Goal: Task Accomplishment & Management: Manage account settings

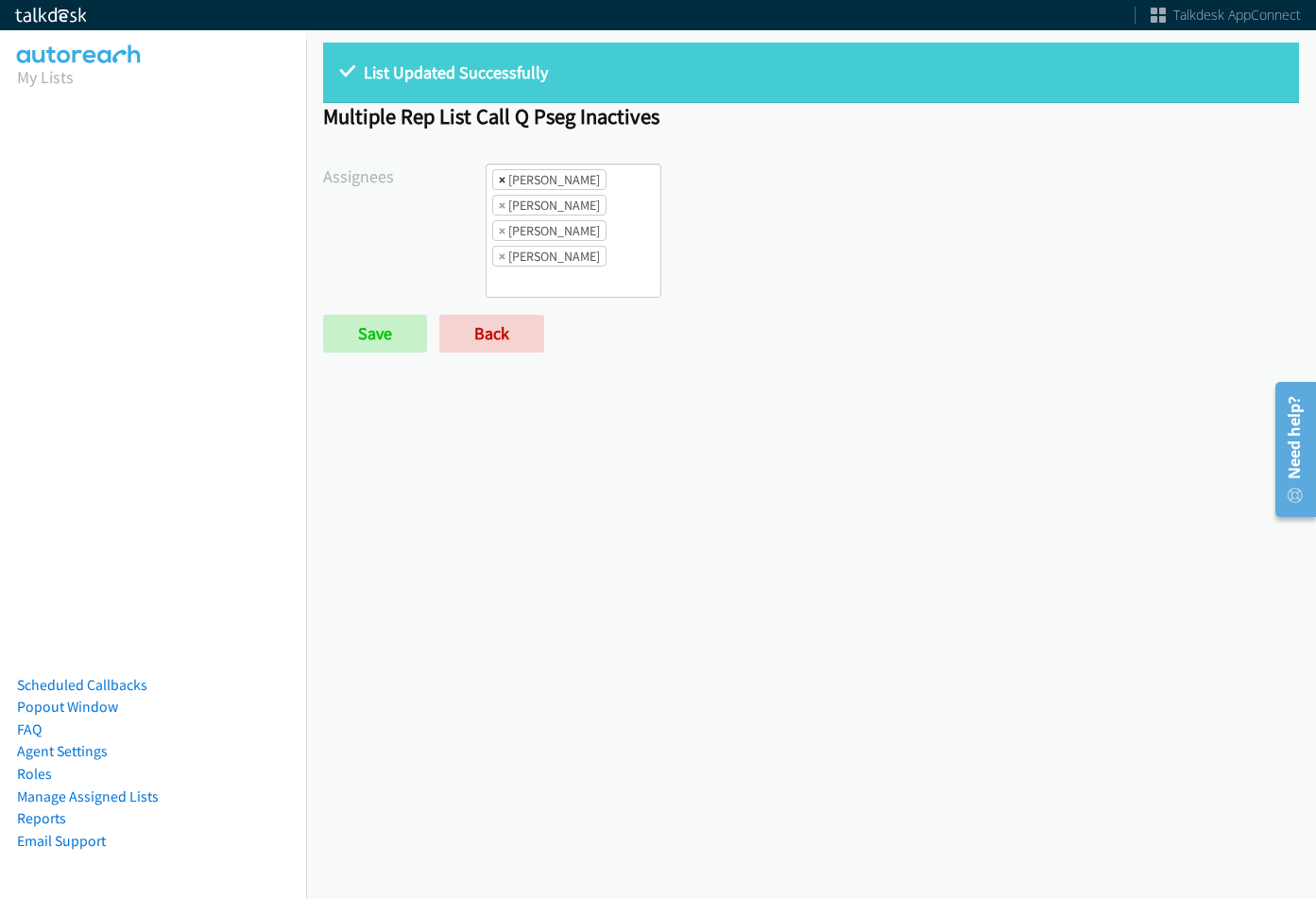
scroll to position [15, 0]
click at [500, 180] on span "×" at bounding box center [502, 179] width 7 height 18
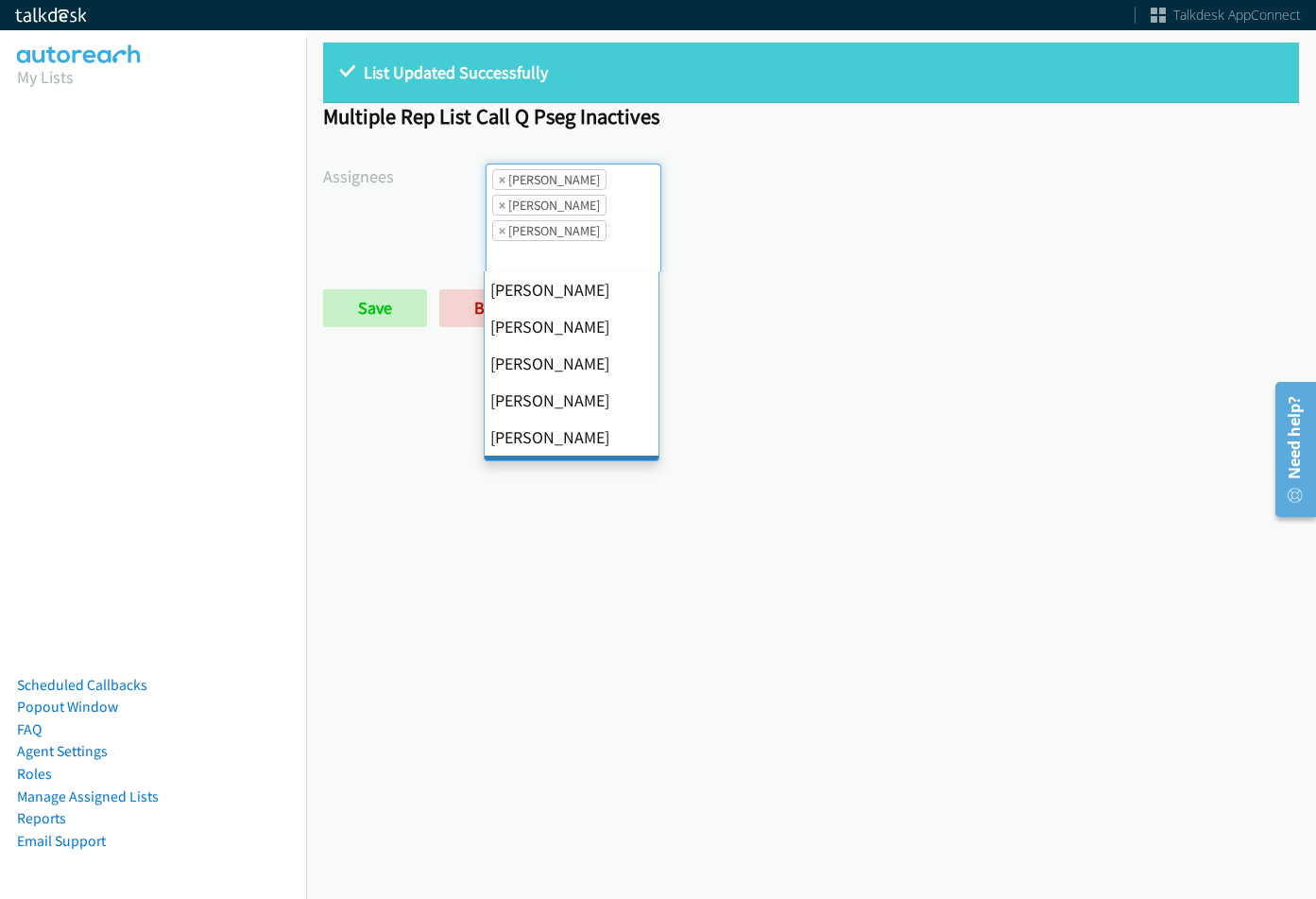
scroll to position [90, 0]
click at [500, 180] on span "×" at bounding box center [502, 179] width 7 height 18
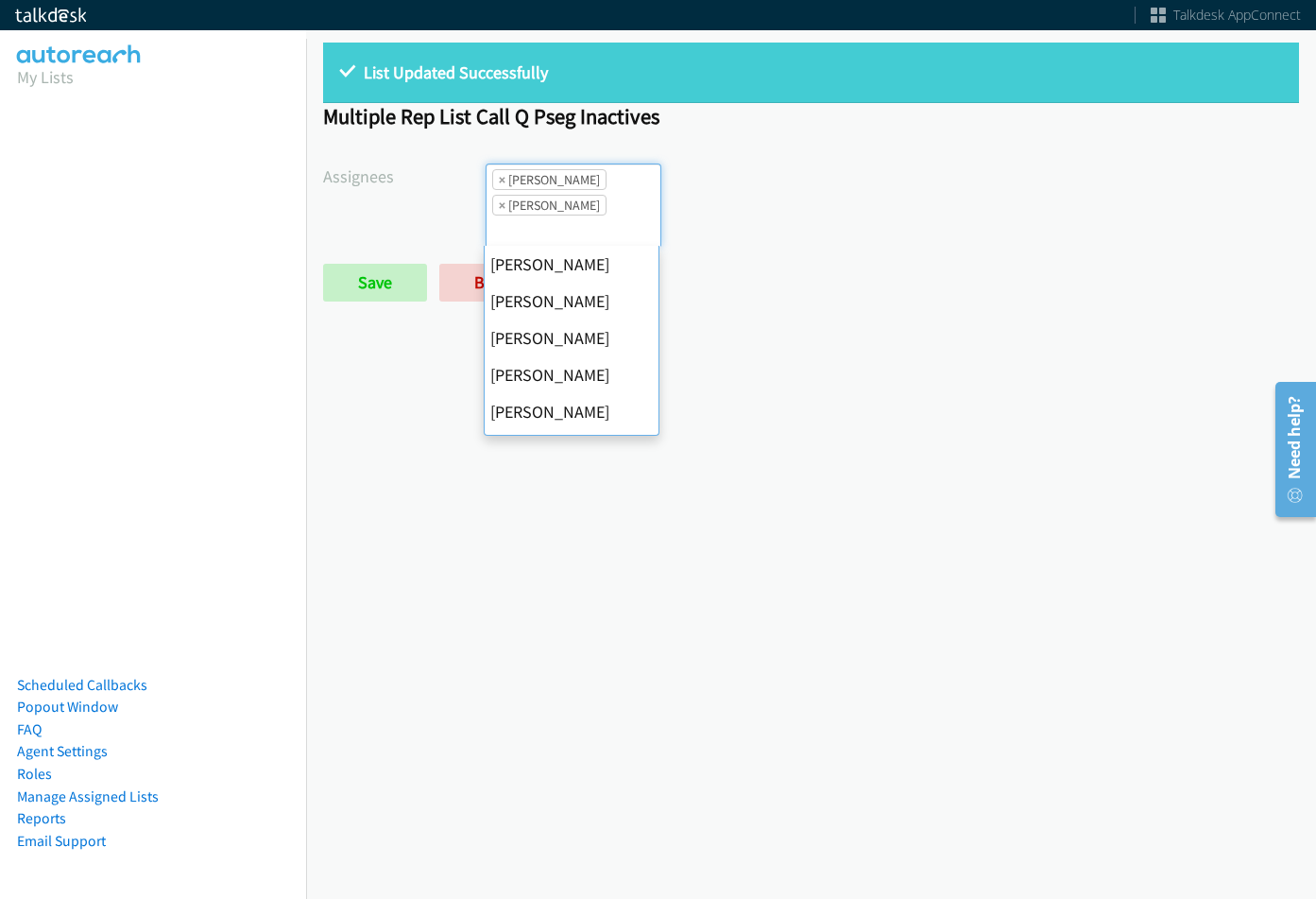
click at [500, 180] on span "×" at bounding box center [502, 179] width 7 height 18
select select "74240000-76d9-4cf3-9953-4c2484ee5015"
select select
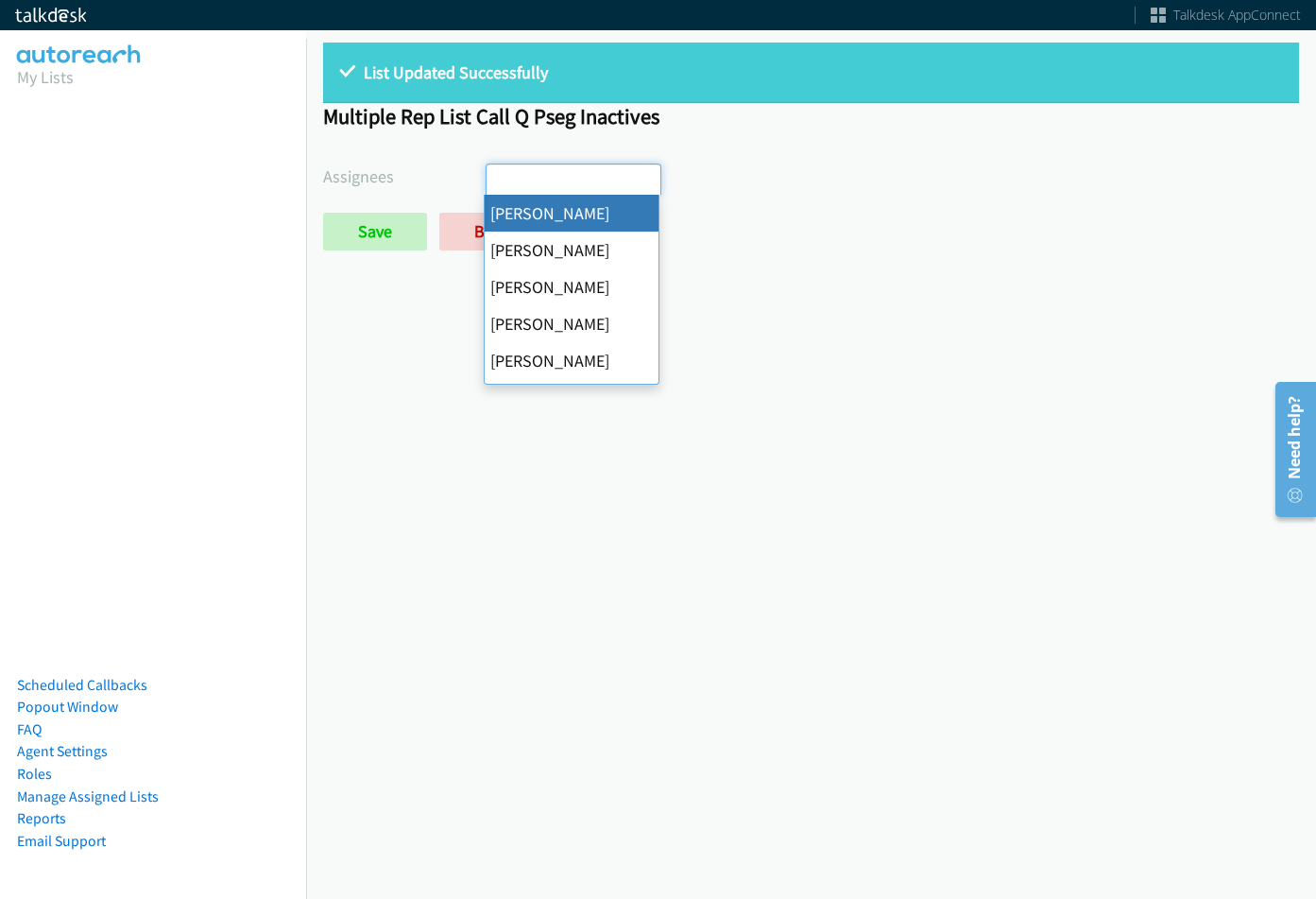
click at [500, 180] on input "search" at bounding box center [519, 179] width 66 height 30
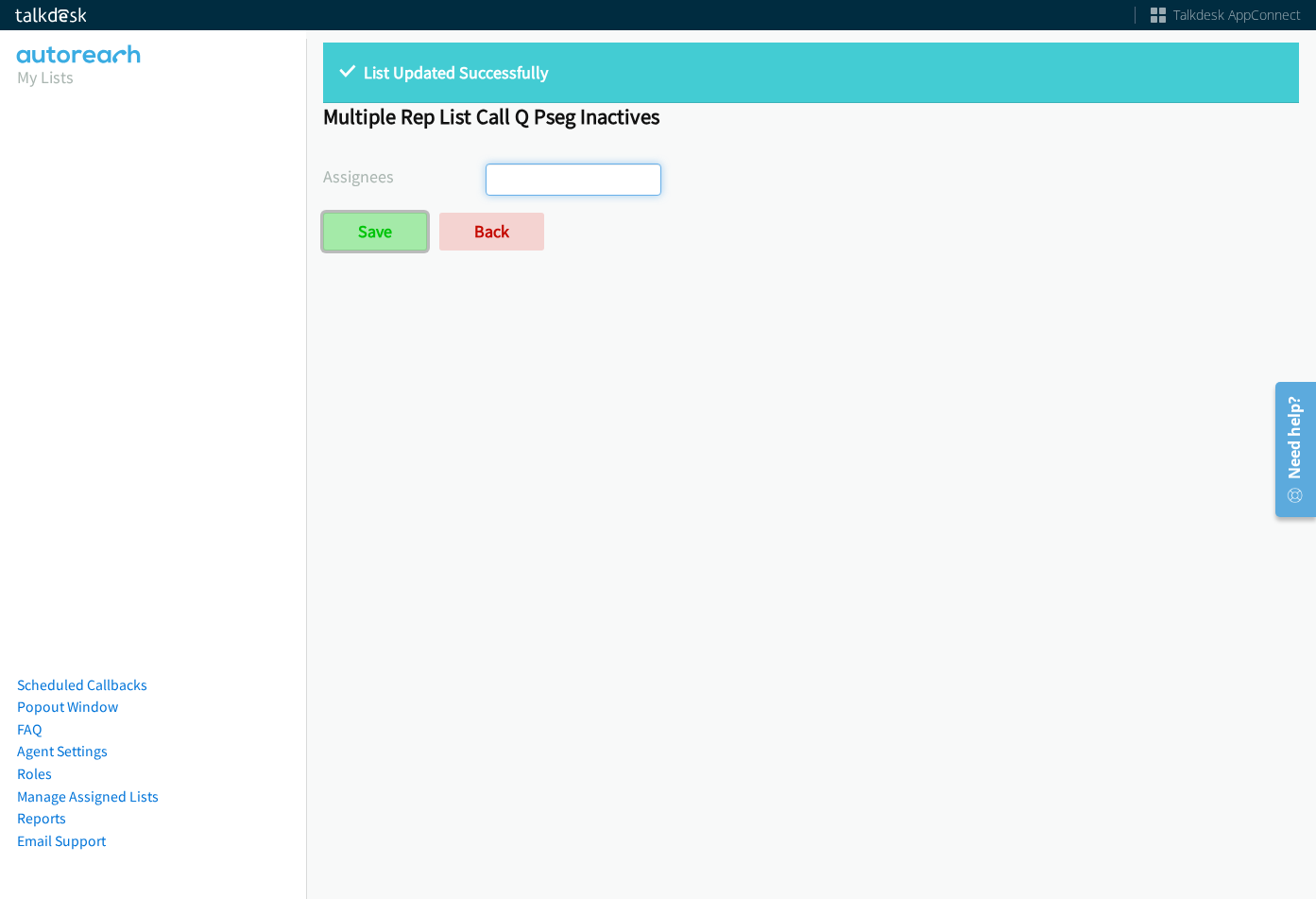
click at [406, 220] on input "Save" at bounding box center [375, 231] width 104 height 38
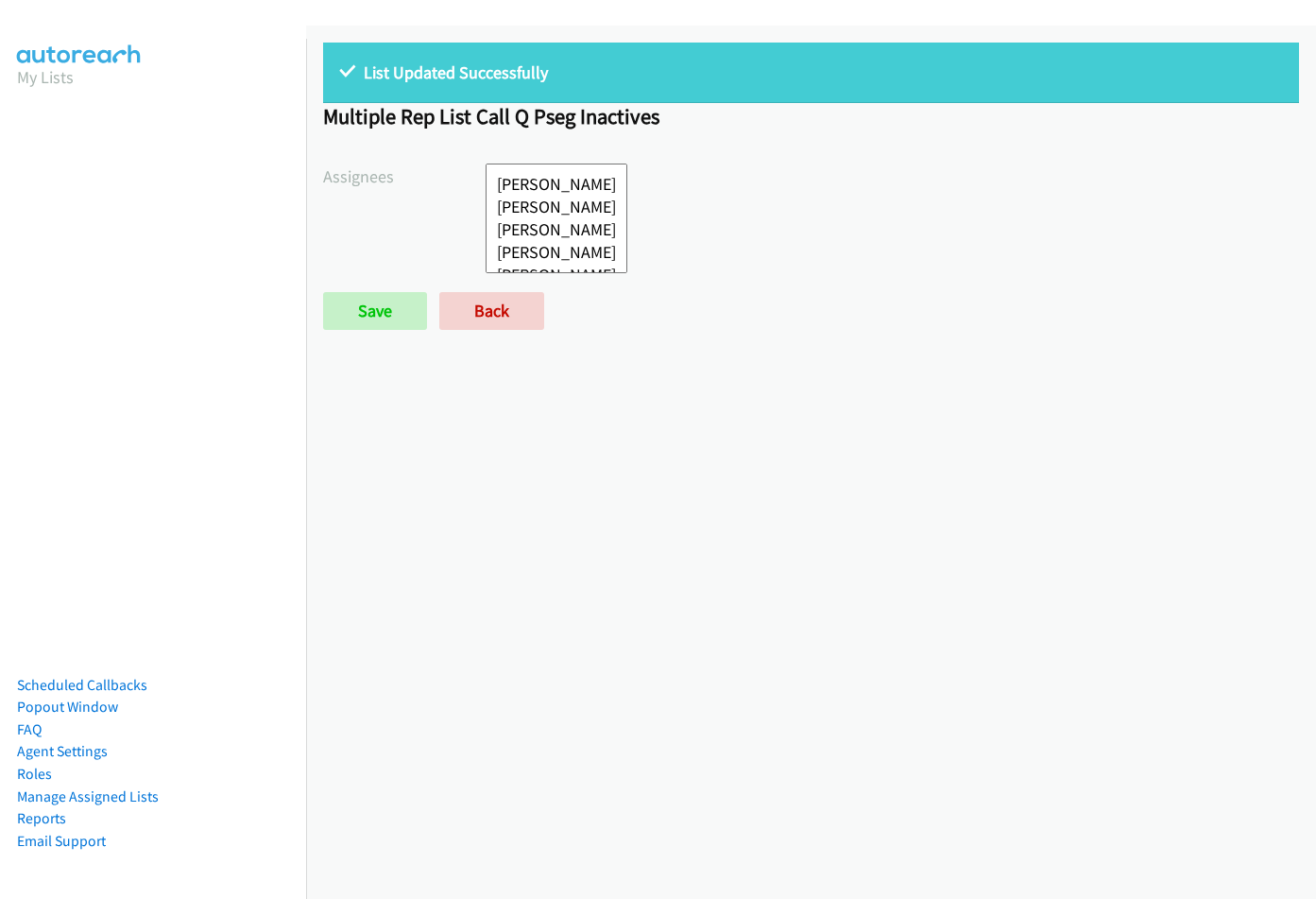
select select
click at [484, 293] on div "List Updated Successfully Multiple Rep List Call Q Pseg Inactives Assignees Abi…" at bounding box center [810, 462] width 1010 height 874
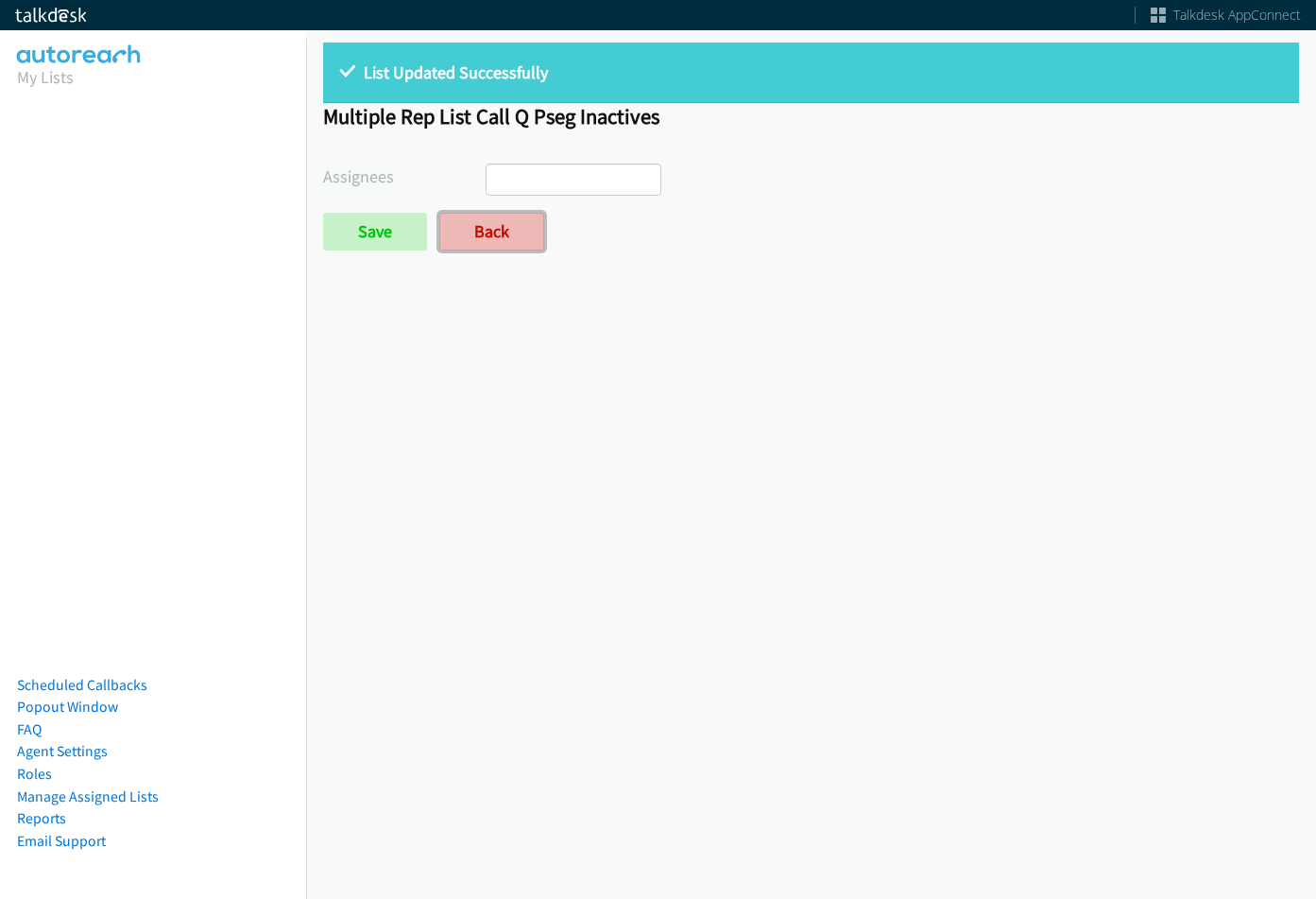
click at [476, 245] on link "Back" at bounding box center [492, 231] width 105 height 38
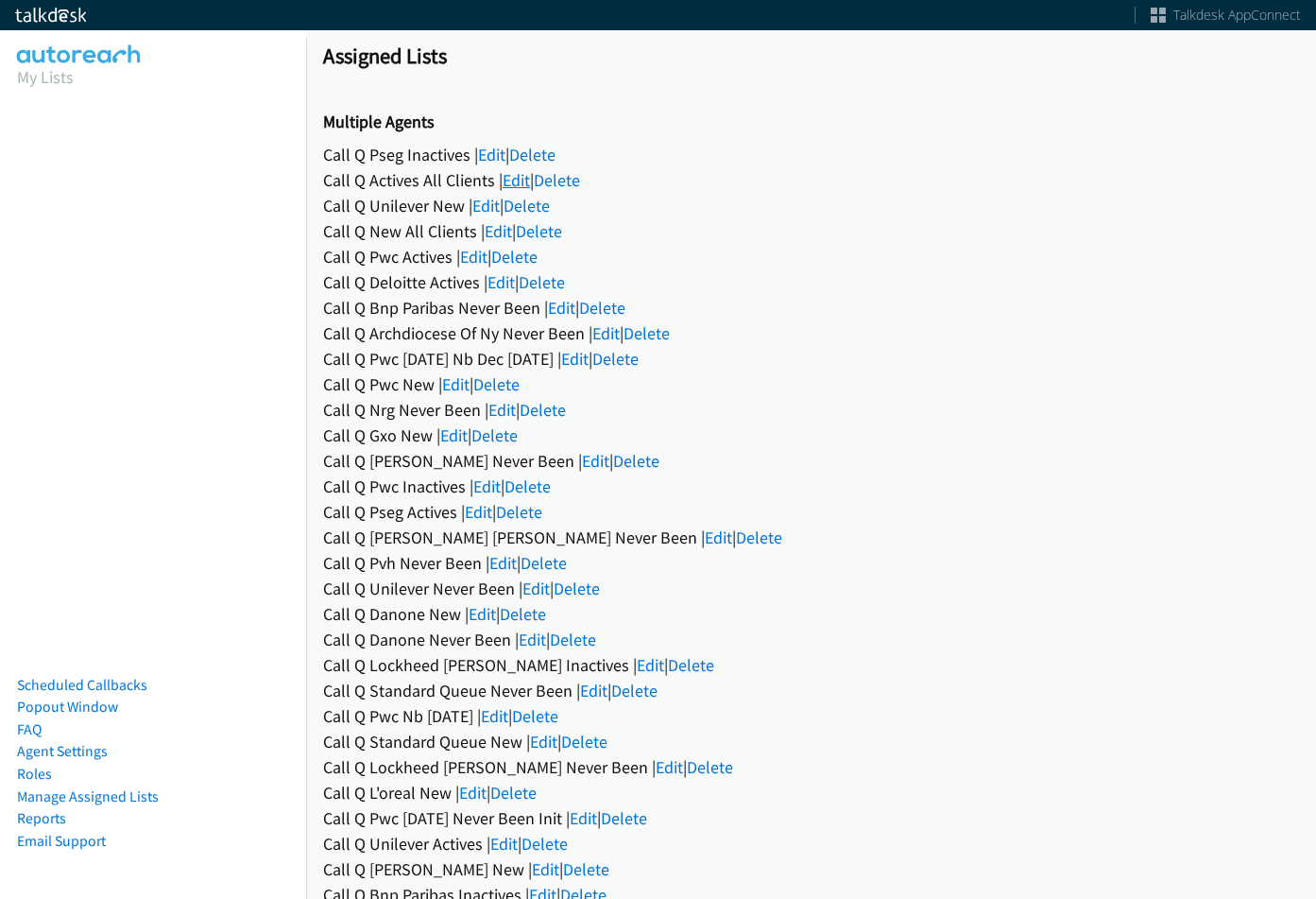
click at [514, 182] on link "Edit" at bounding box center [516, 180] width 27 height 21
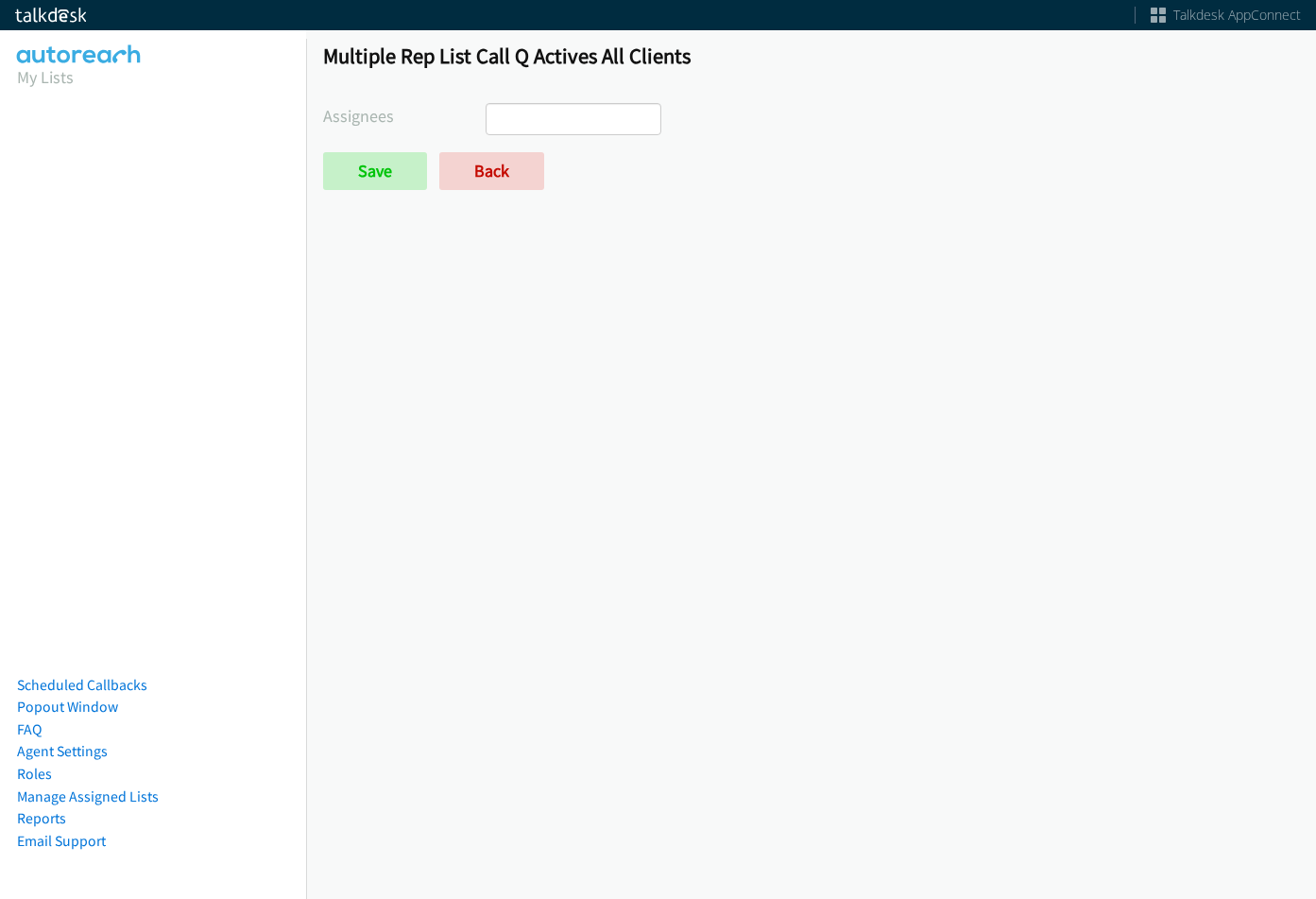
select select
click at [503, 171] on link "Back" at bounding box center [492, 171] width 105 height 38
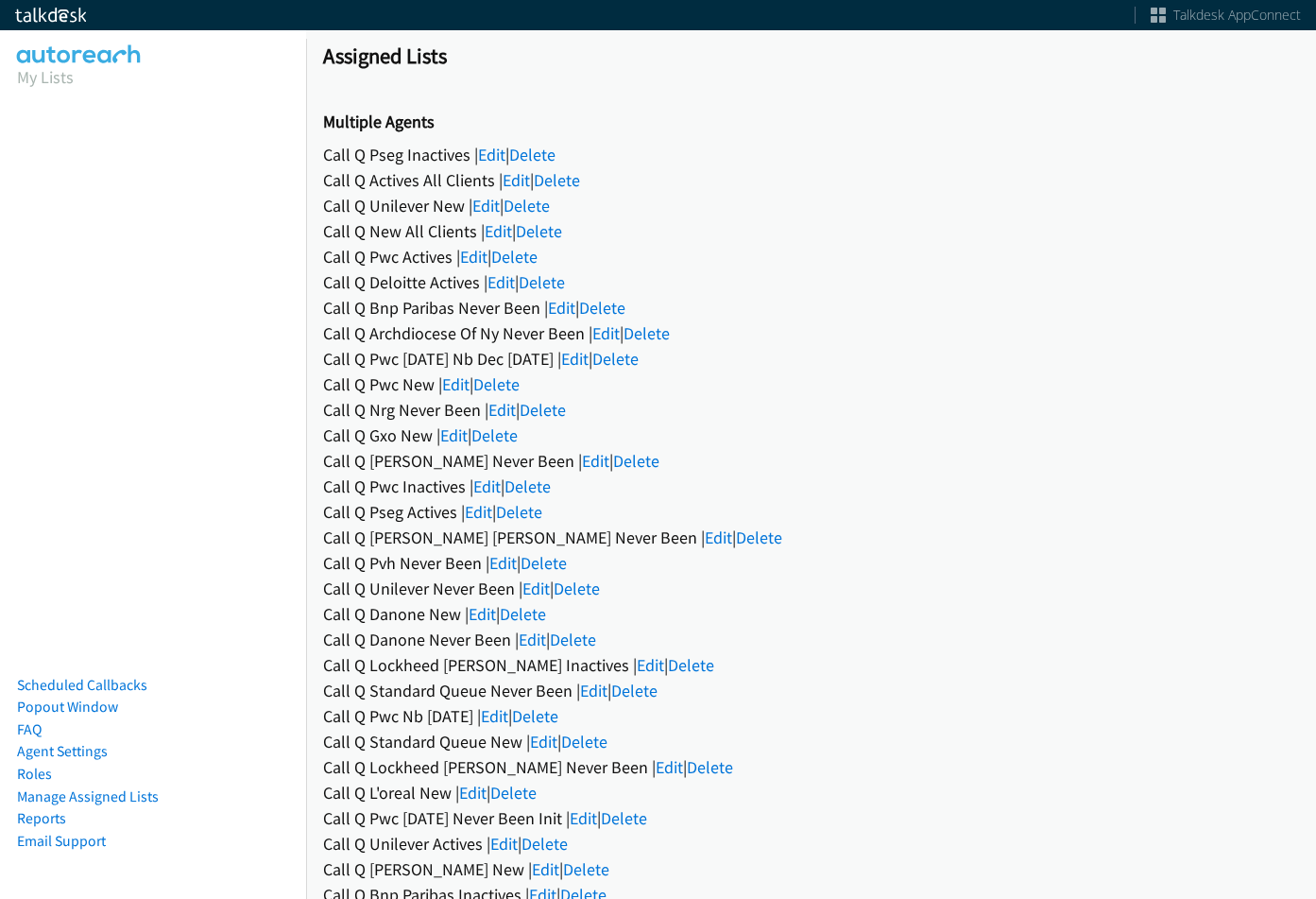
click at [496, 204] on link "Edit" at bounding box center [486, 206] width 27 height 21
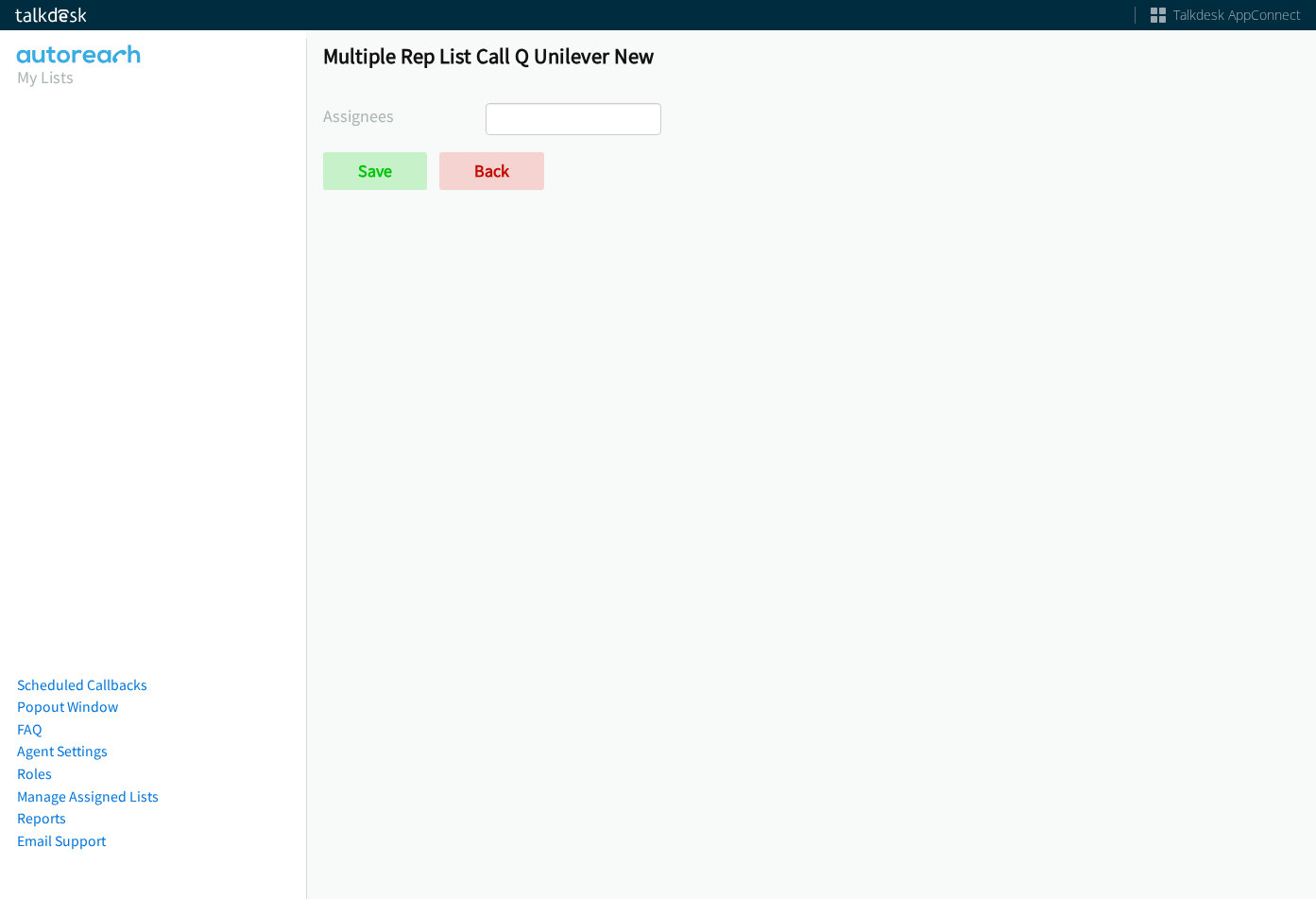
select select
click at [500, 163] on link "Back" at bounding box center [492, 171] width 105 height 38
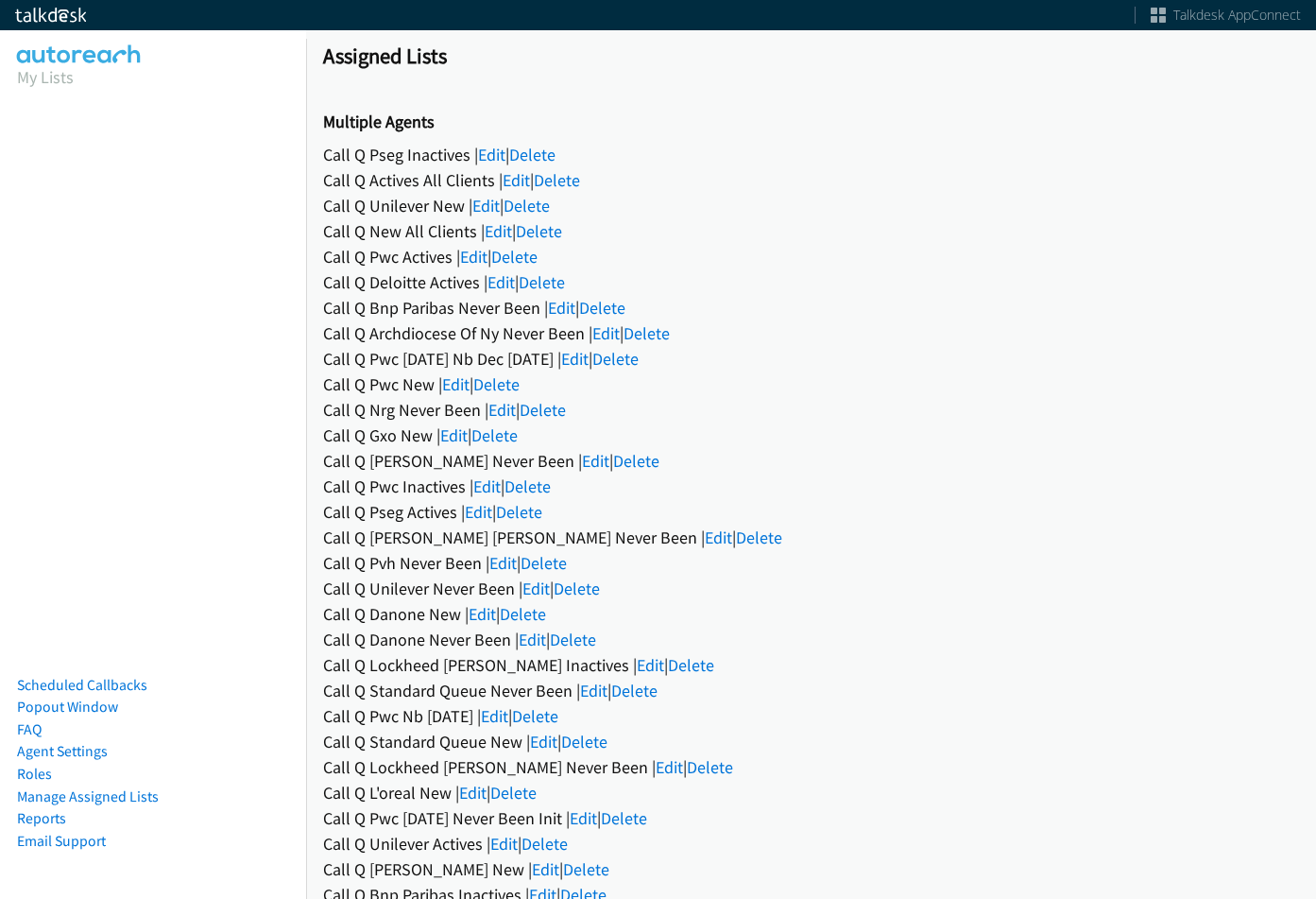
click at [494, 235] on link "Edit" at bounding box center [499, 231] width 27 height 21
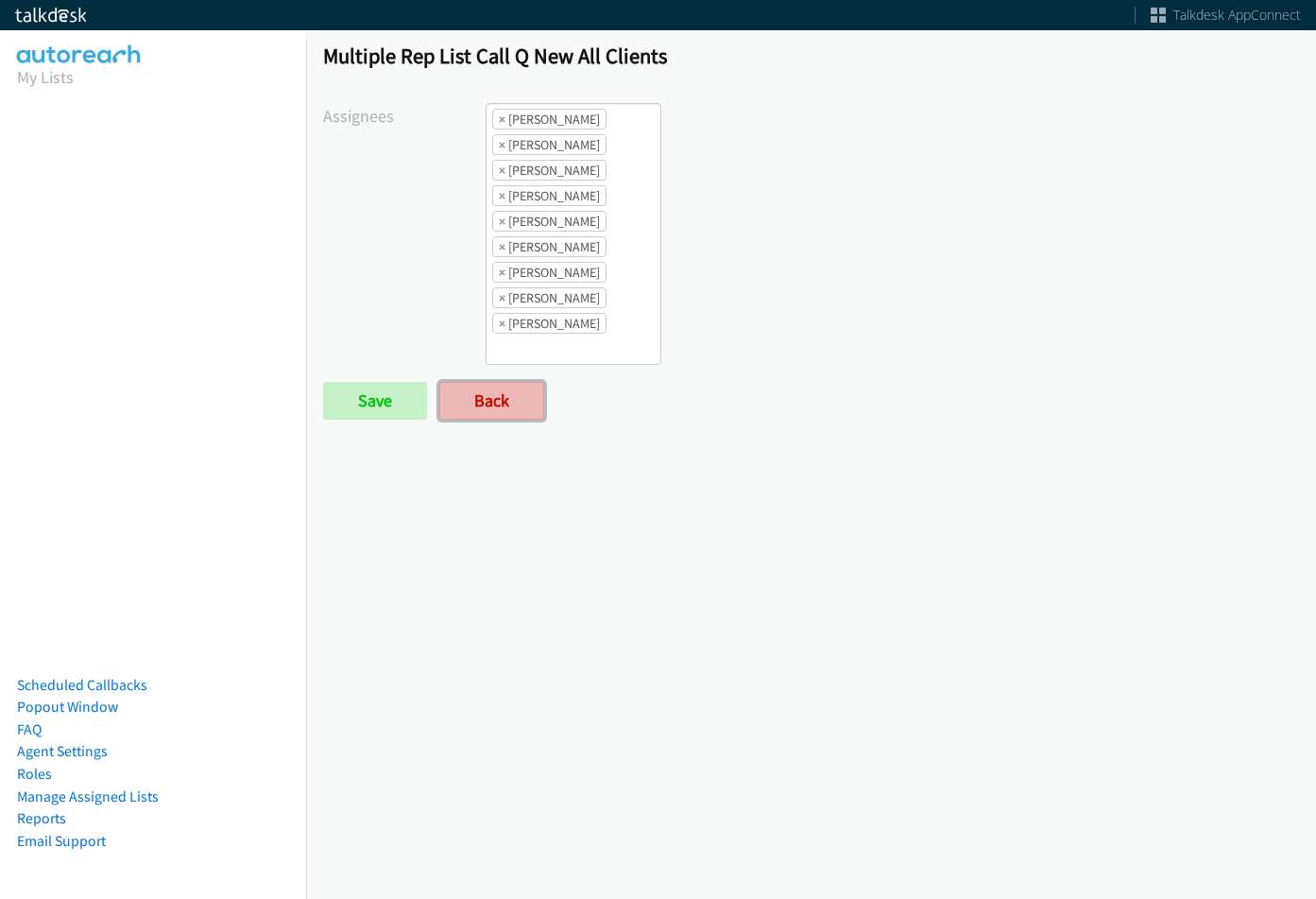
click at [497, 384] on link "Back" at bounding box center [492, 400] width 105 height 38
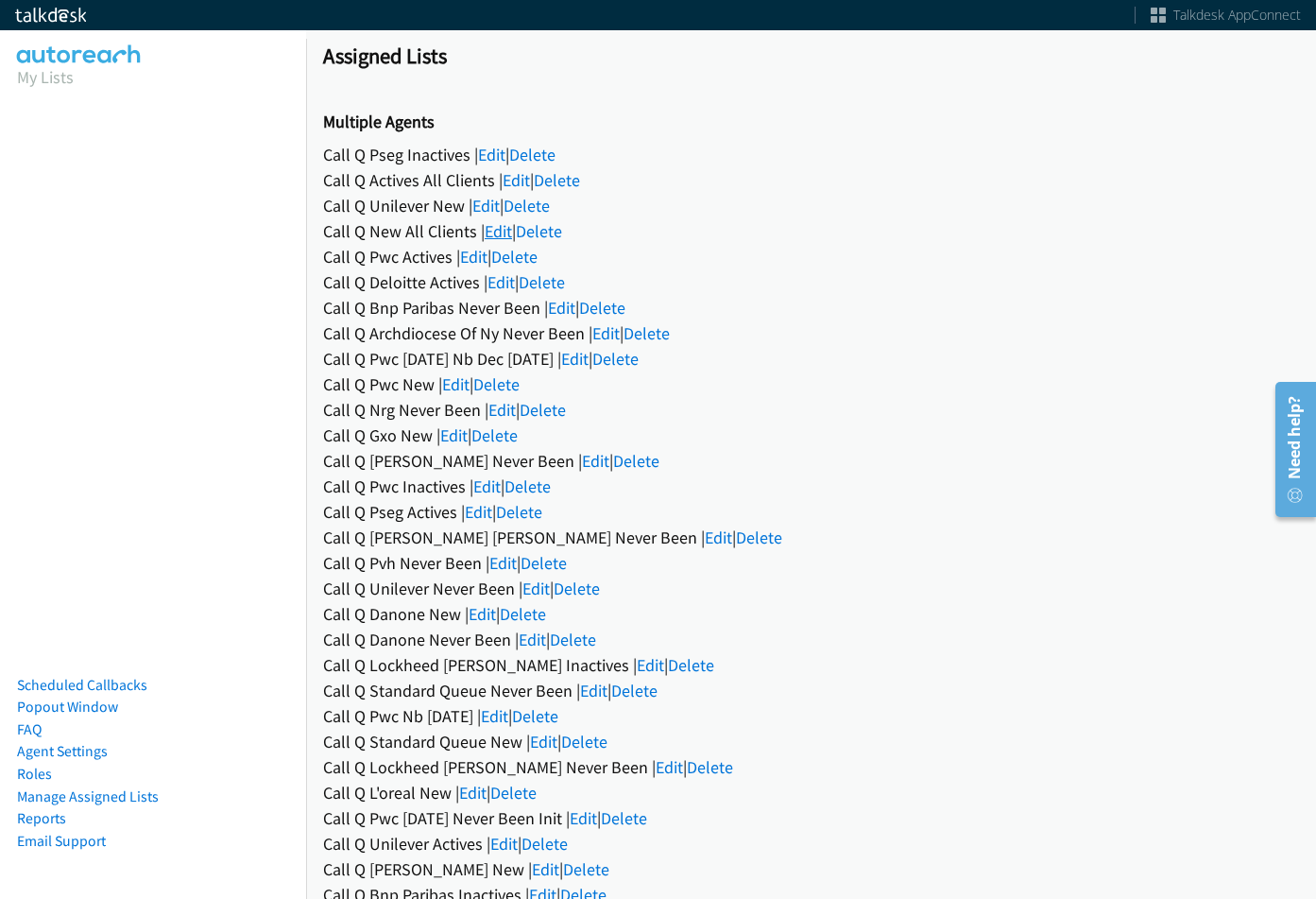
click at [497, 229] on link "Edit" at bounding box center [499, 231] width 27 height 21
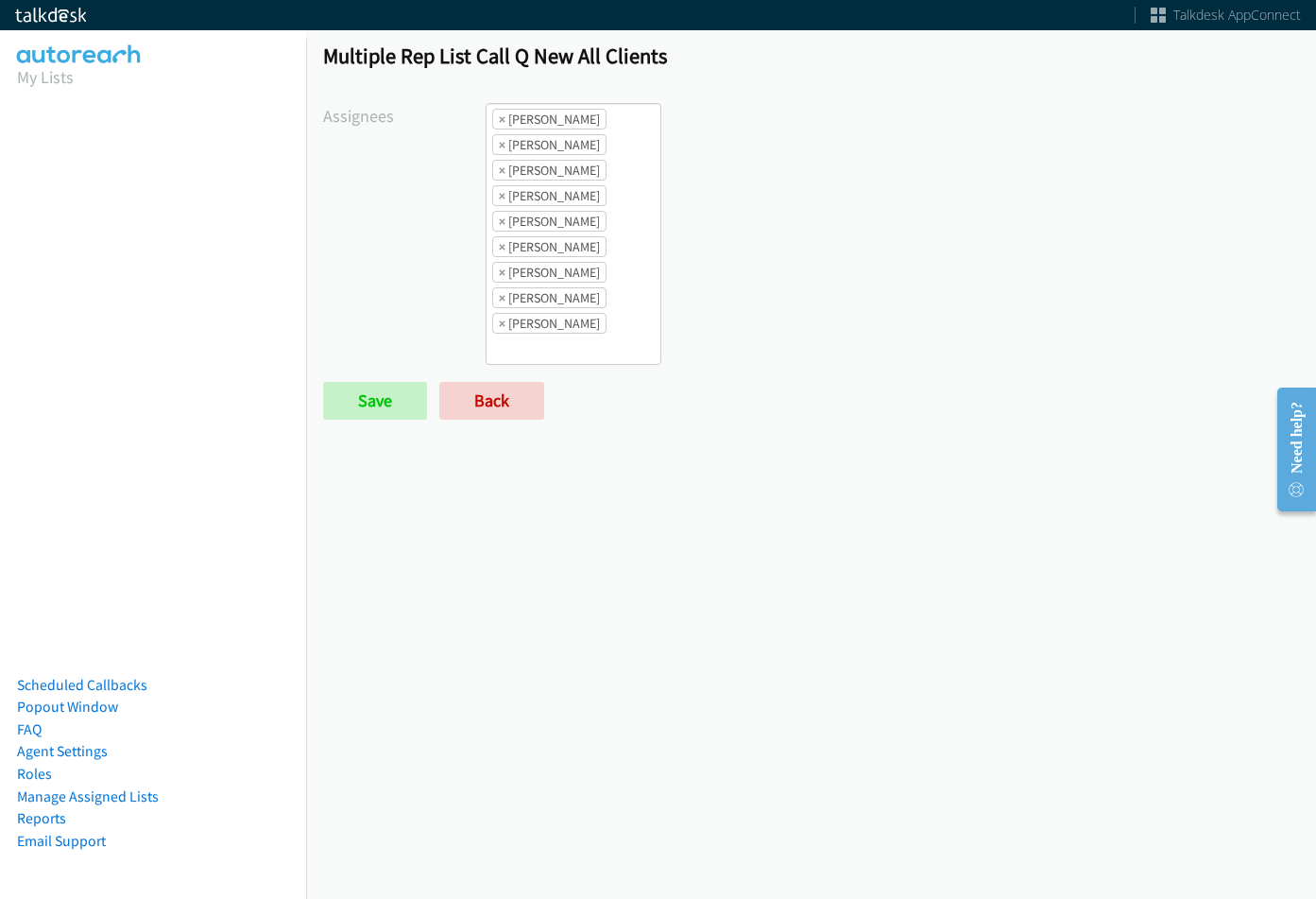
click at [494, 120] on li "× Abigail Odhiambo" at bounding box center [549, 118] width 115 height 20
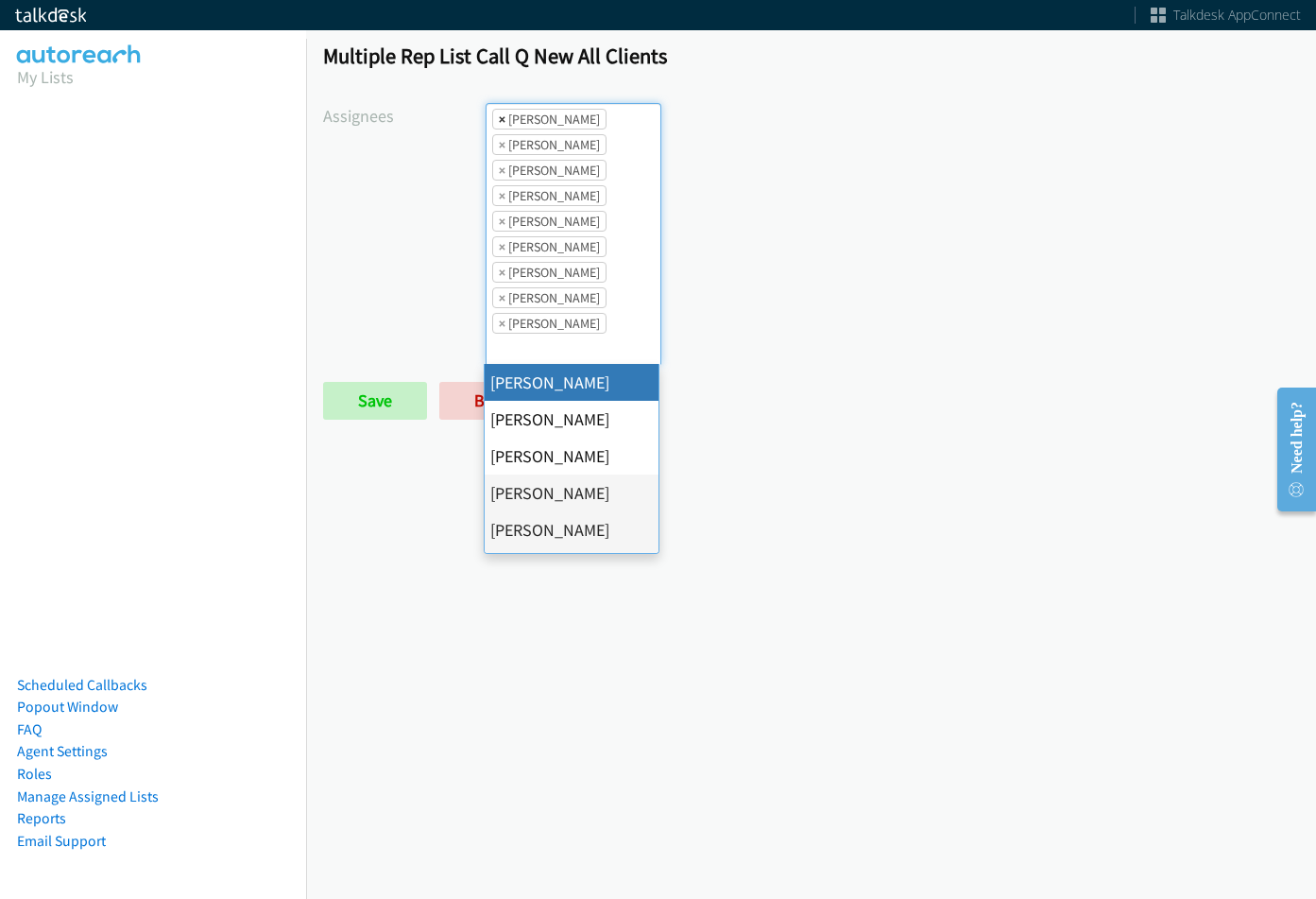
click at [499, 124] on span "×" at bounding box center [502, 118] width 7 height 18
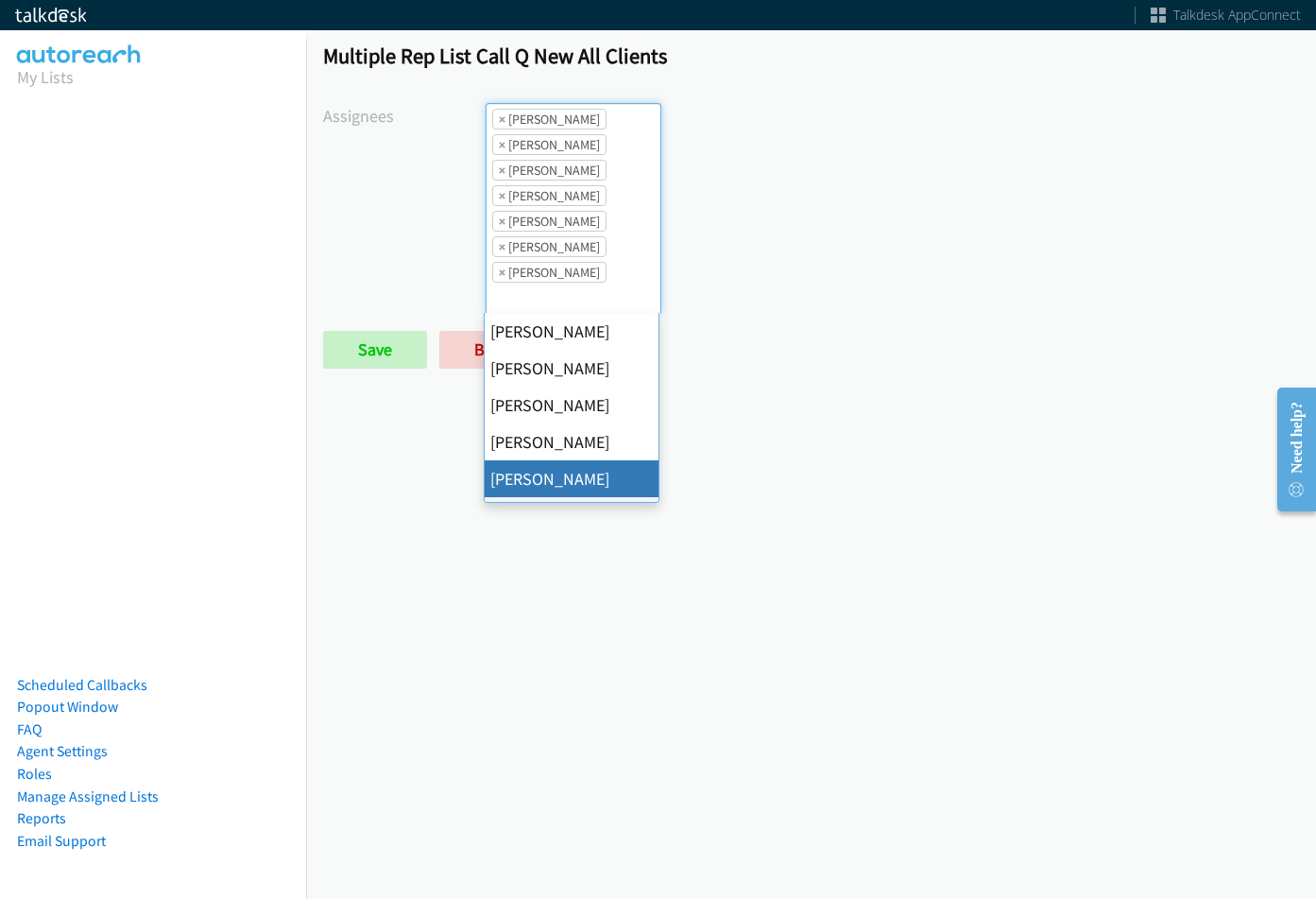
click at [499, 124] on span "×" at bounding box center [502, 118] width 7 height 18
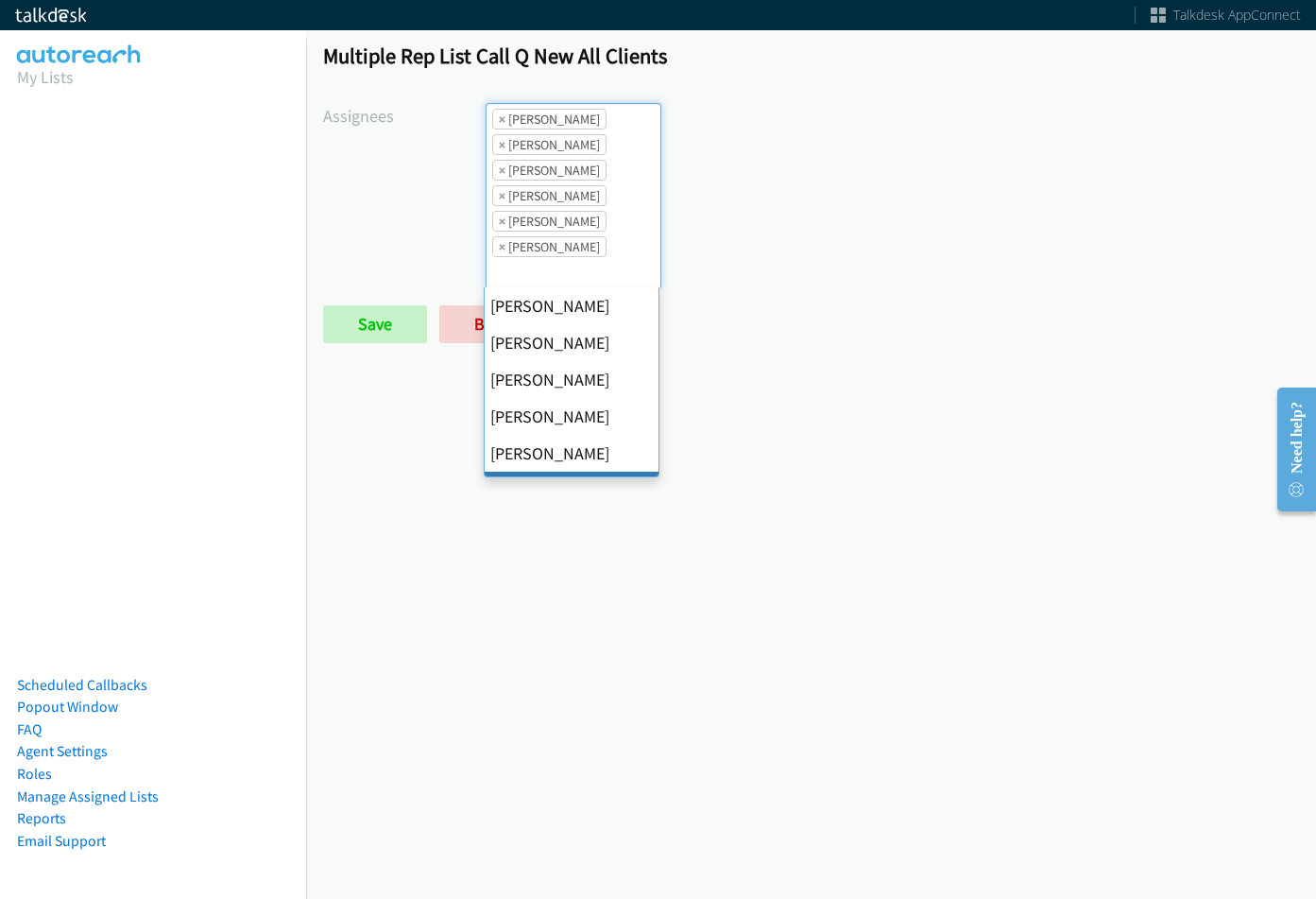
click at [499, 124] on span "×" at bounding box center [502, 118] width 7 height 18
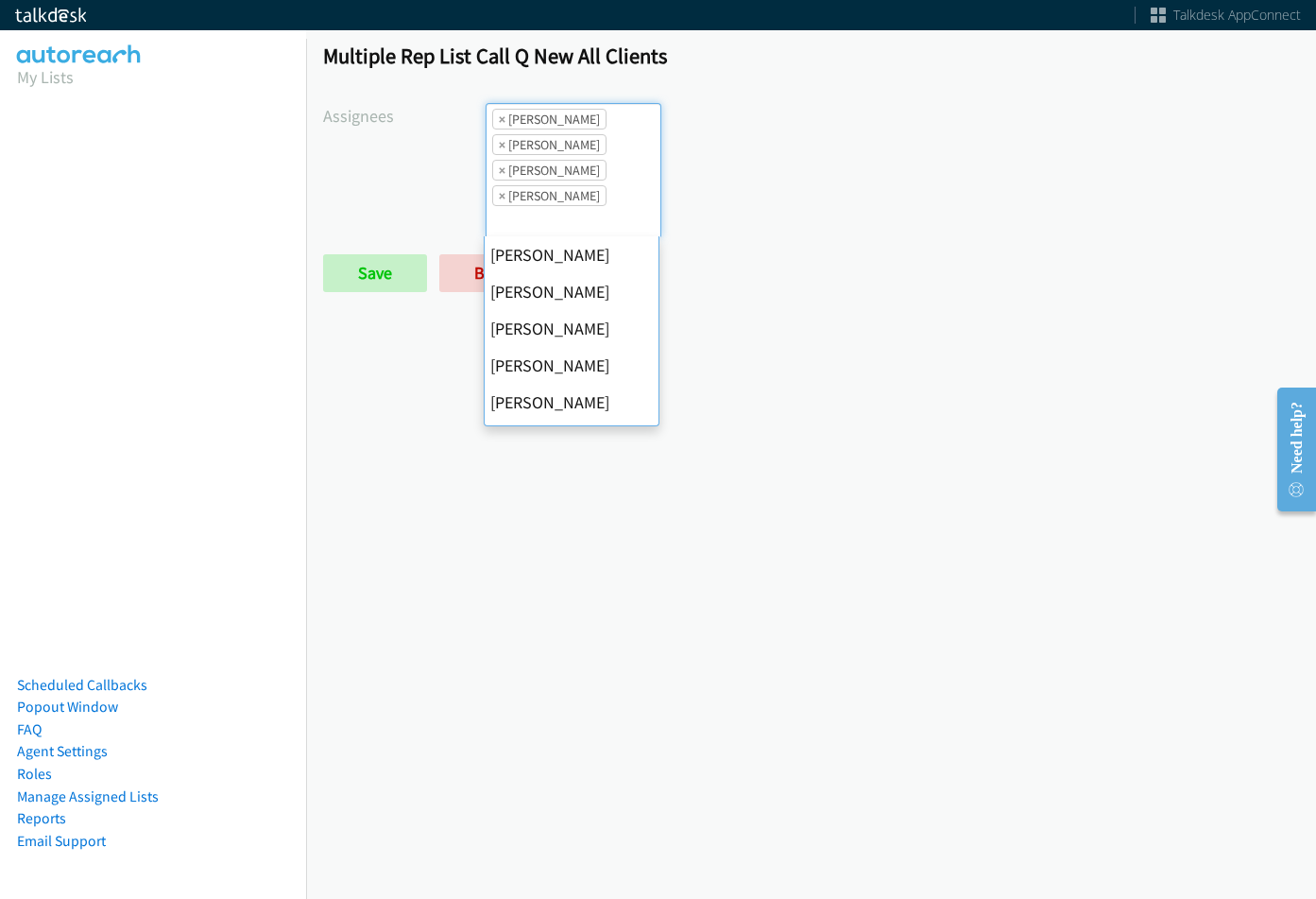
scroll to position [332, 0]
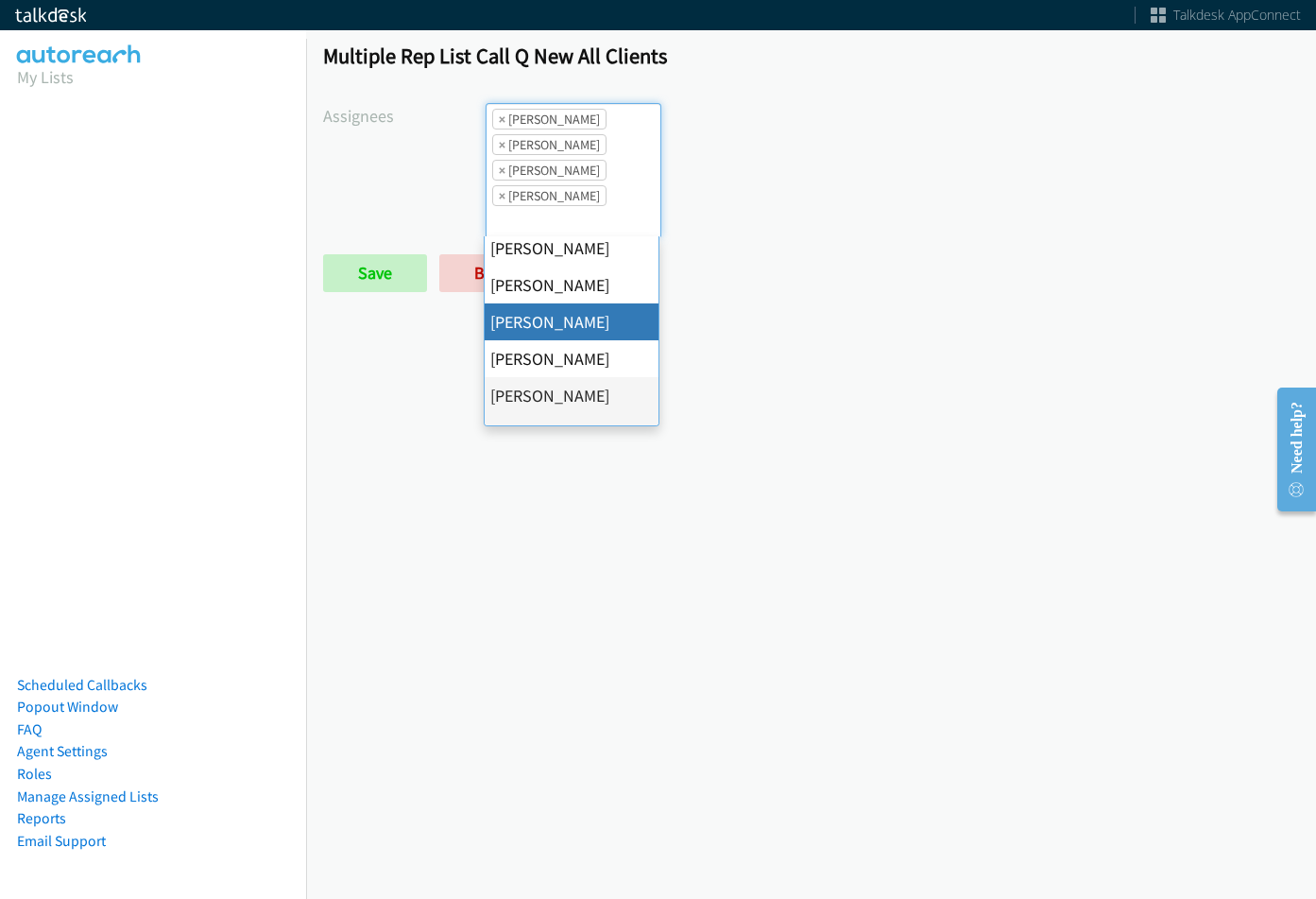
click at [499, 124] on span "×" at bounding box center [502, 118] width 7 height 18
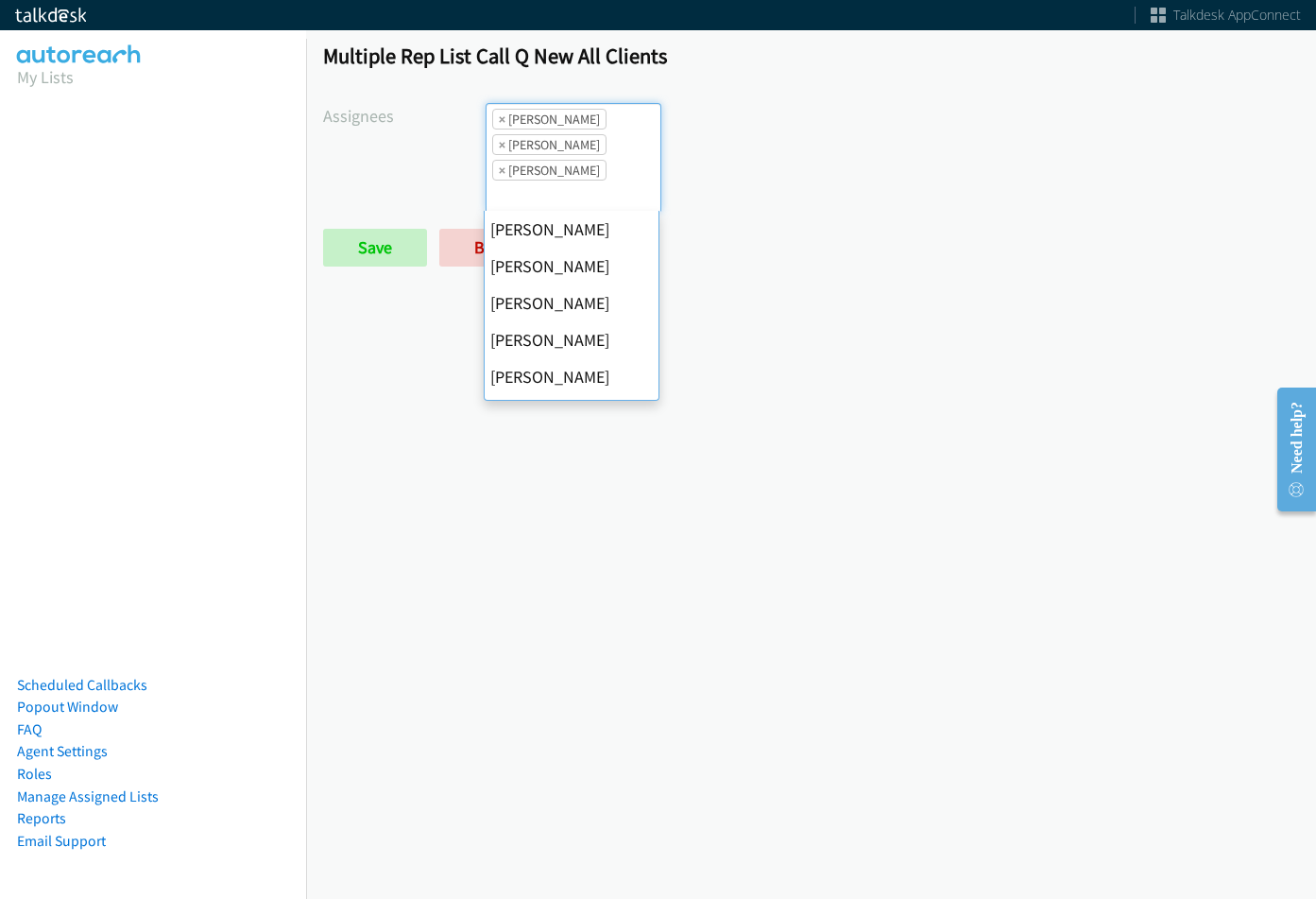
click at [499, 124] on span "×" at bounding box center [502, 118] width 7 height 18
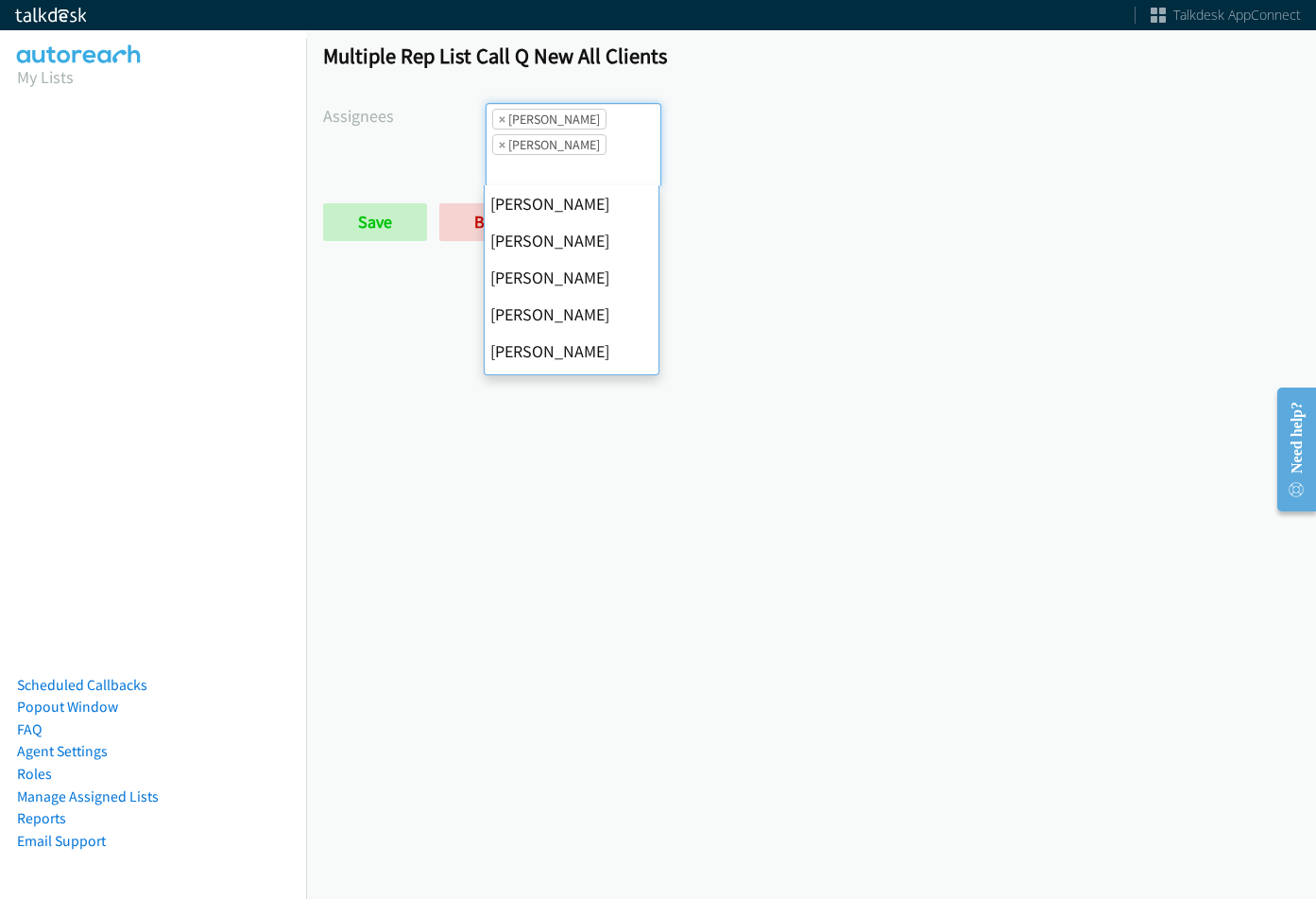
click at [499, 124] on span "×" at bounding box center [502, 118] width 7 height 18
select select "fd8c5d46-30db-44cb-8f0d-00da318b790a"
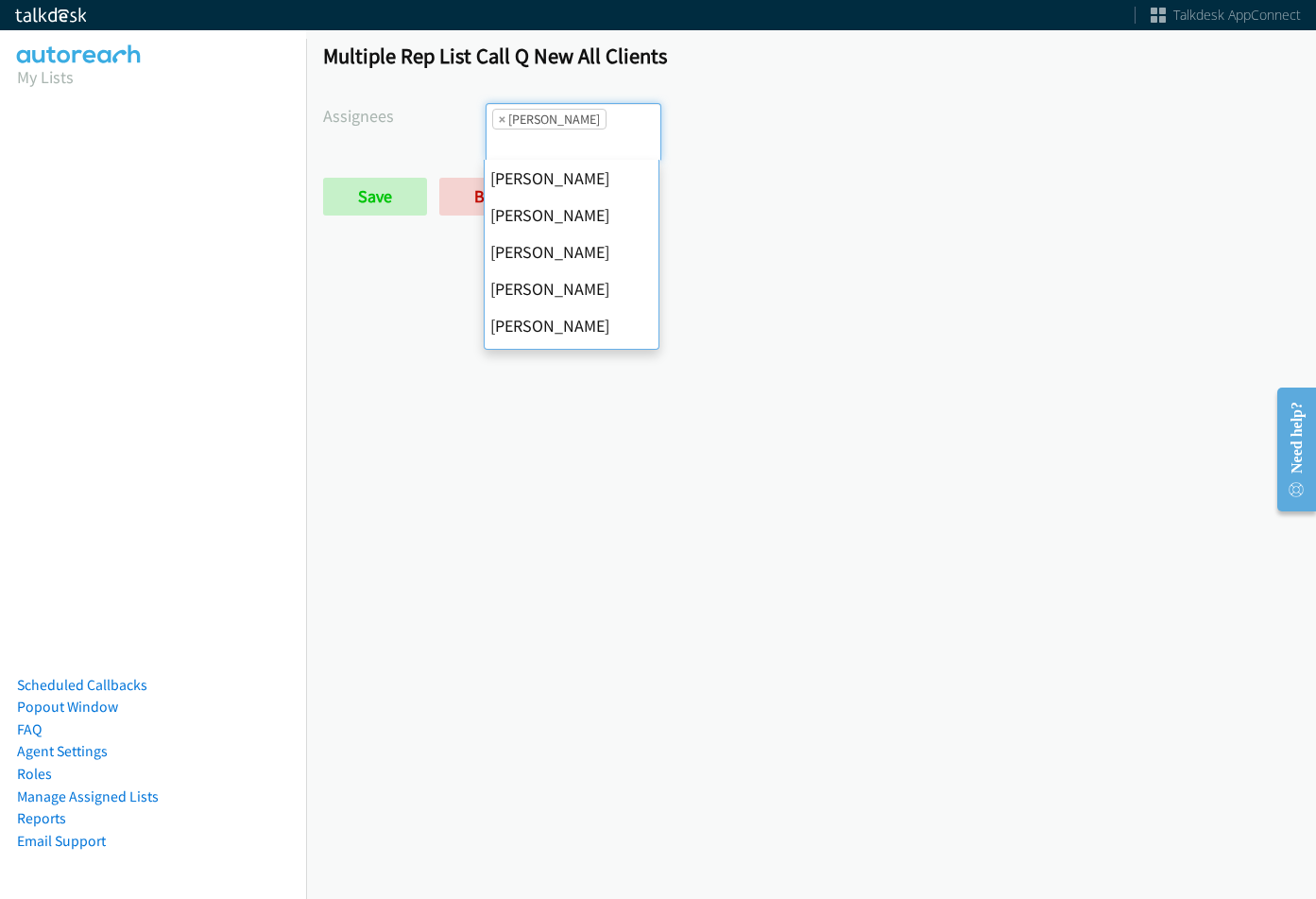
click at [499, 124] on span "×" at bounding box center [502, 118] width 7 height 18
select select
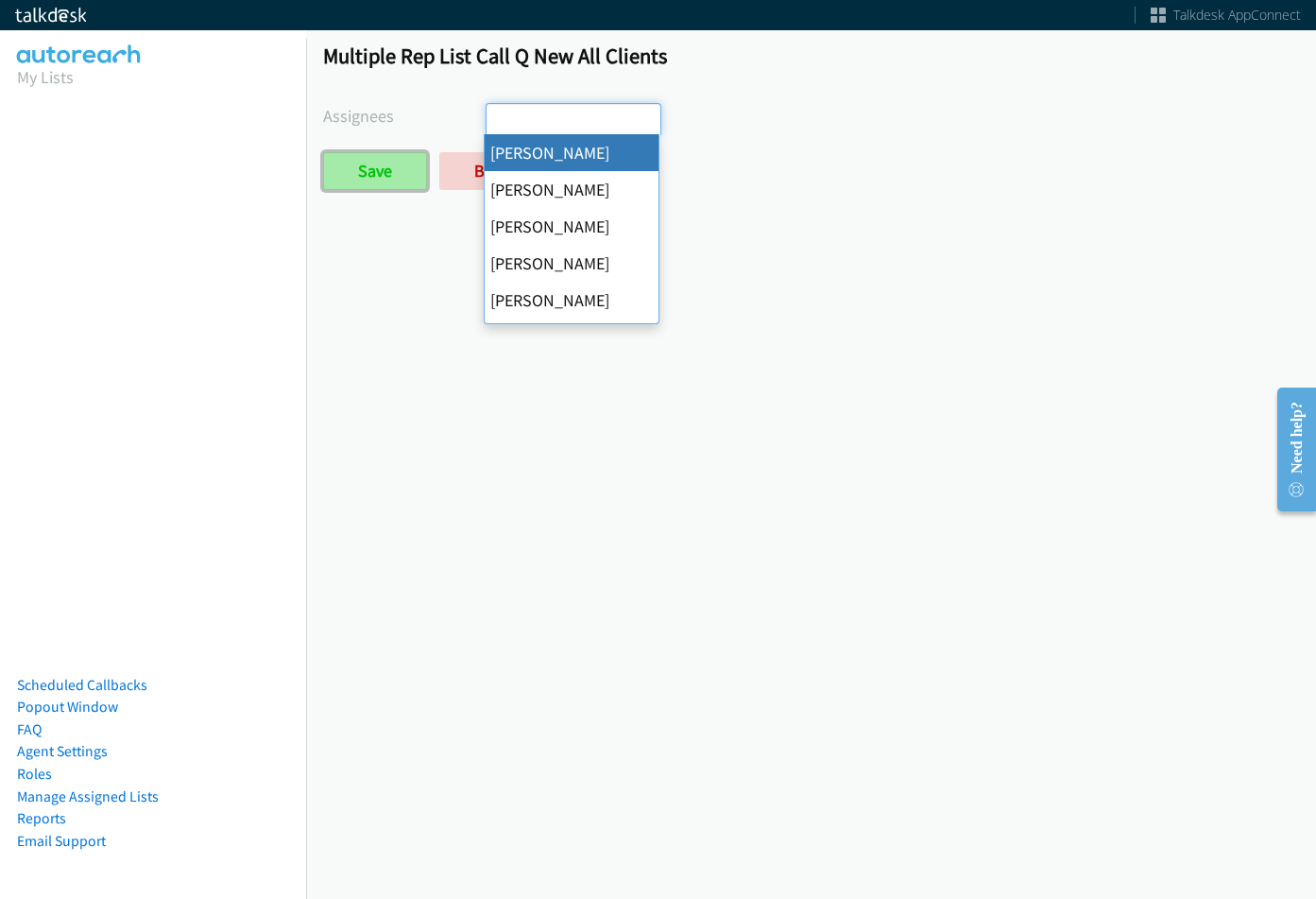
click at [420, 160] on input "Save" at bounding box center [375, 171] width 104 height 38
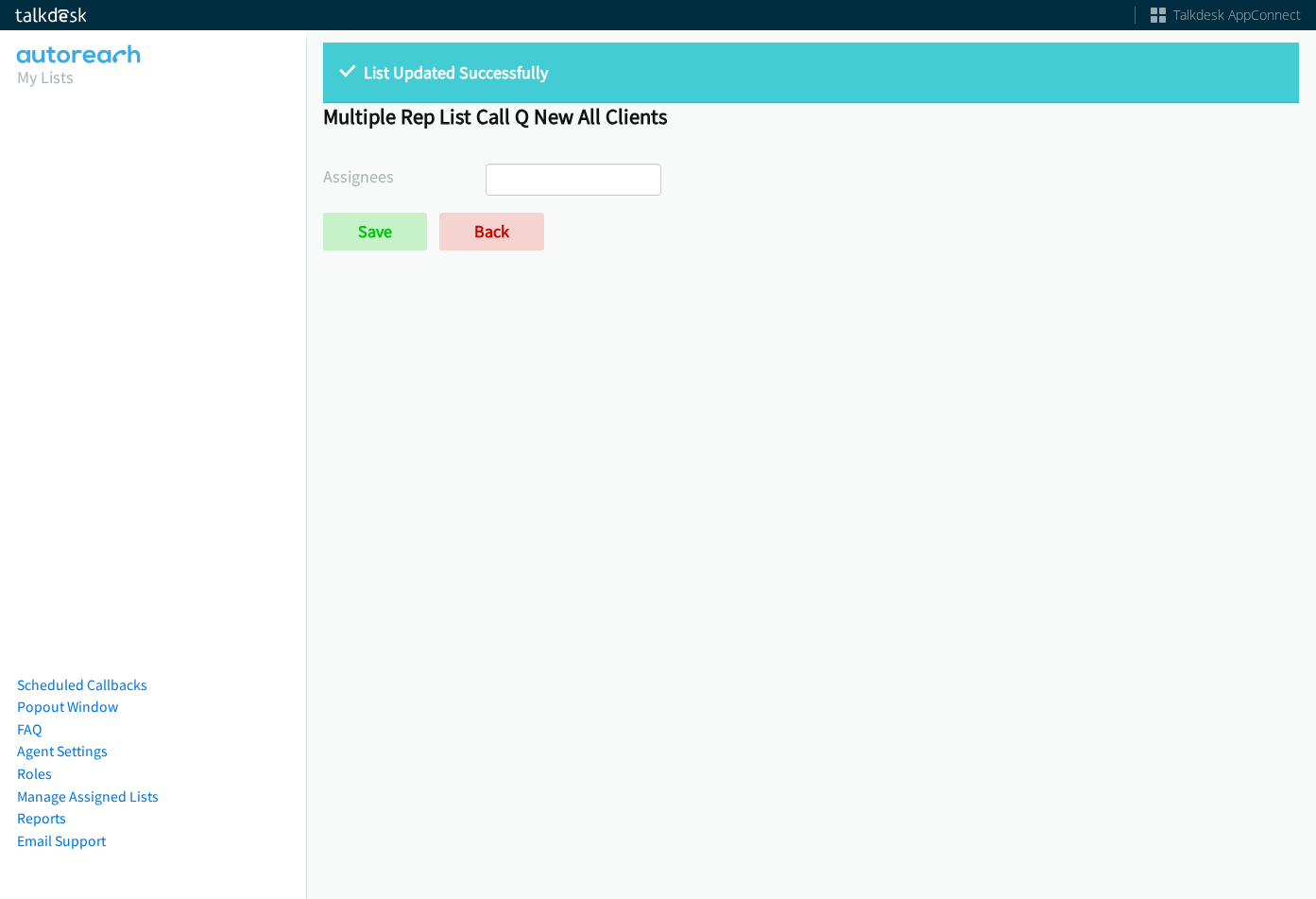
select select
click at [469, 231] on link "Back" at bounding box center [492, 231] width 105 height 38
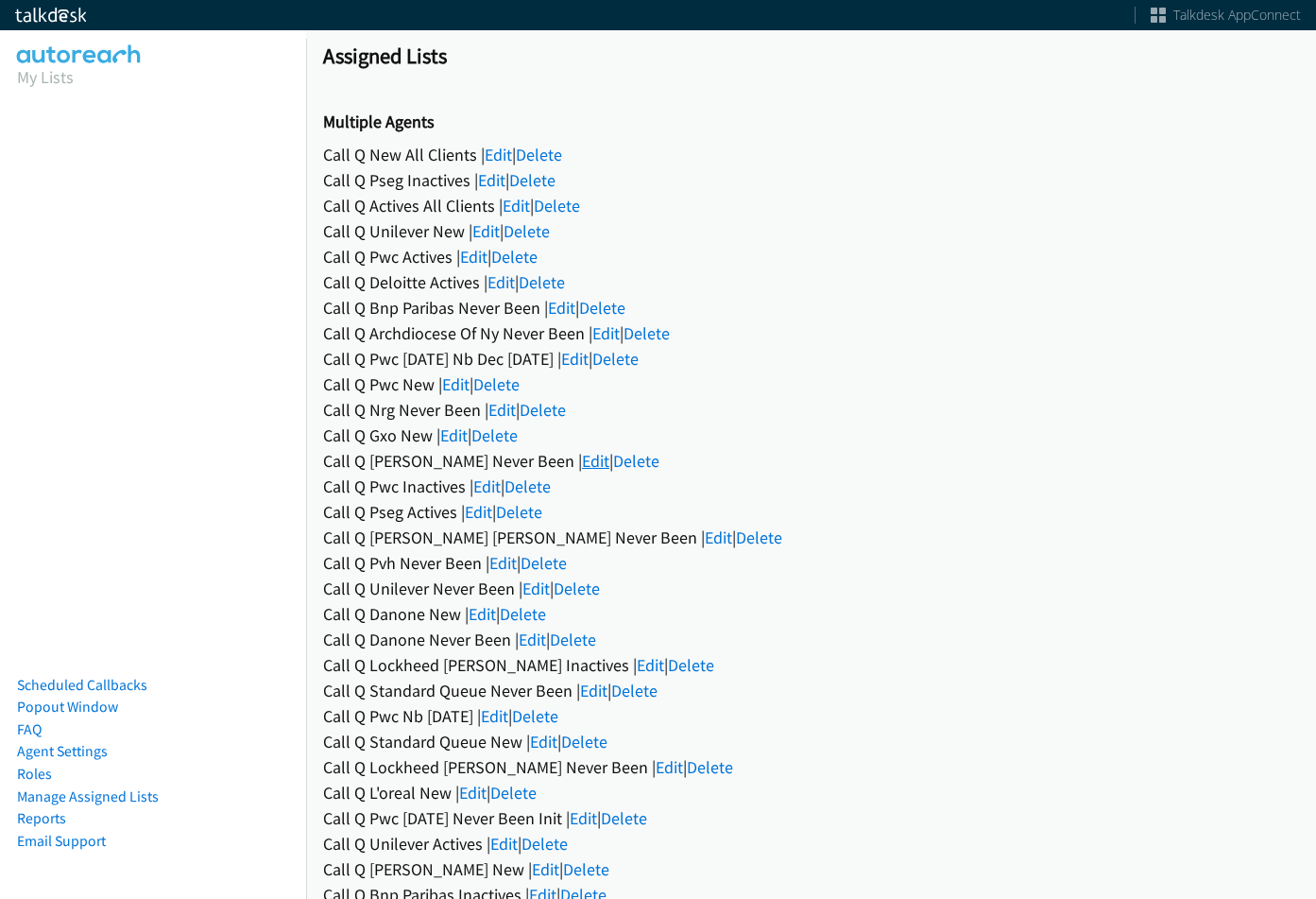
click at [582, 451] on link "Edit" at bounding box center [596, 460] width 27 height 21
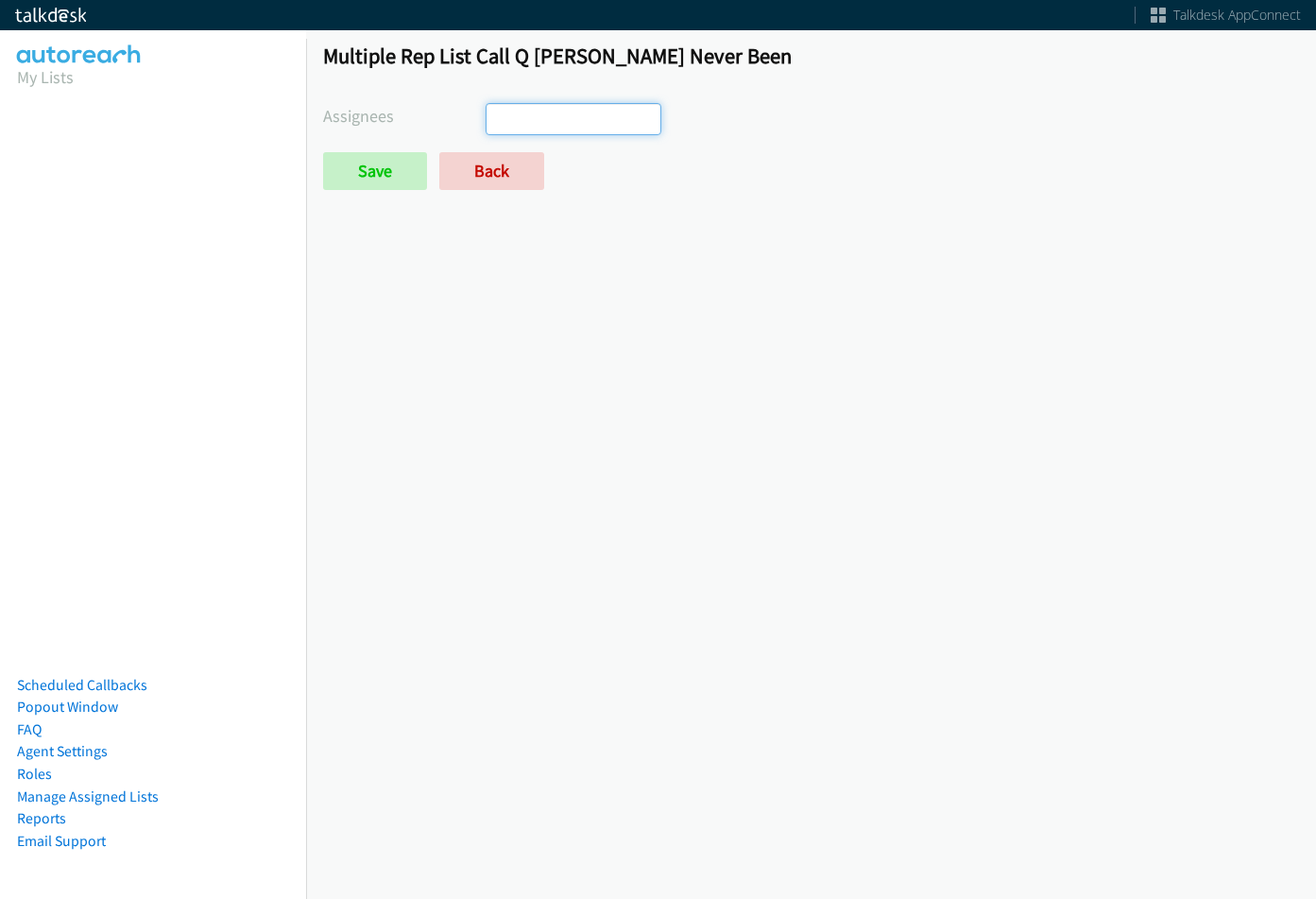
click at [509, 133] on input "search" at bounding box center [519, 118] width 66 height 30
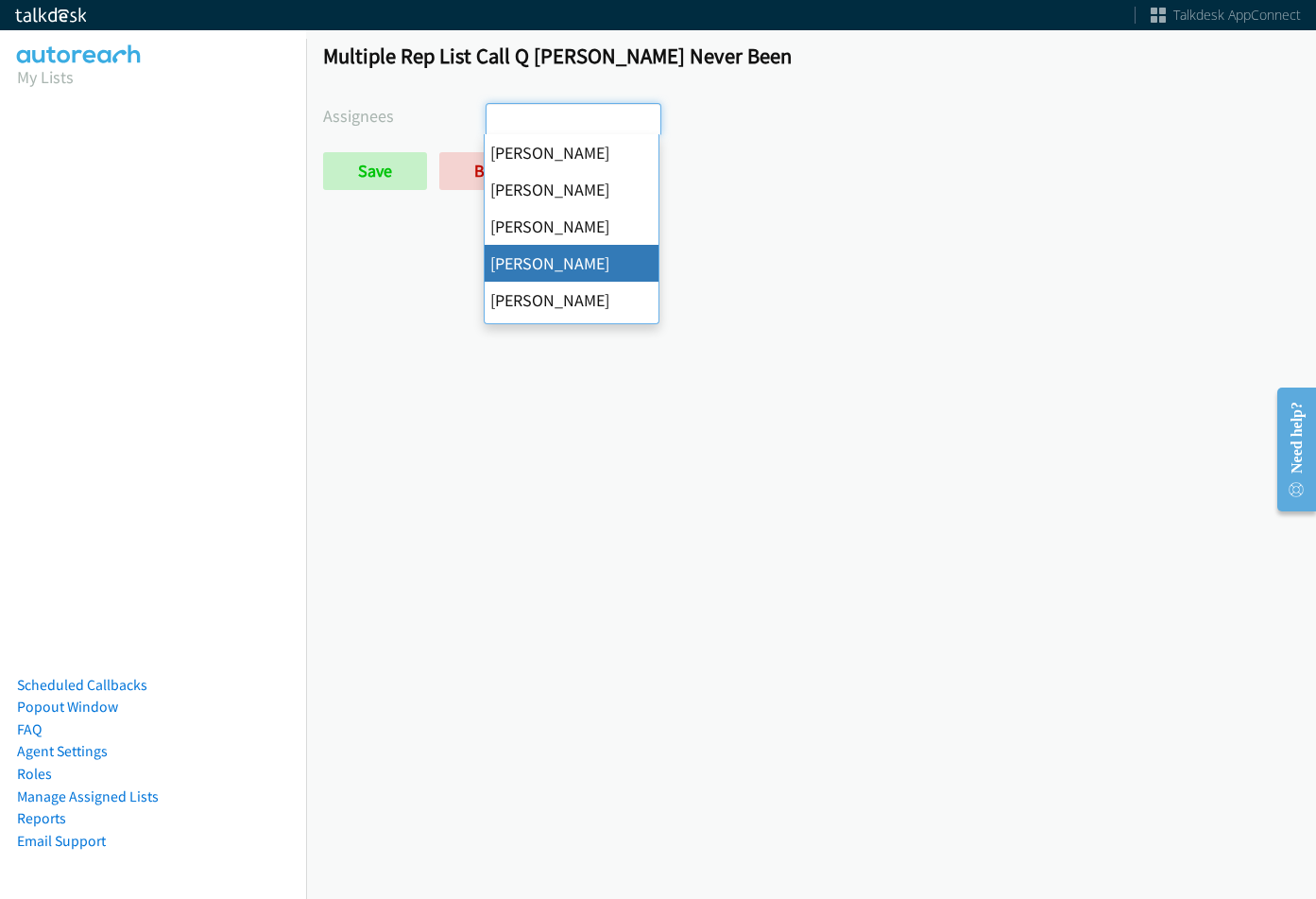
scroll to position [94, 0]
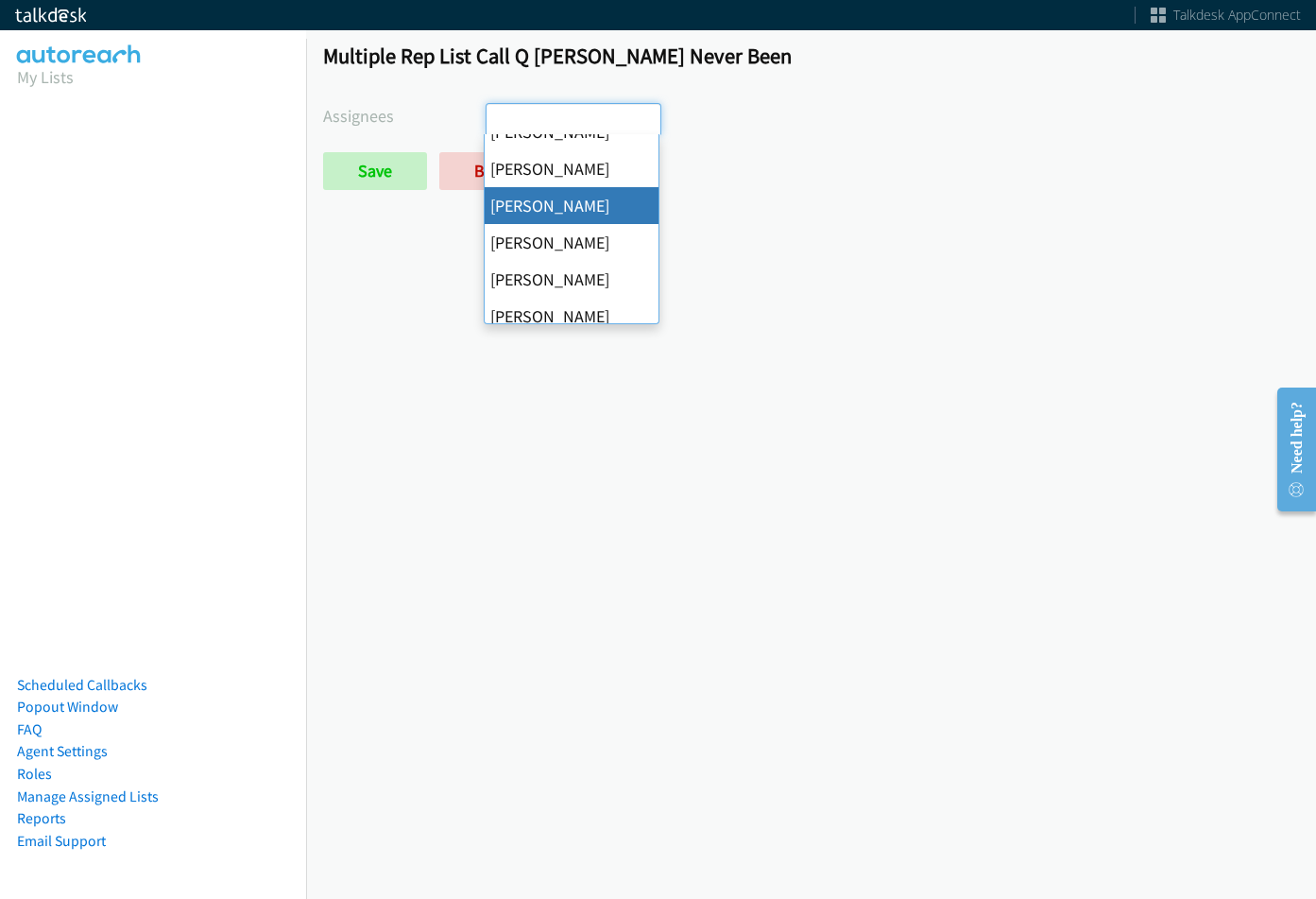
select select "29b0b8ef-34fc-44e8-9e6a-480e1538e45b"
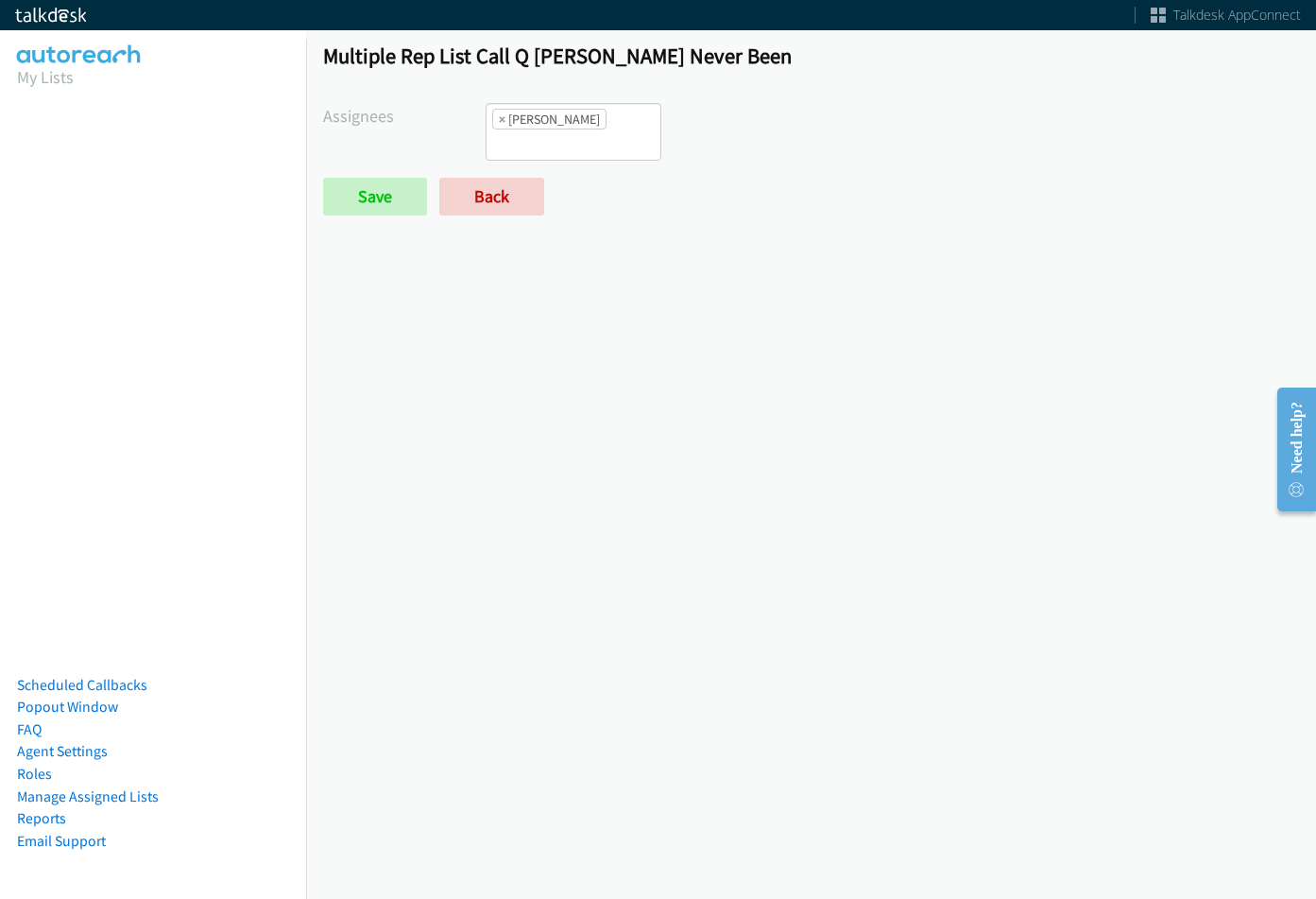
click at [607, 137] on form "Assignees [PERSON_NAME] [PERSON_NAME] [PERSON_NAME] [PERSON_NAME] [PERSON_NAME]…" at bounding box center [811, 159] width 976 height 113
click at [553, 129] on input "search" at bounding box center [519, 144] width 66 height 30
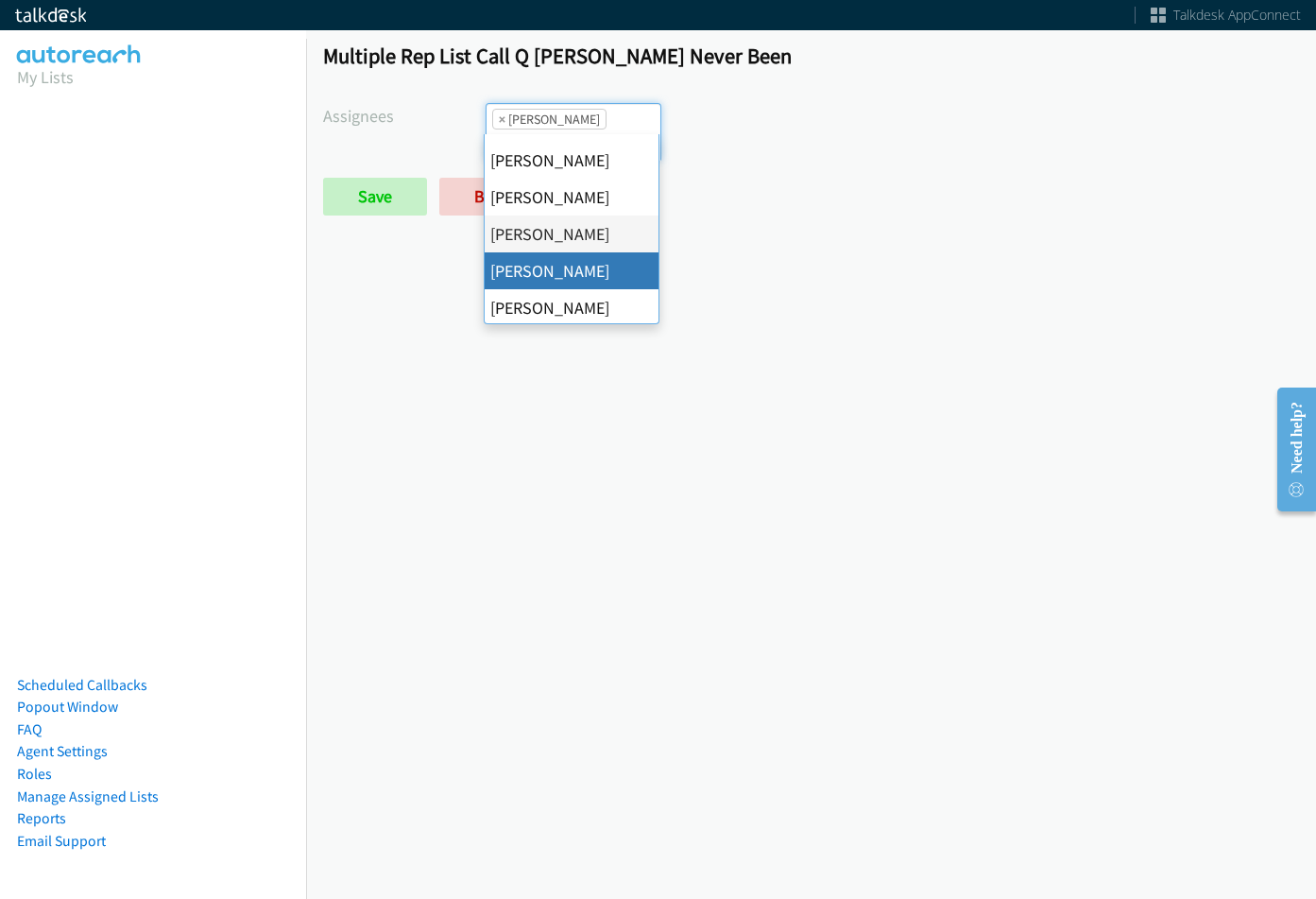
scroll to position [94, 0]
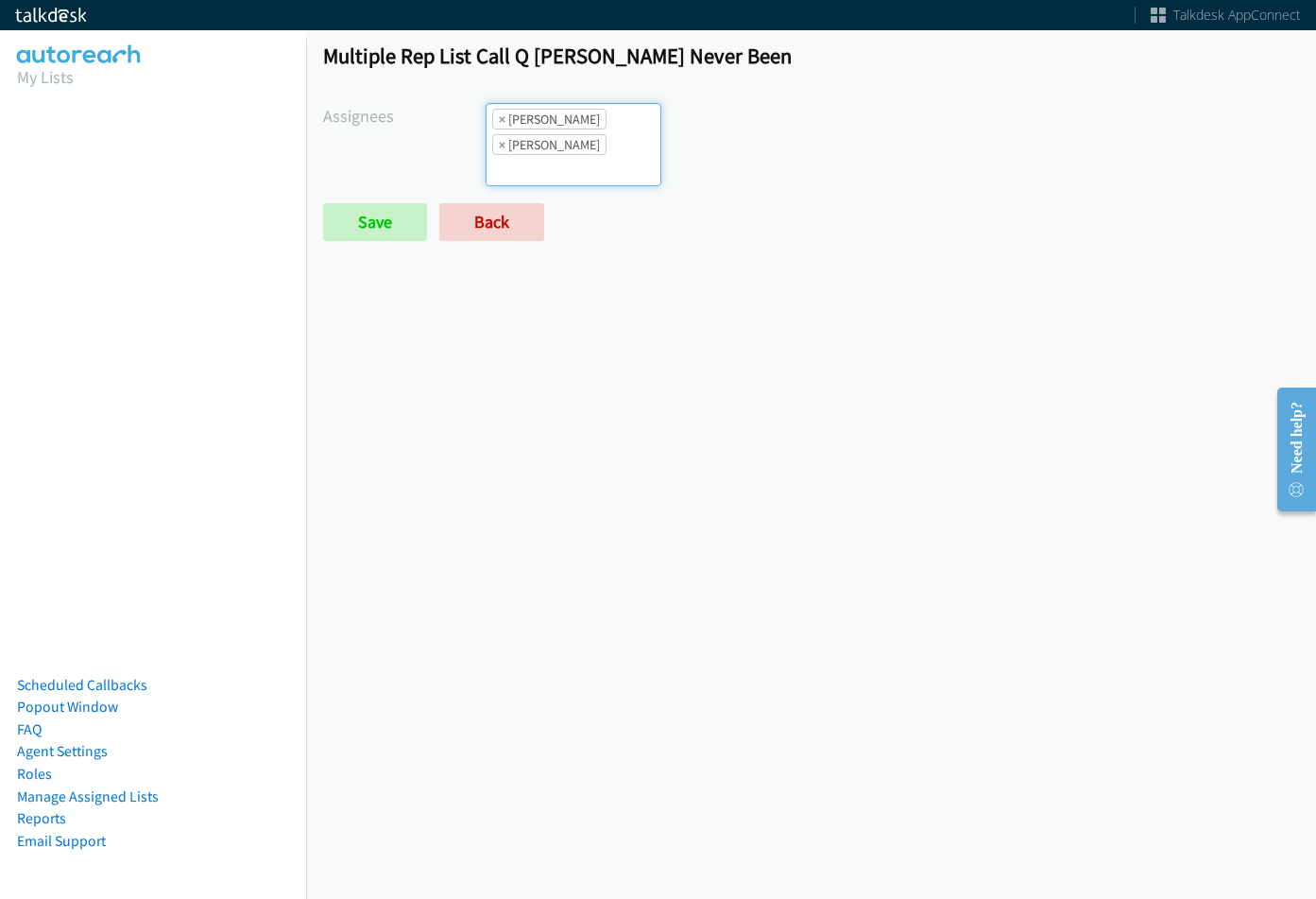
click at [576, 117] on li "× Charles Ross" at bounding box center [549, 118] width 115 height 20
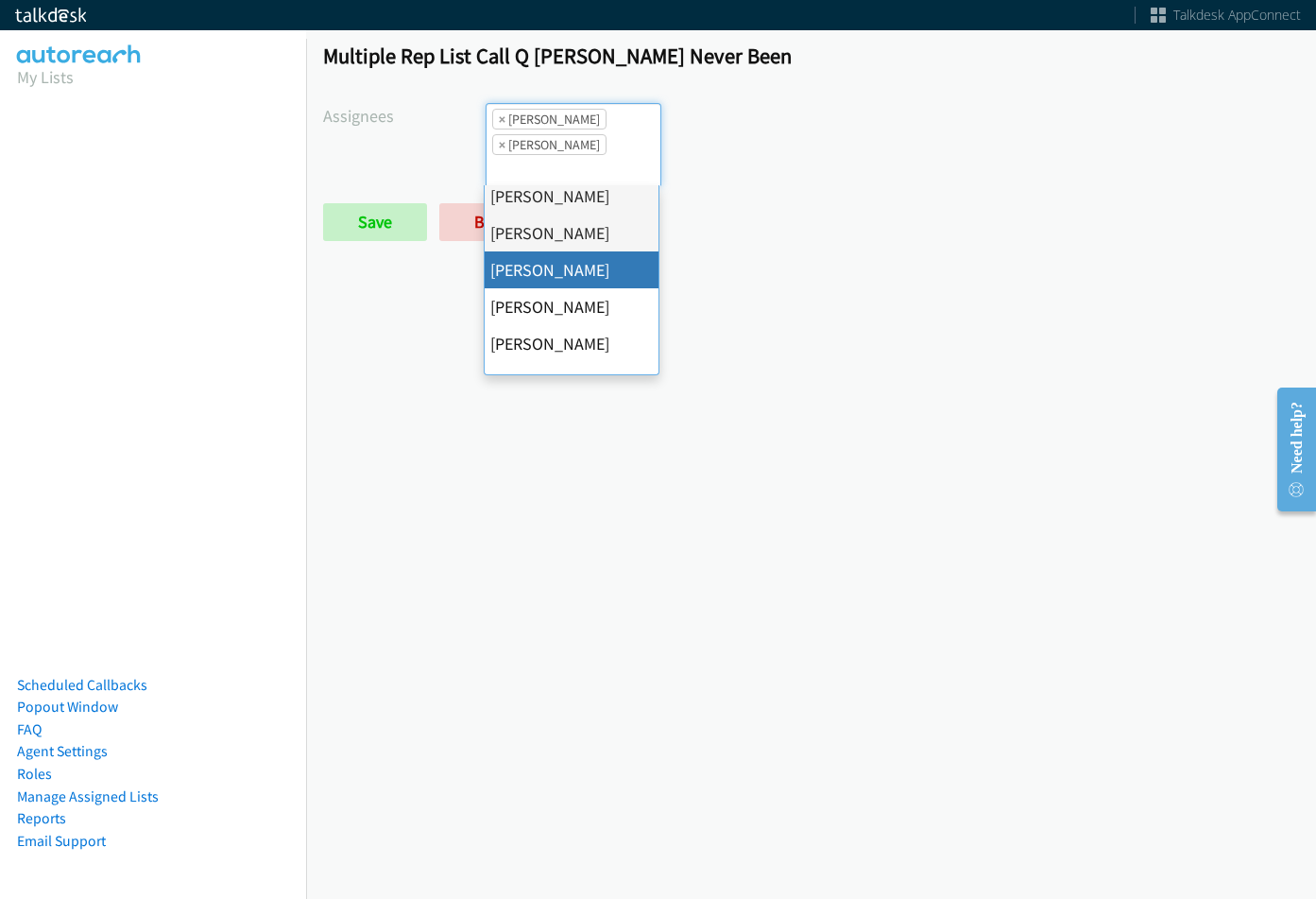
scroll to position [364, 0]
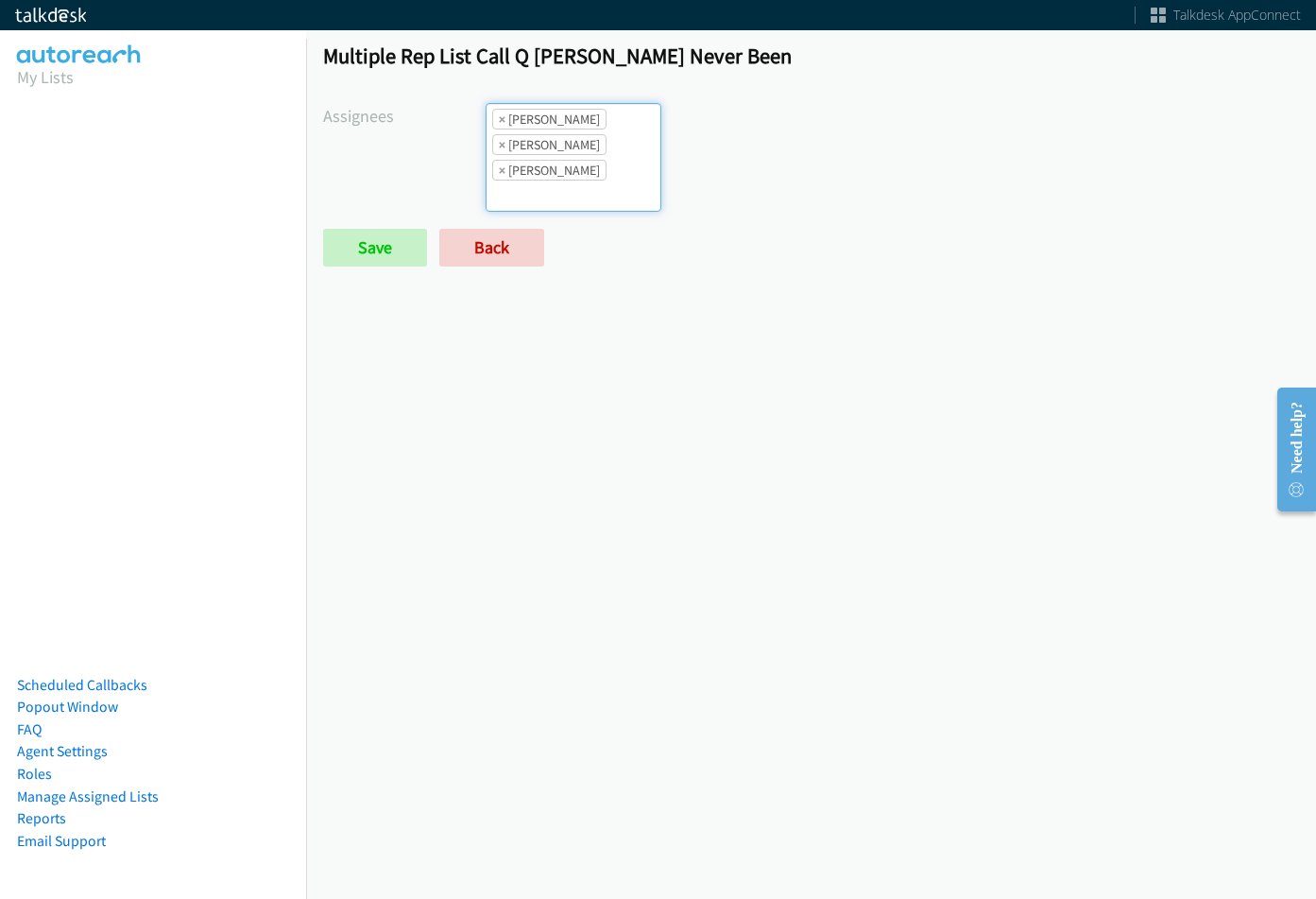
click at [578, 164] on li "× Jordan Stehlik" at bounding box center [549, 170] width 115 height 20
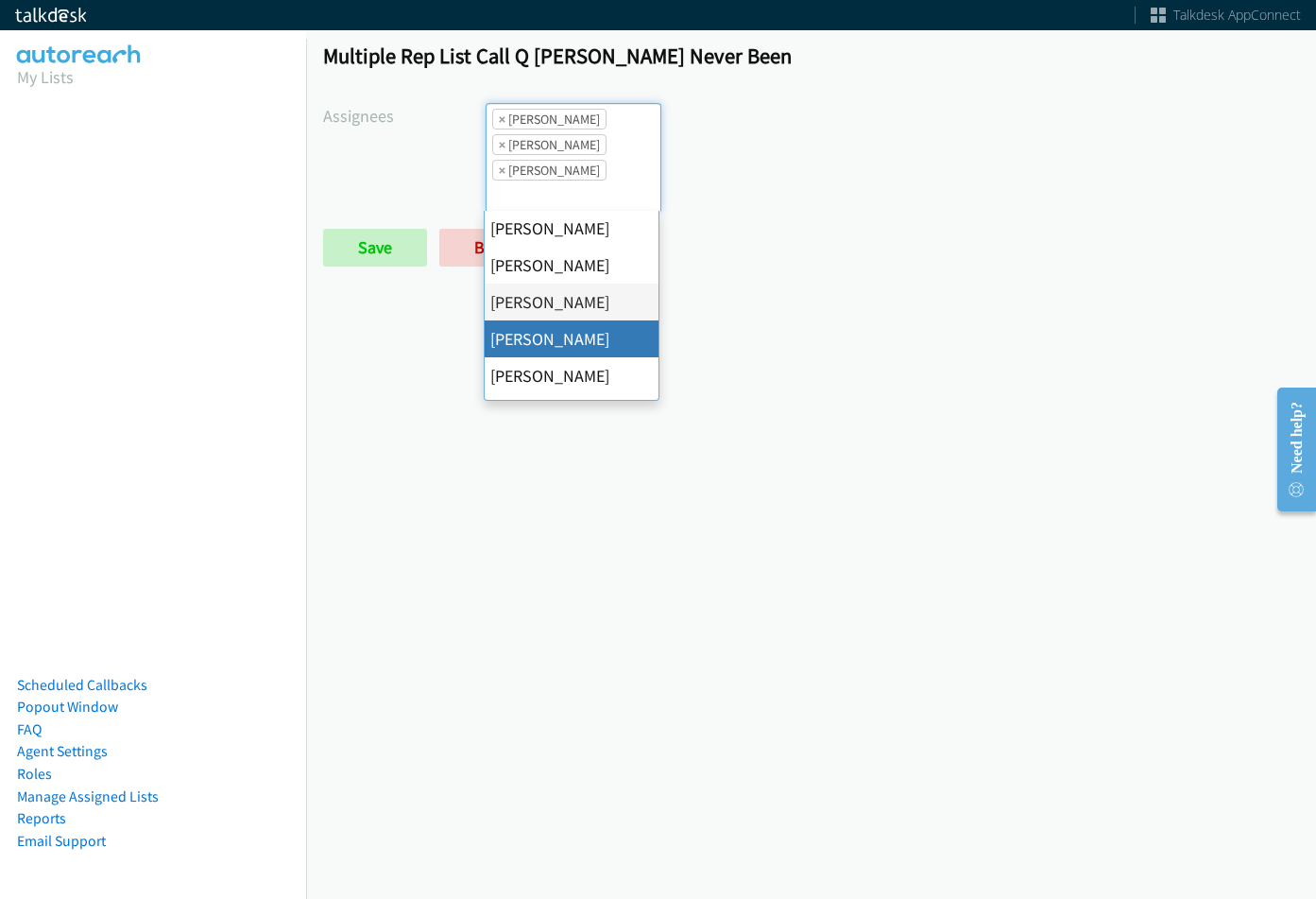
scroll to position [263, 0]
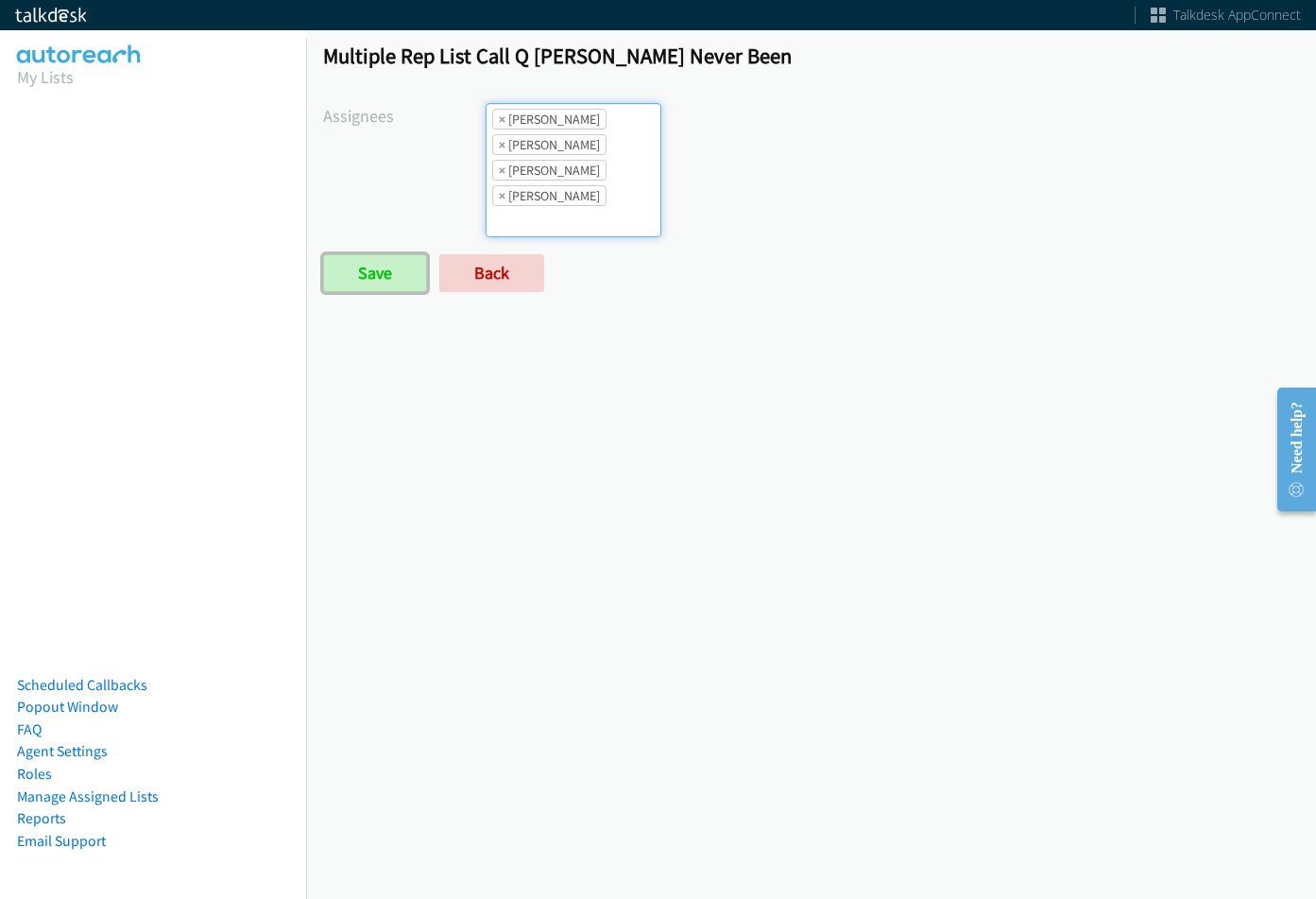
click at [412, 260] on input "Save" at bounding box center [375, 273] width 104 height 38
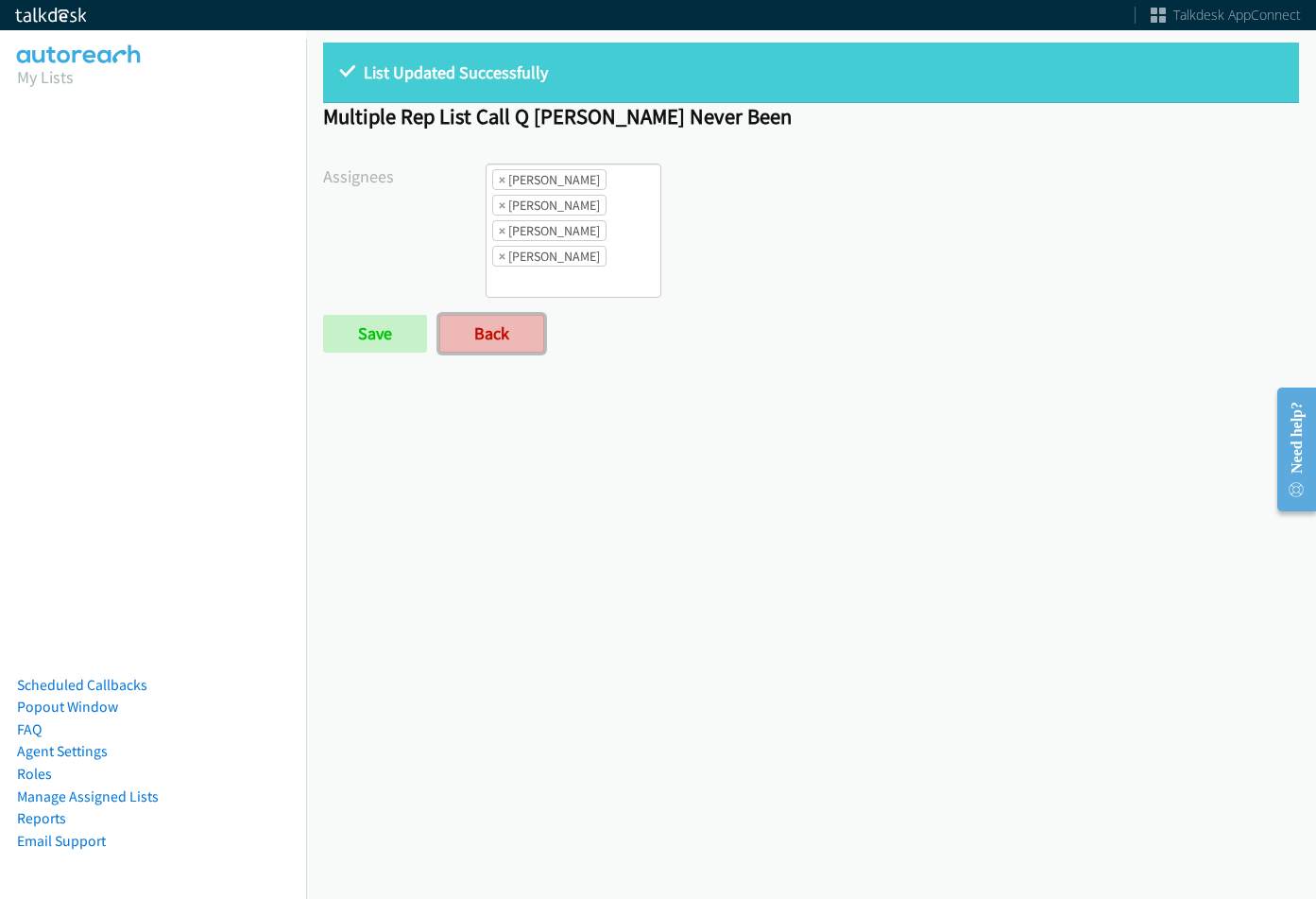
click at [503, 324] on link "Back" at bounding box center [492, 333] width 105 height 38
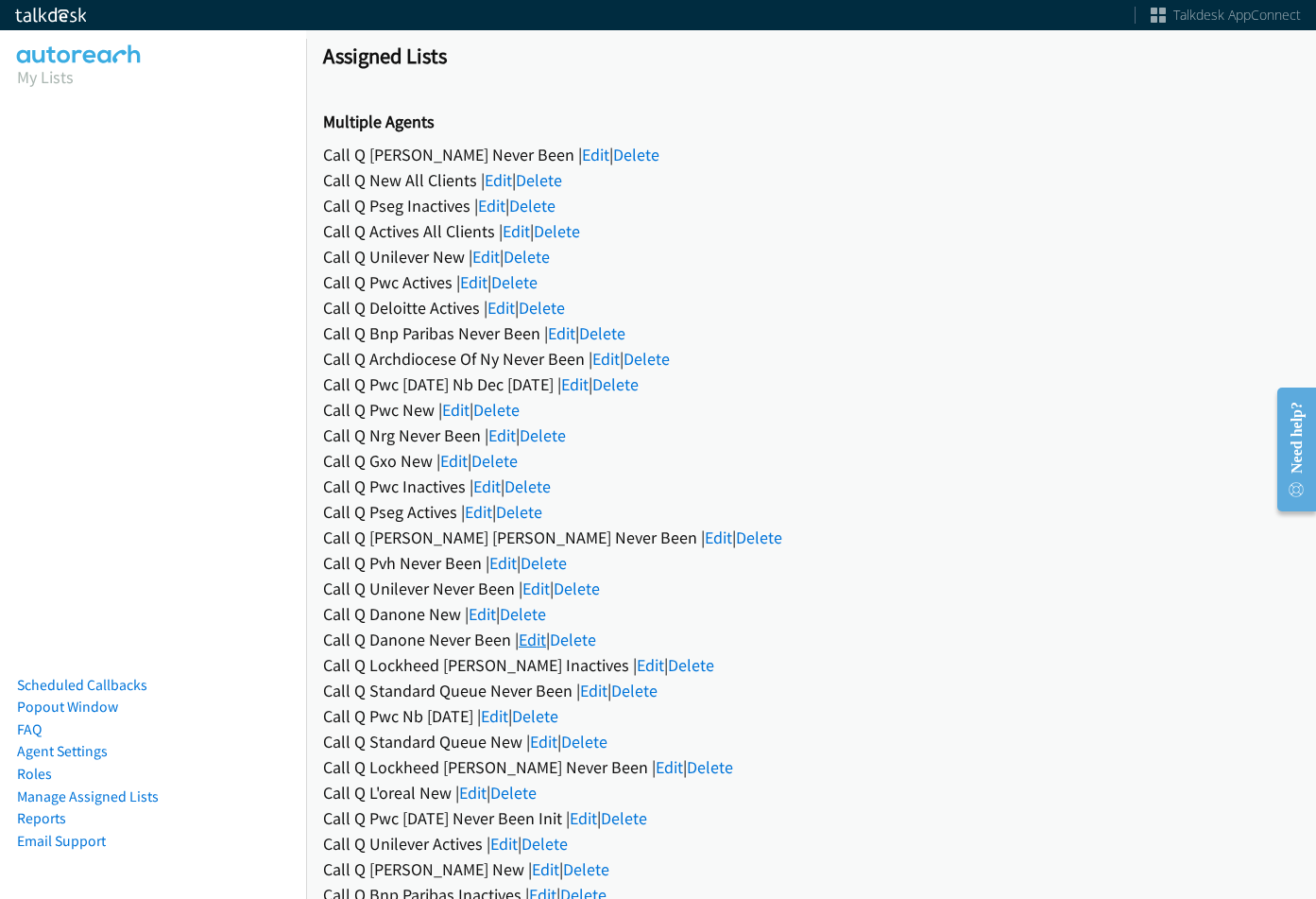
click at [534, 640] on link "Edit" at bounding box center [533, 640] width 27 height 21
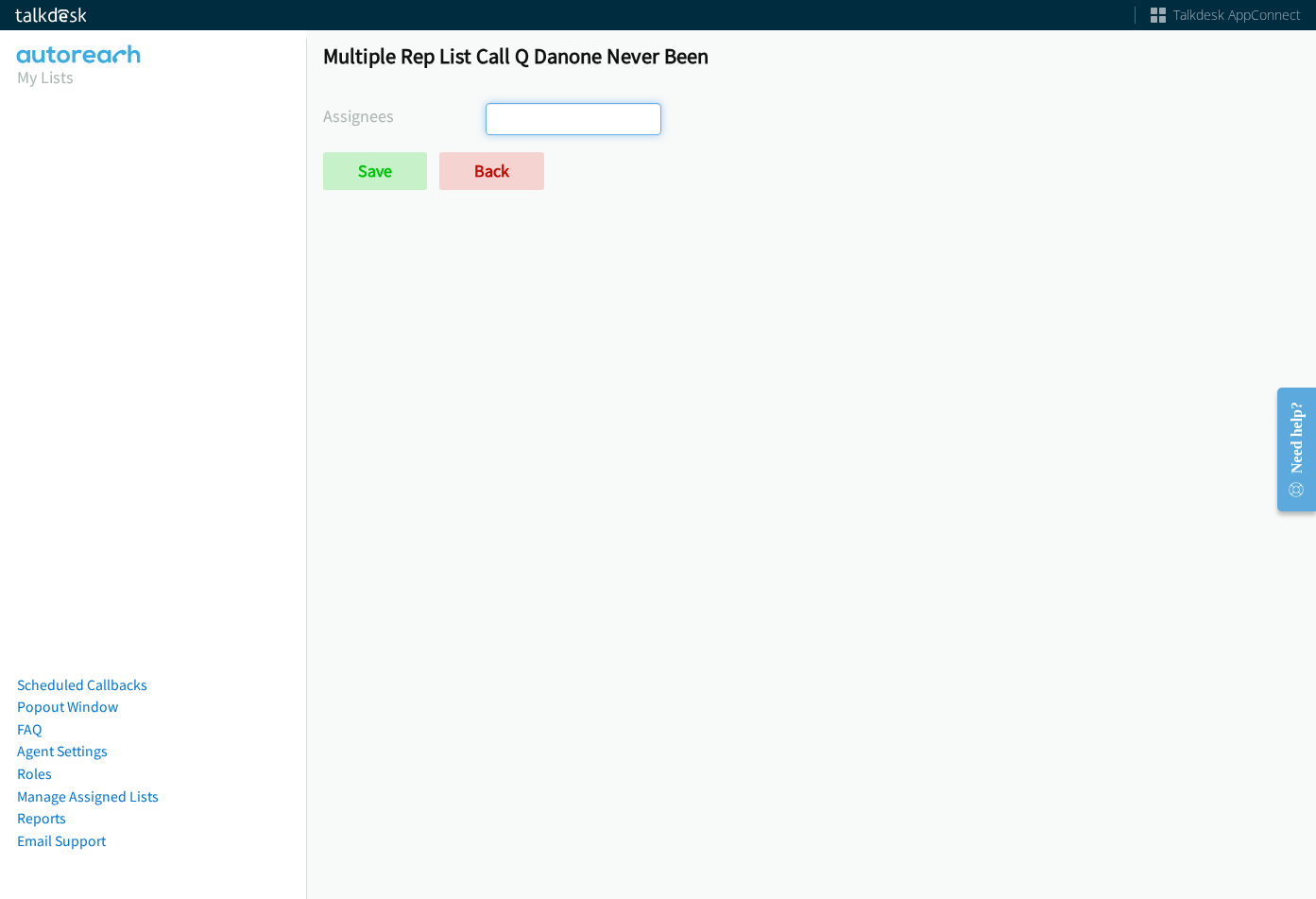
click at [593, 104] on ul at bounding box center [573, 118] width 174 height 30
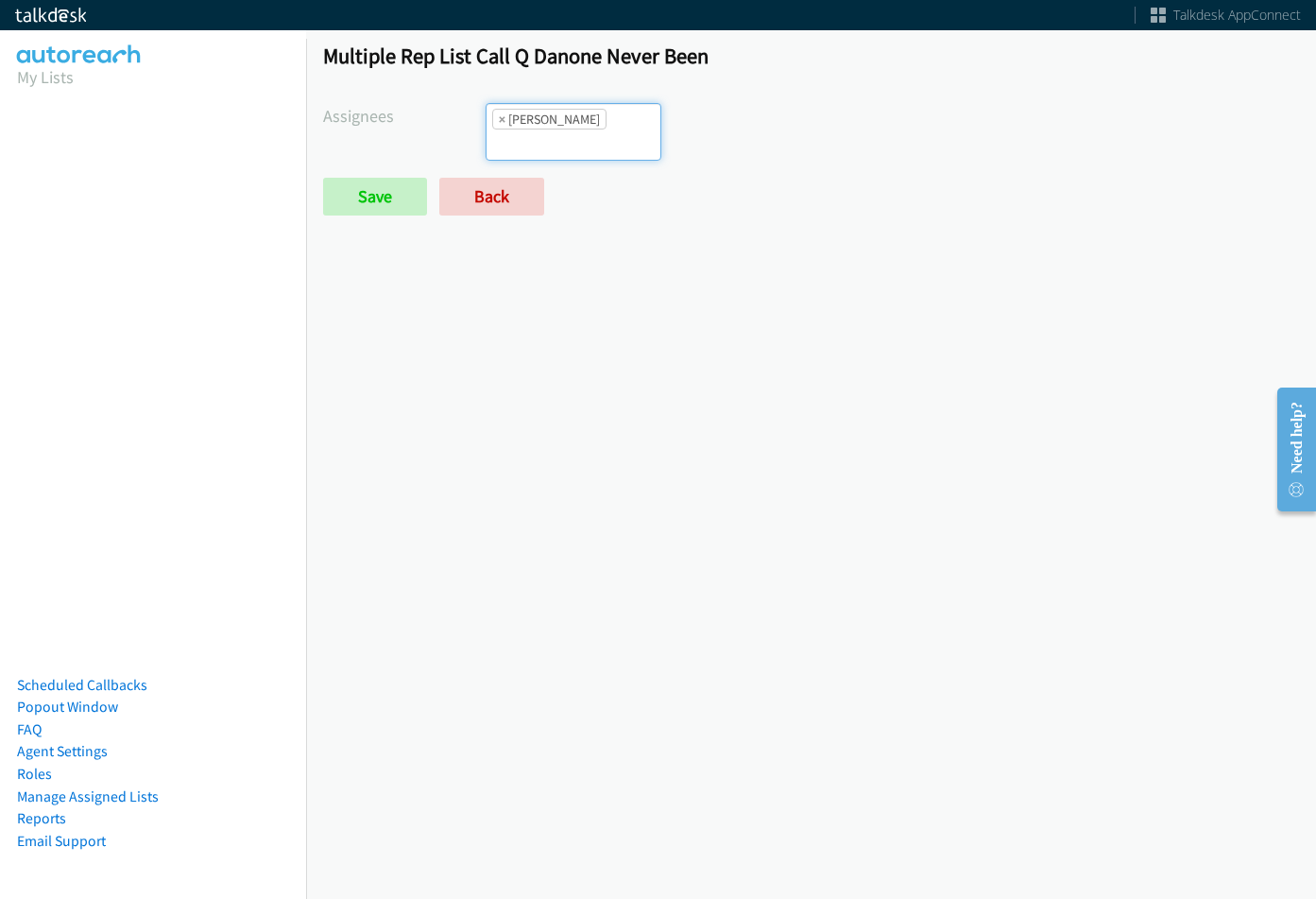
scroll to position [68, 0]
click at [553, 129] on input "search" at bounding box center [519, 144] width 66 height 30
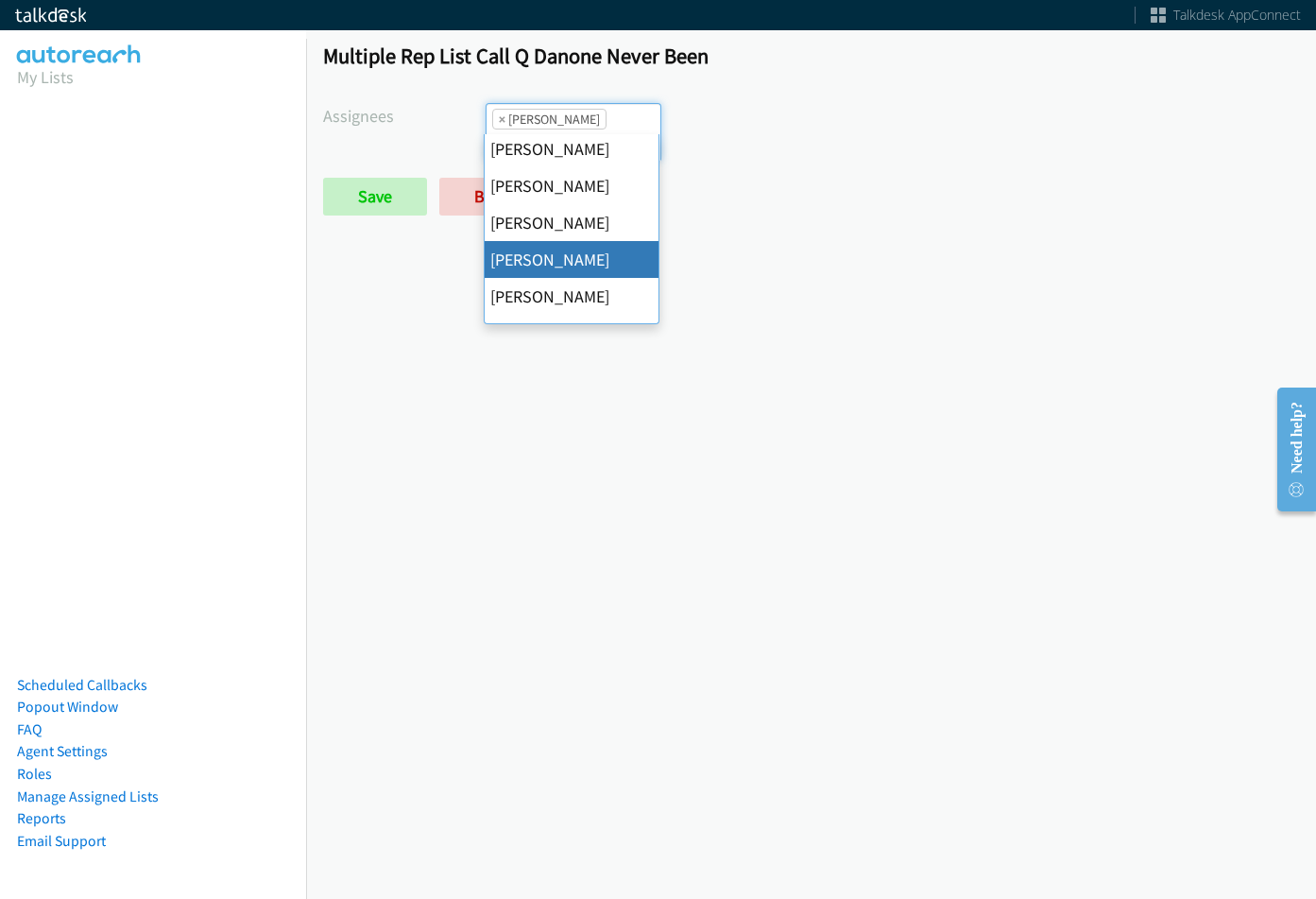
scroll to position [364, 0]
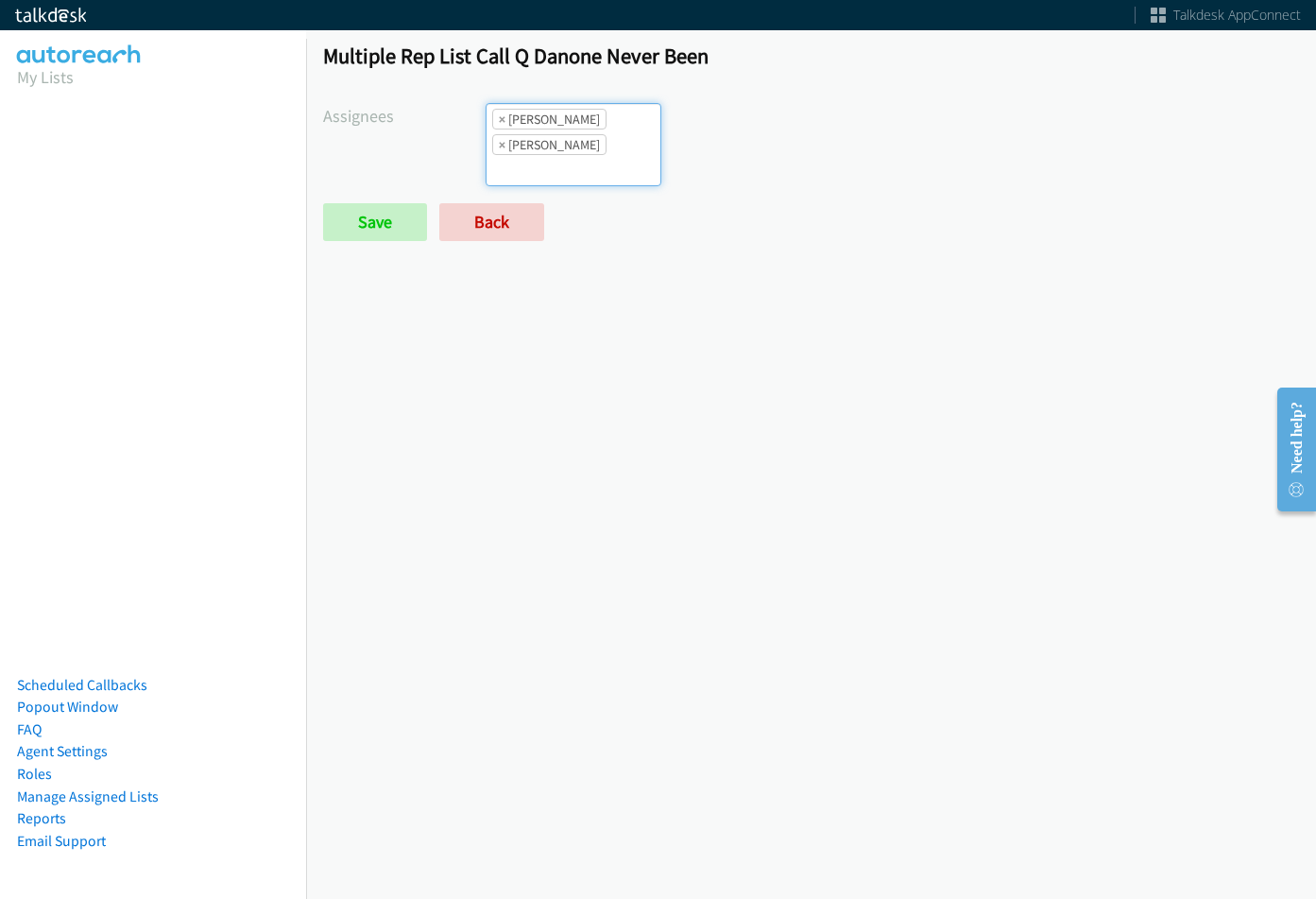
click at [571, 139] on li "× Rodnika Murphy" at bounding box center [549, 144] width 115 height 20
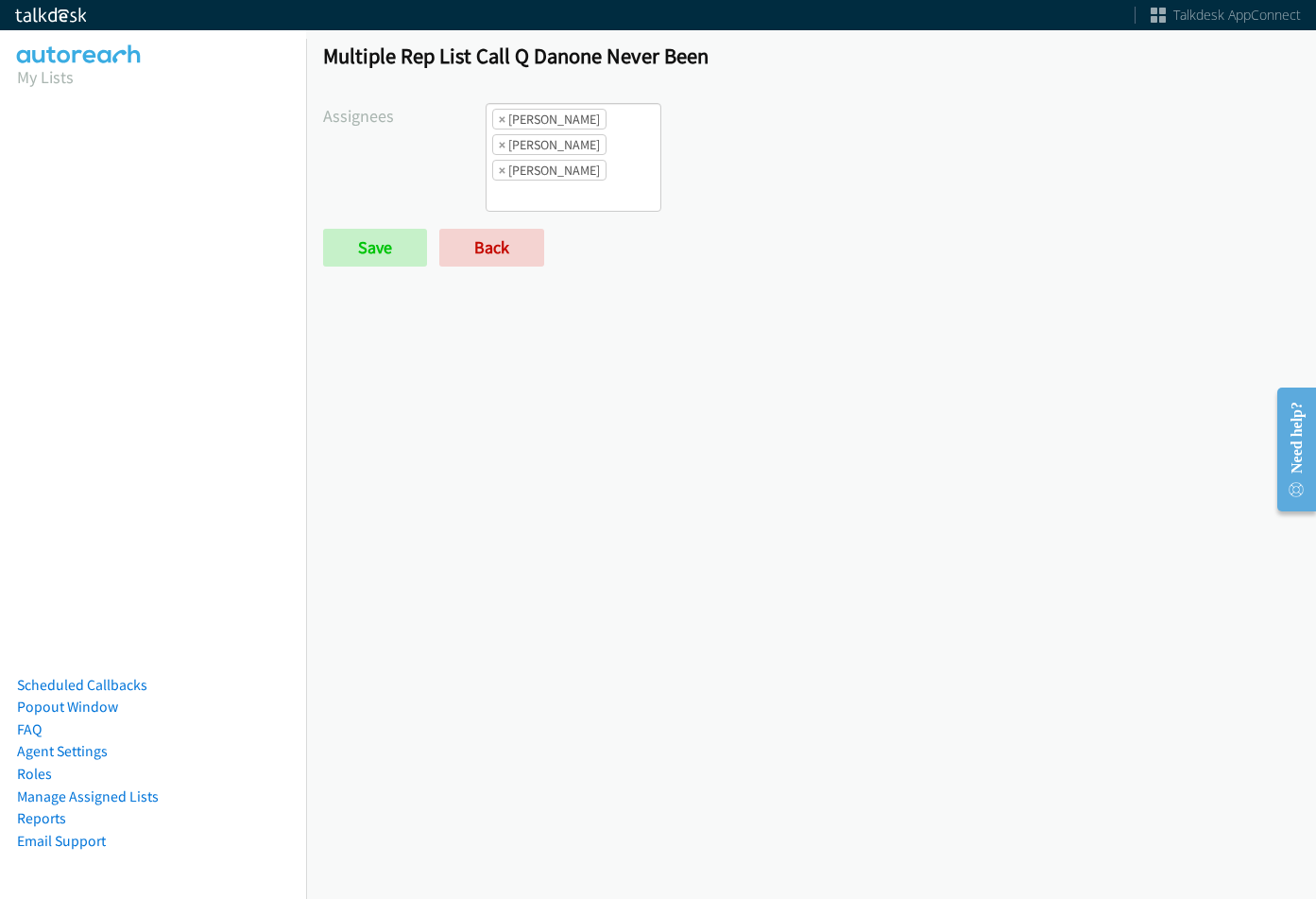
click at [570, 99] on div "Multiple Rep List Call Q Danone Never Been Assignees Abigail Odhiambo Alana Rui…" at bounding box center [810, 162] width 1010 height 275
click at [604, 195] on ul "× Cathy Shahan × Rodnika Murphy × Tatiana Medina" at bounding box center [573, 157] width 174 height 107
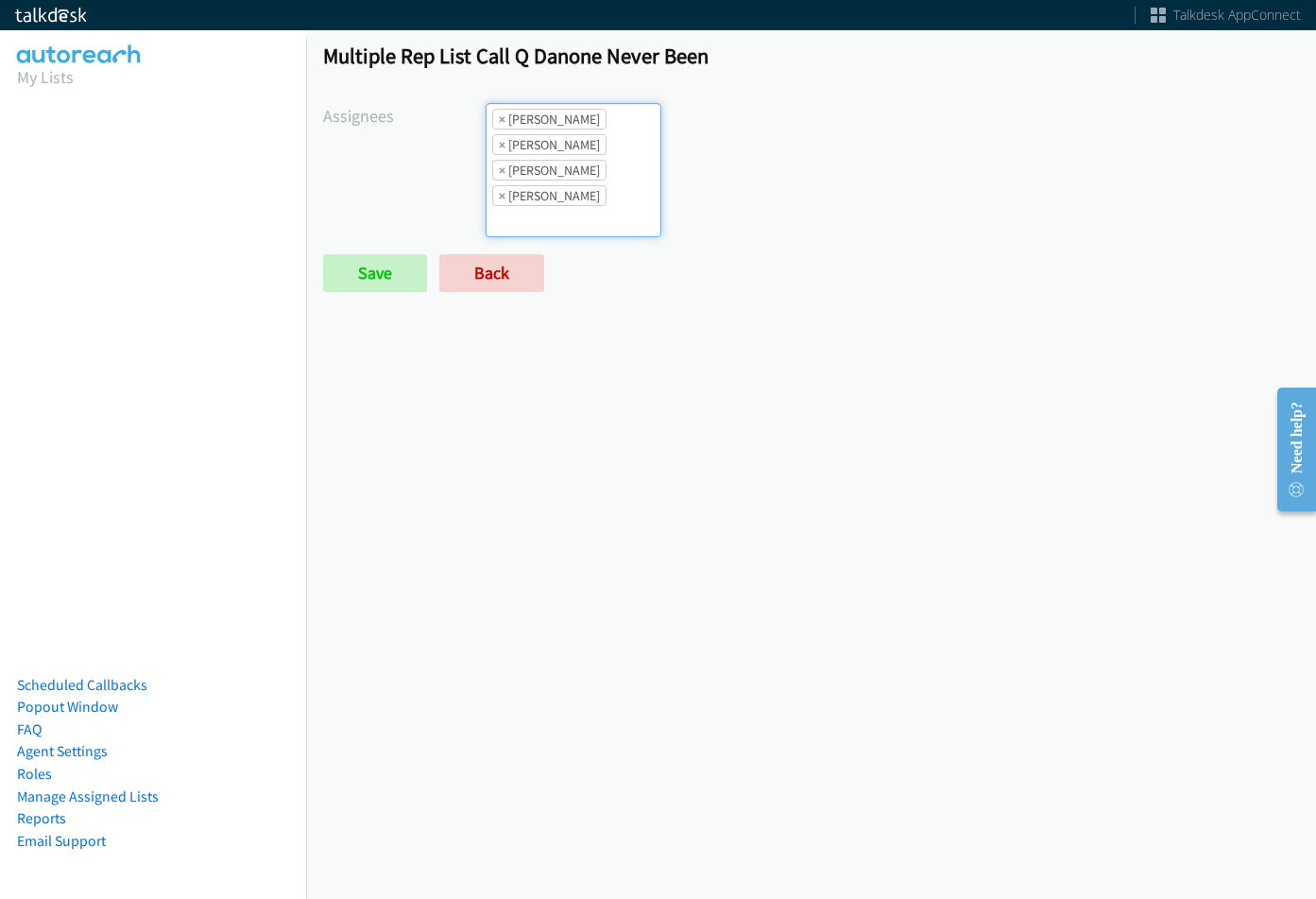
click at [585, 180] on li "× Tatiana Medina" at bounding box center [549, 170] width 115 height 20
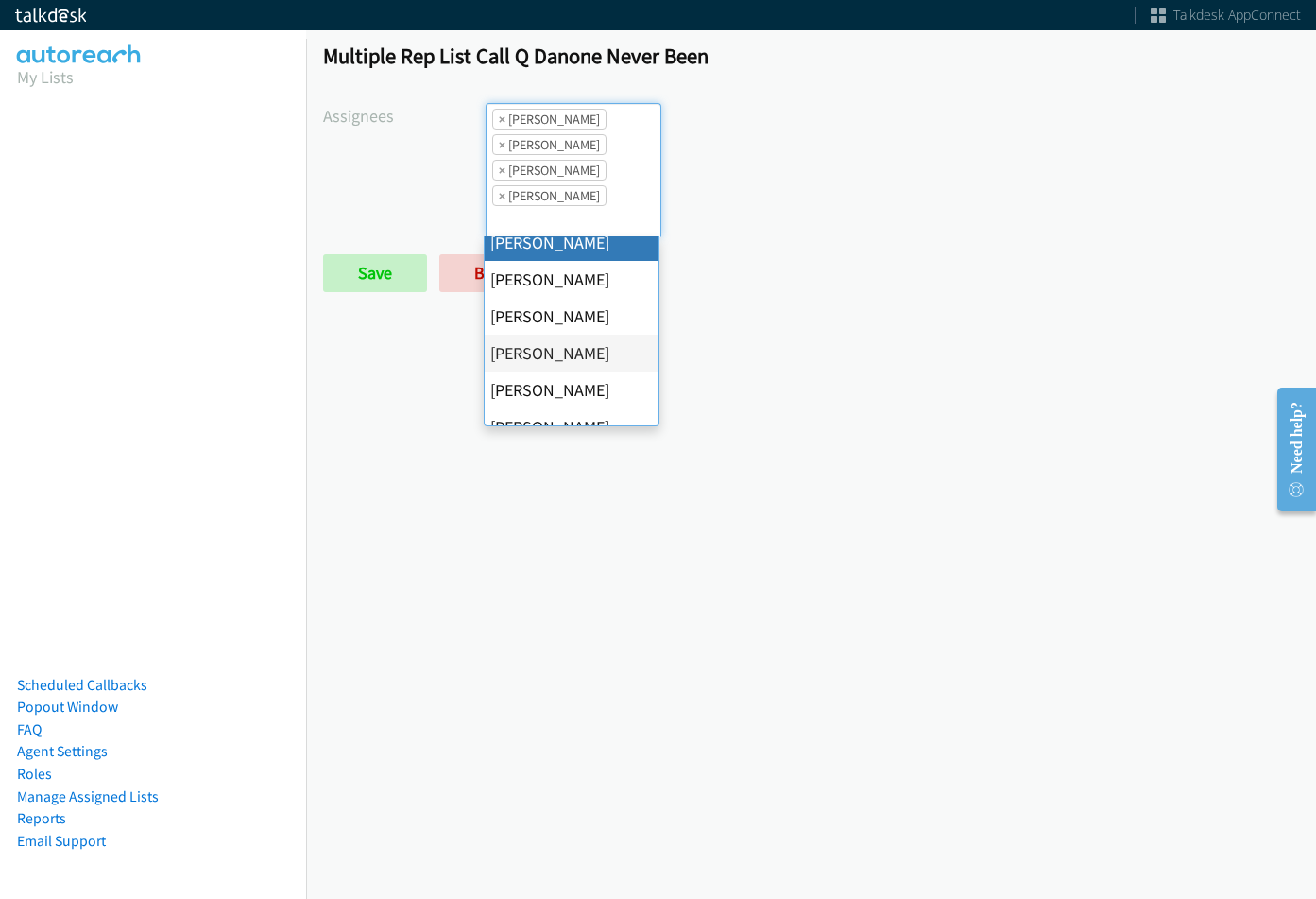
scroll to position [0, 0]
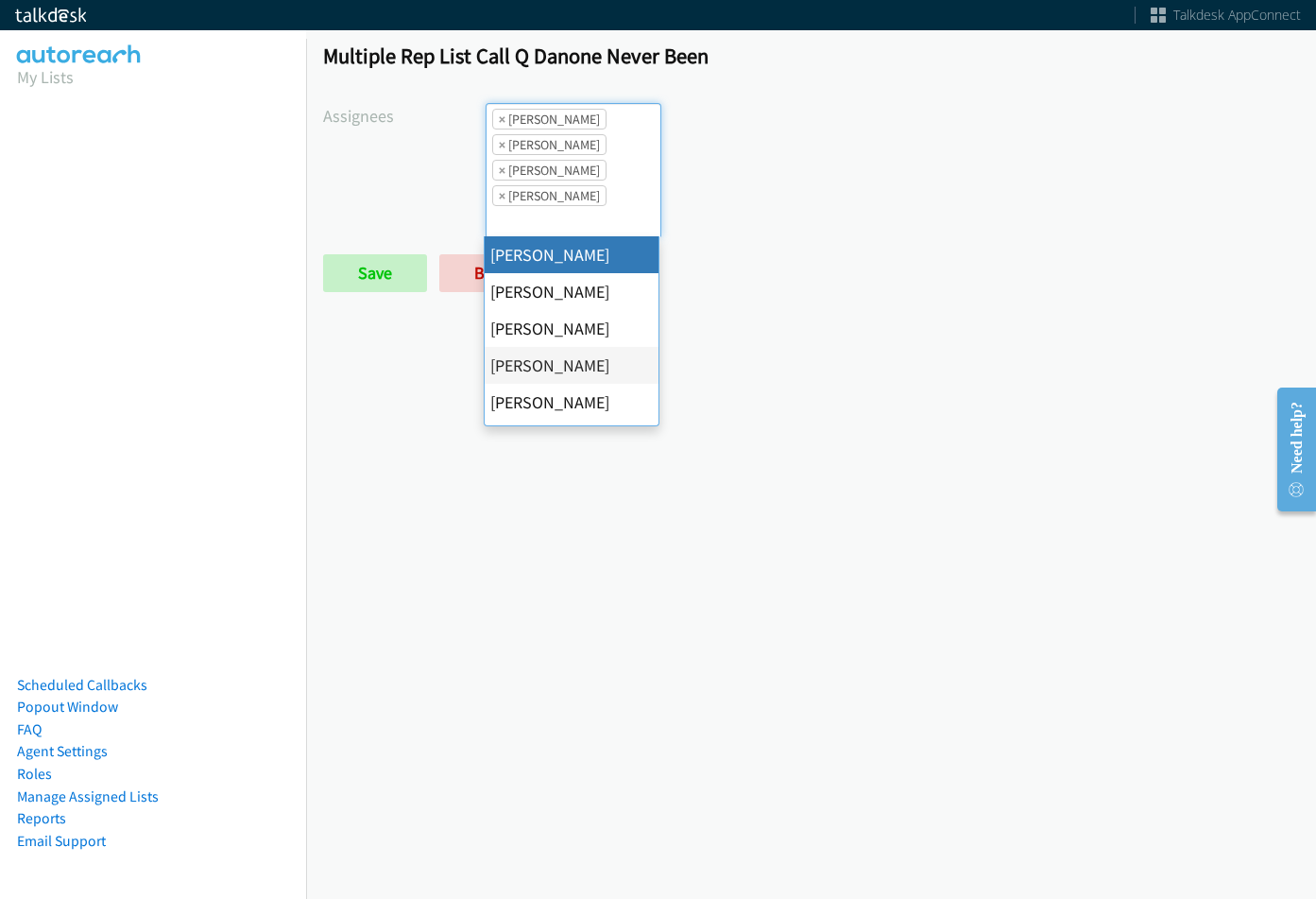
select select "cb11e729-9a1d-44de-9b38-0f5a50c7e01c"
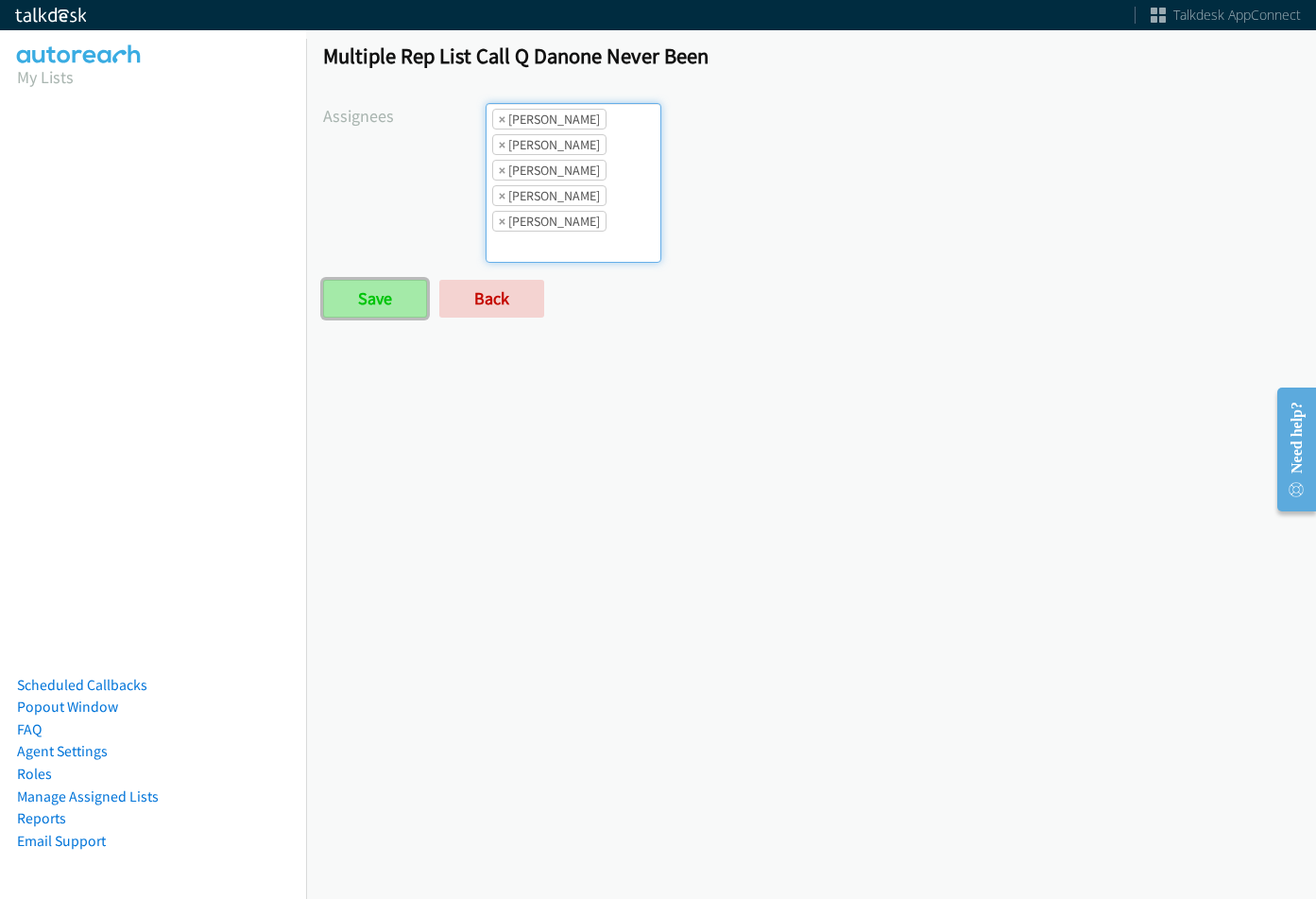
click at [402, 292] on input "Save" at bounding box center [375, 298] width 104 height 38
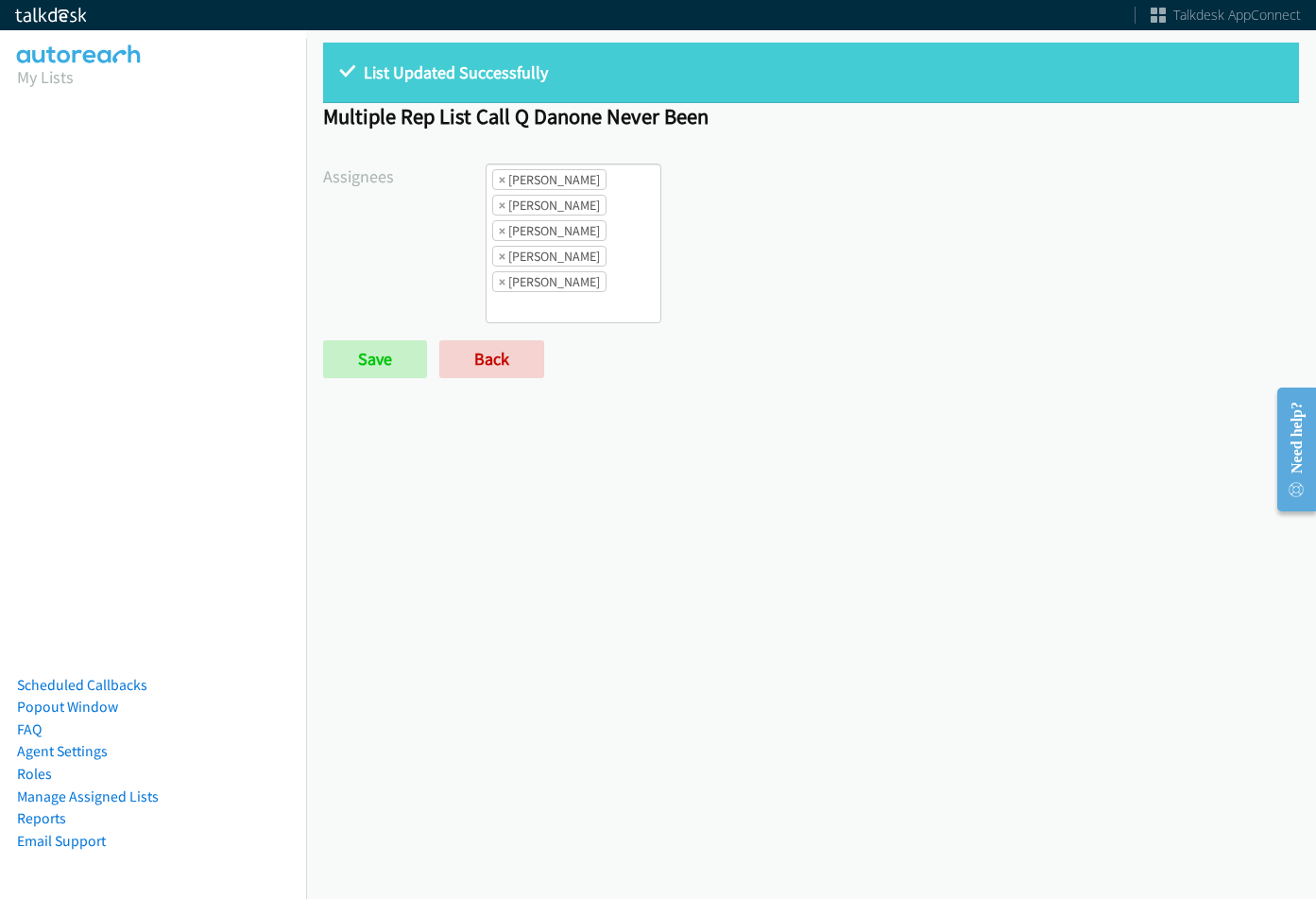
click at [496, 190] on li "× Abigail Odhiambo" at bounding box center [549, 179] width 115 height 20
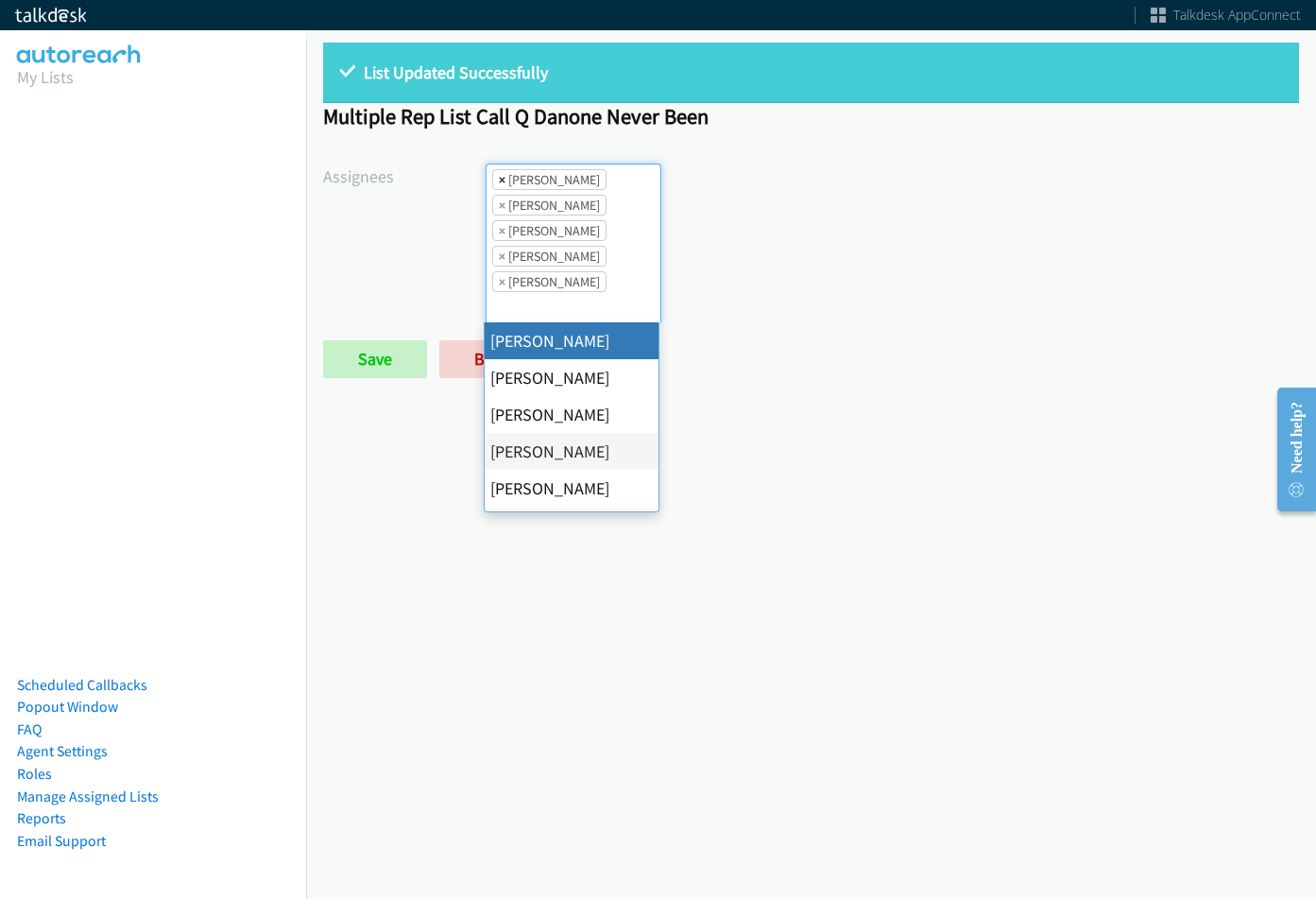
click at [503, 182] on span "×" at bounding box center [502, 179] width 7 height 18
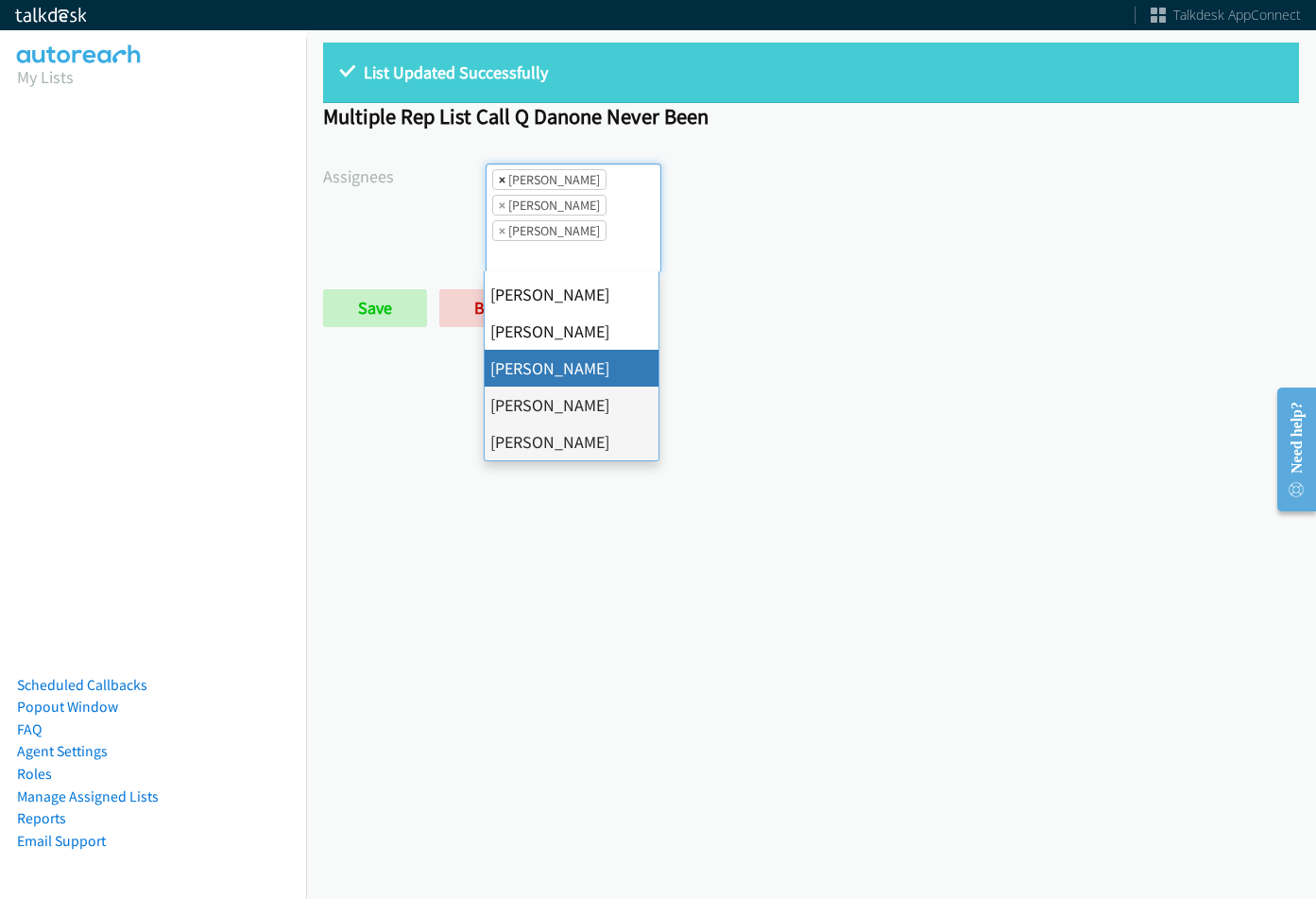
click at [503, 183] on span "×" at bounding box center [502, 179] width 7 height 18
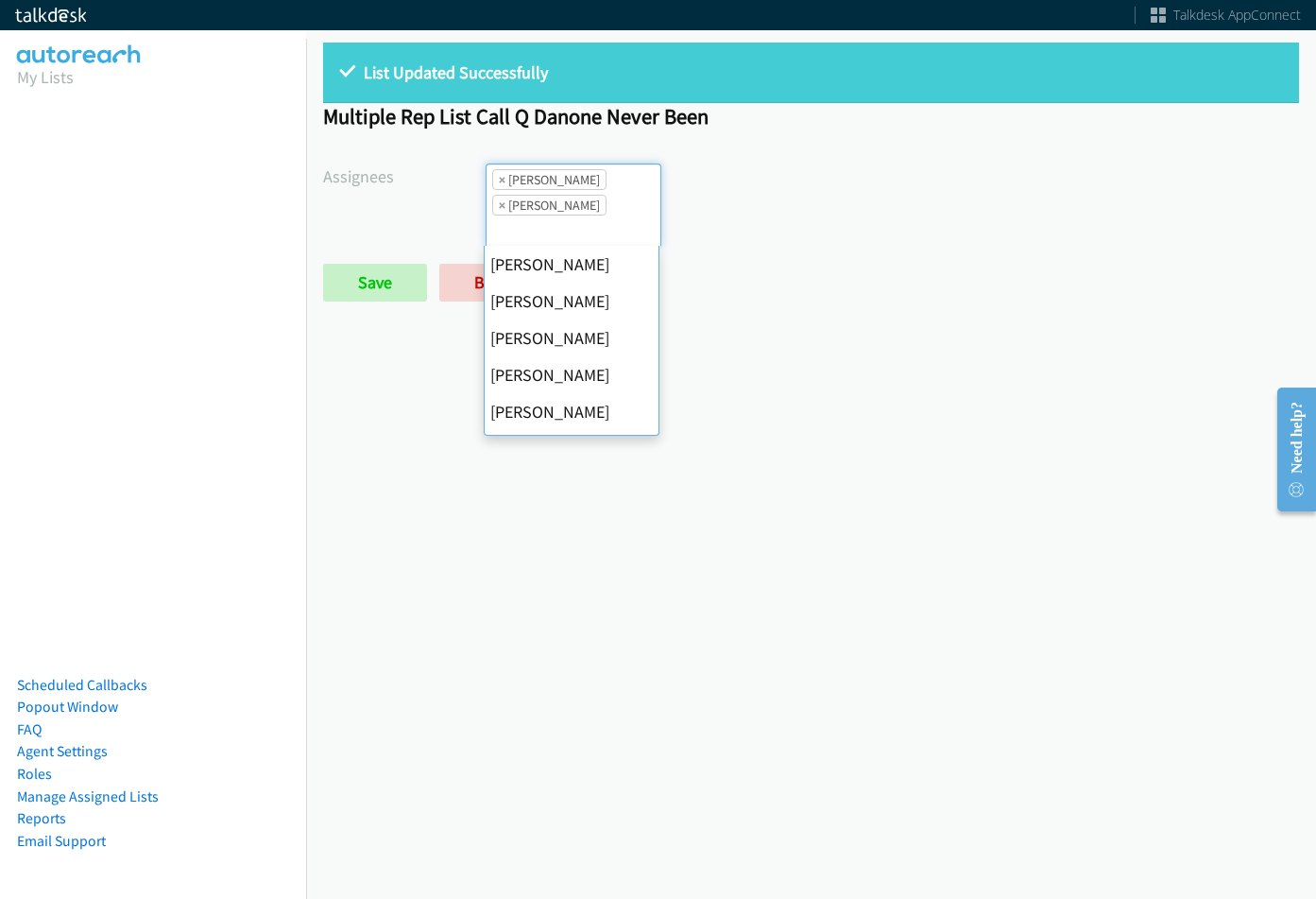
click at [503, 183] on span "×" at bounding box center [502, 179] width 7 height 18
select select "fd8c5d46-30db-44cb-8f0d-00da318b790a"
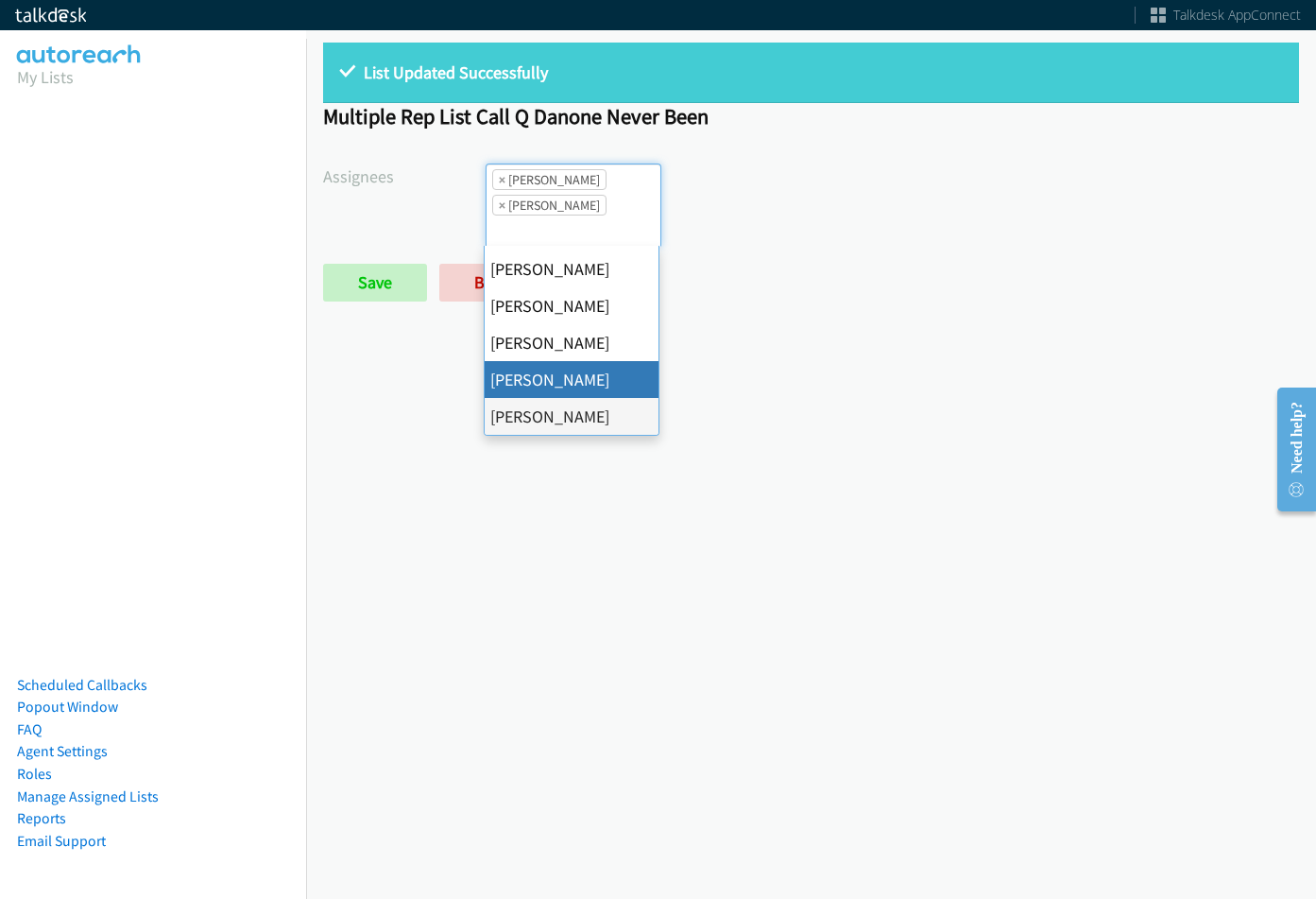
select select
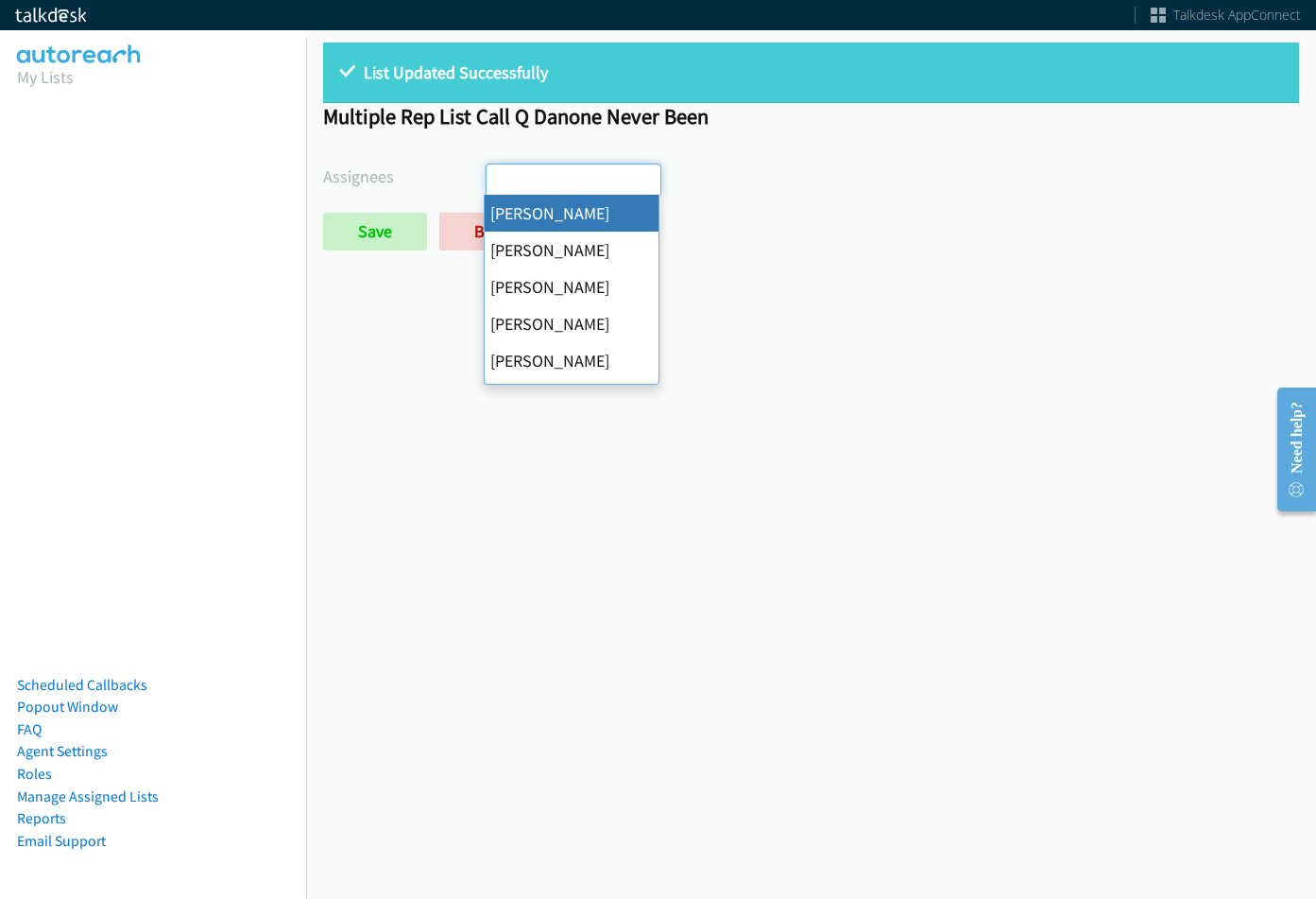
click at [502, 183] on input "search" at bounding box center [519, 179] width 66 height 30
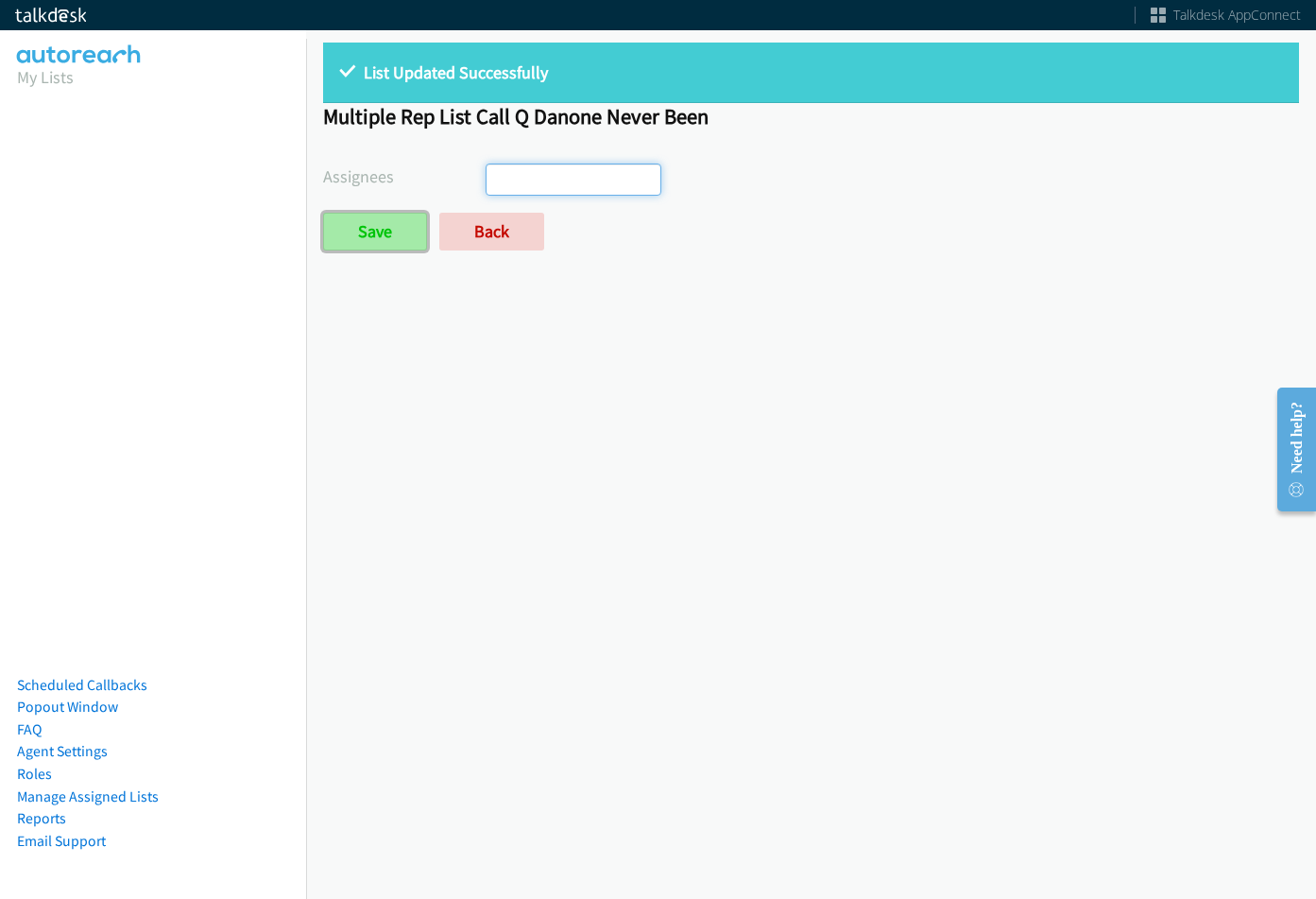
click at [366, 229] on input "Save" at bounding box center [375, 231] width 104 height 38
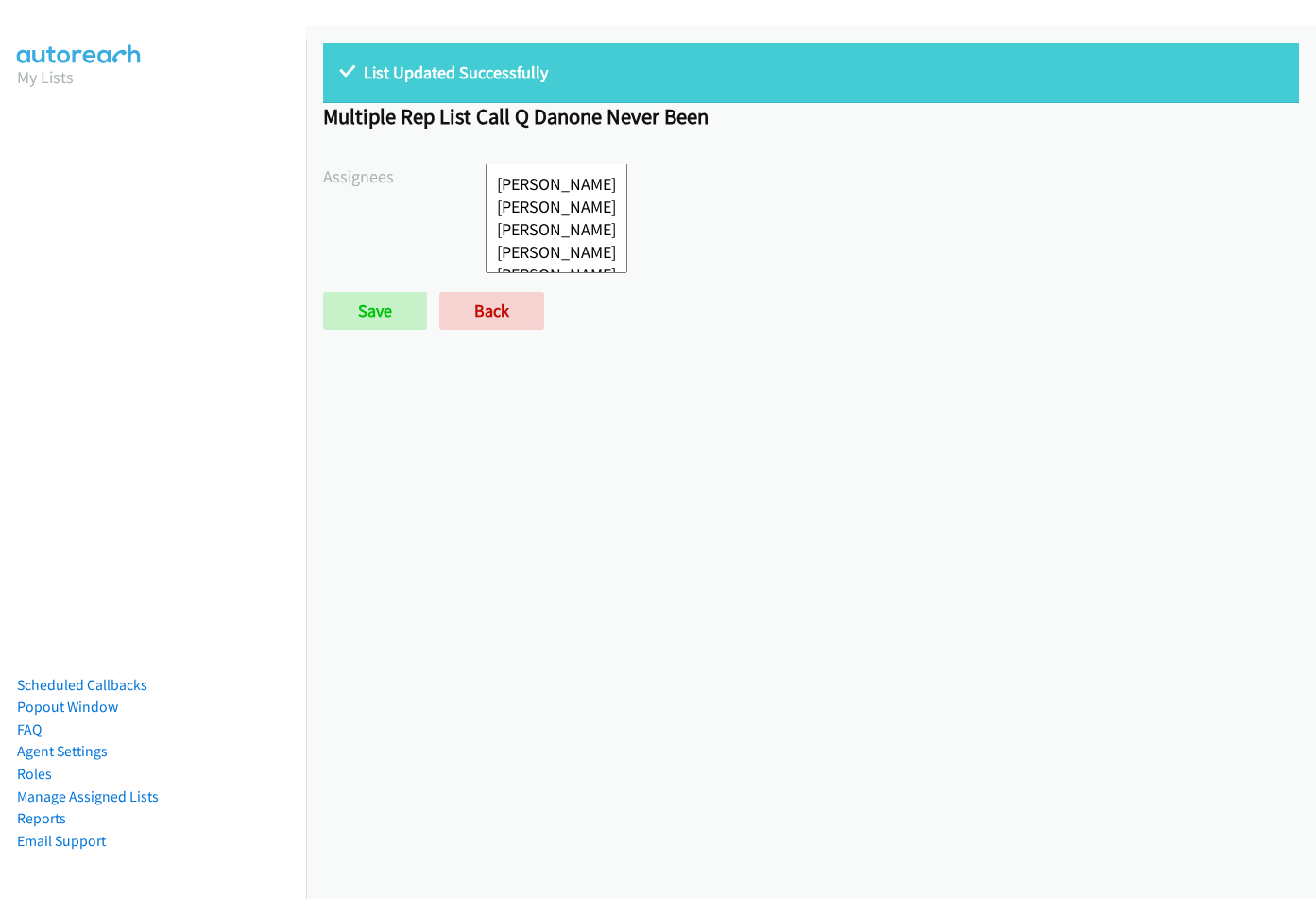
select select
click at [494, 283] on div "List Updated Successfully Multiple Rep List Call Q Danone Never Been Assignees …" at bounding box center [810, 194] width 1010 height 339
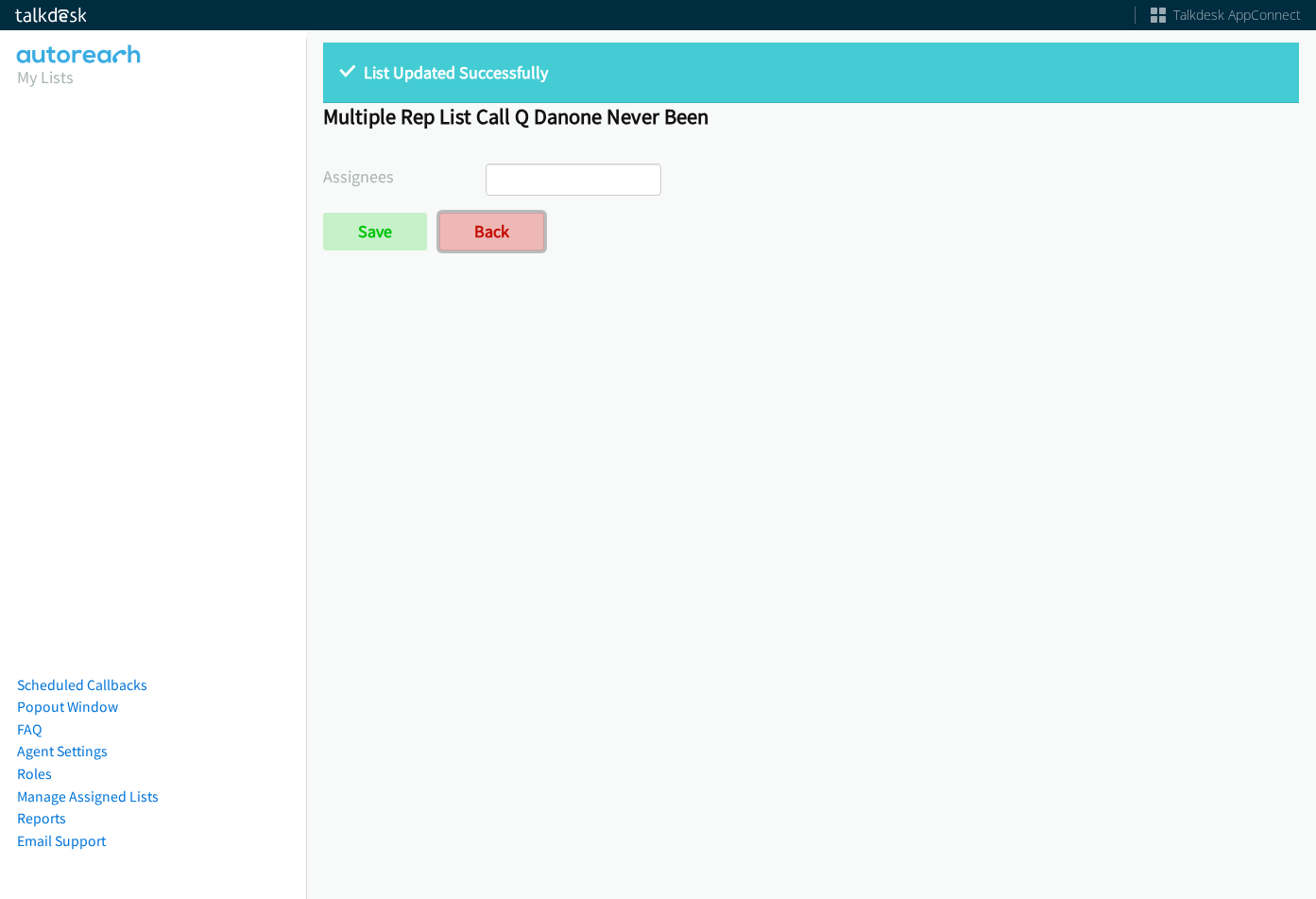
click at [508, 237] on link "Back" at bounding box center [492, 231] width 105 height 38
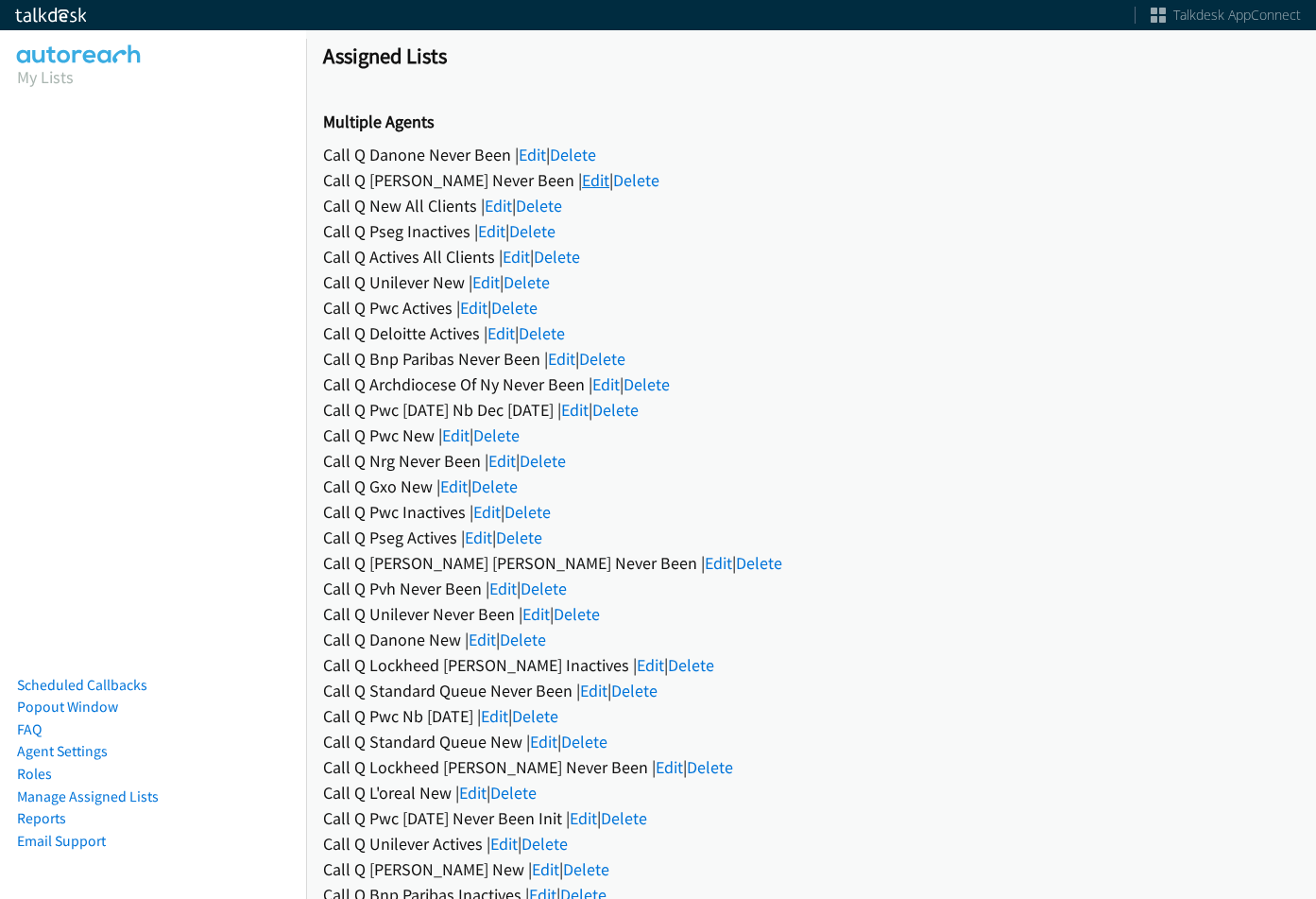
click at [582, 174] on link "Edit" at bounding box center [596, 180] width 27 height 21
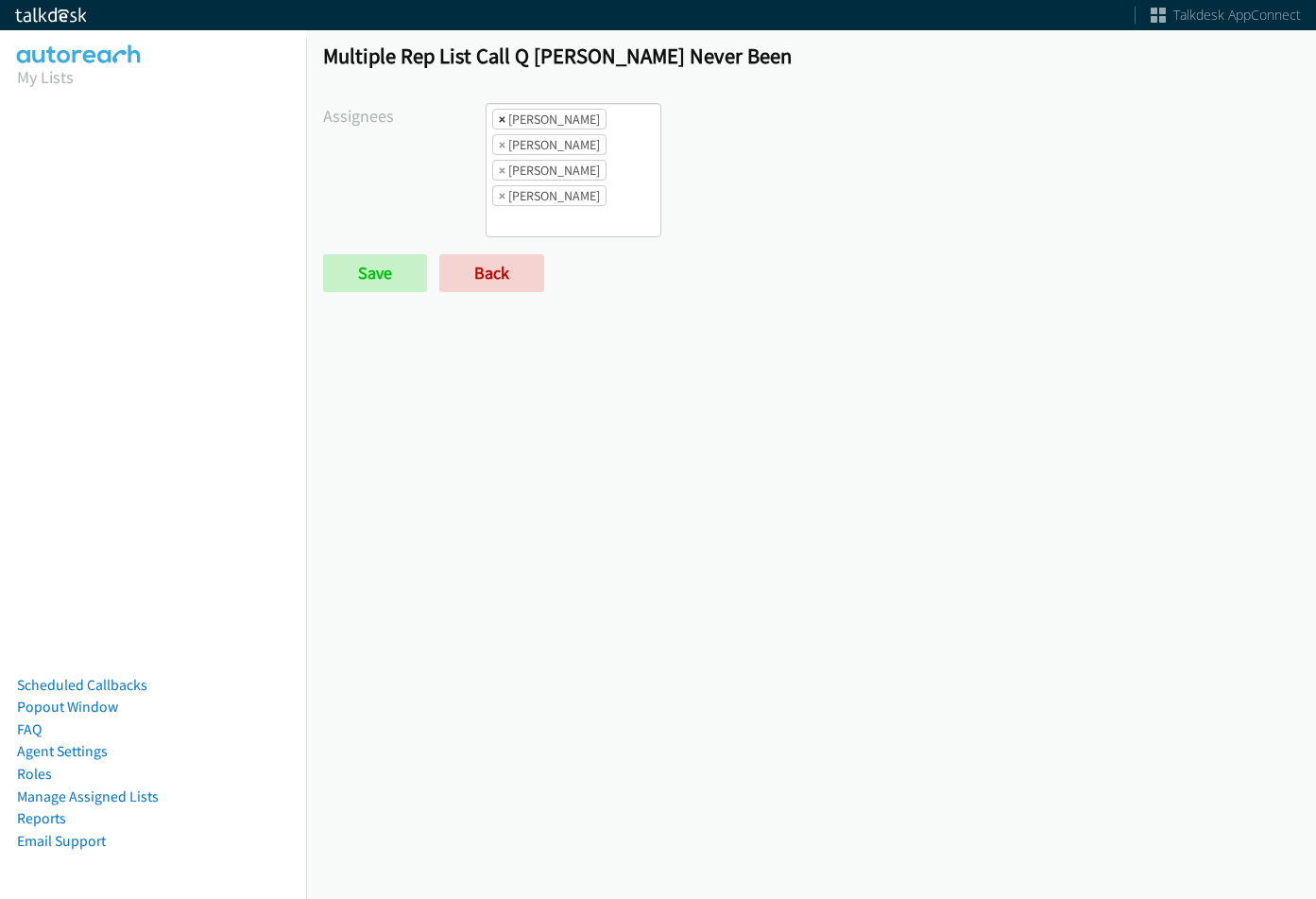
click at [499, 123] on span "×" at bounding box center [502, 118] width 7 height 18
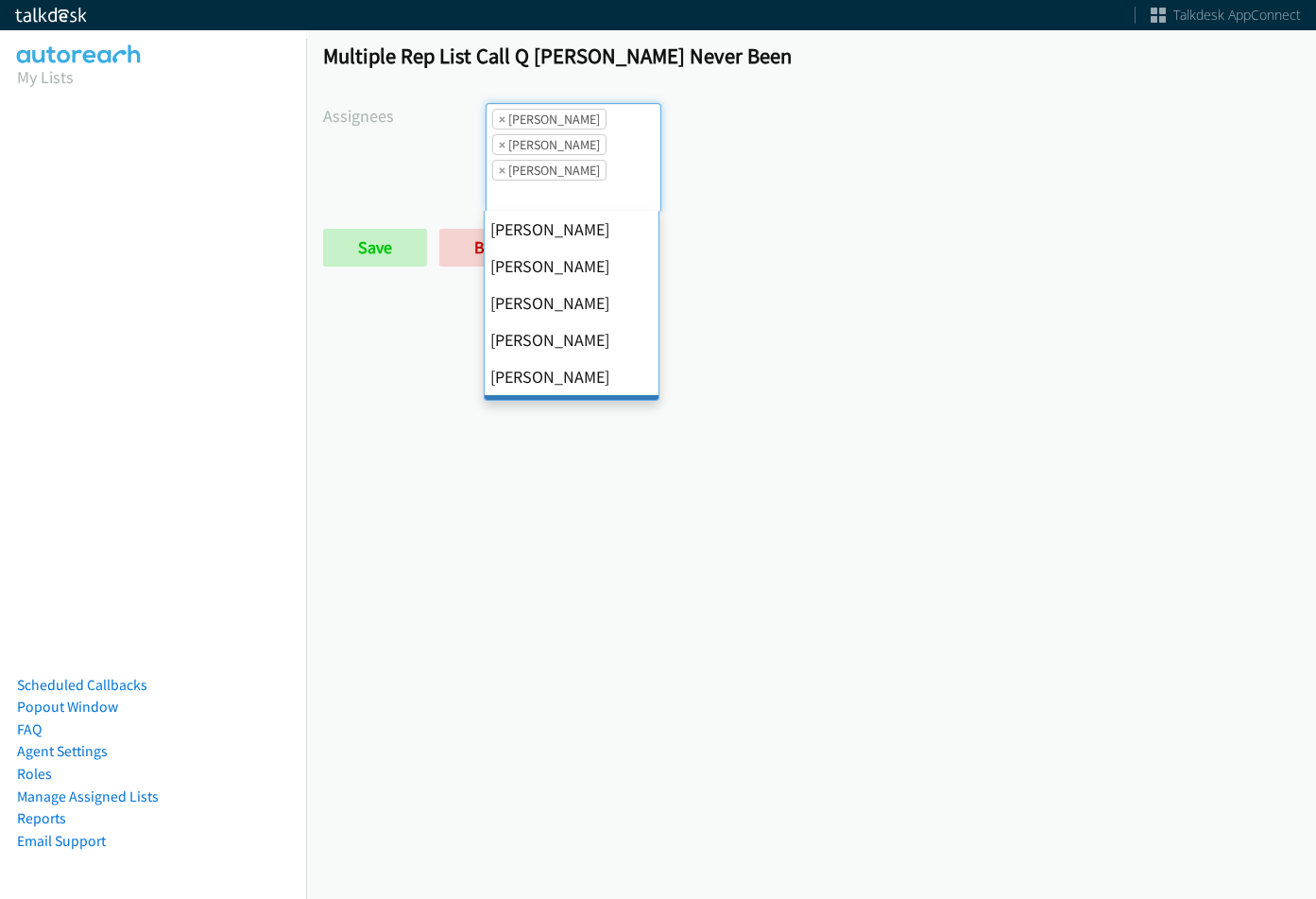
click at [499, 123] on span "×" at bounding box center [502, 118] width 7 height 18
select select "74240000-76d9-4cf3-9953-4c2484ee5015"
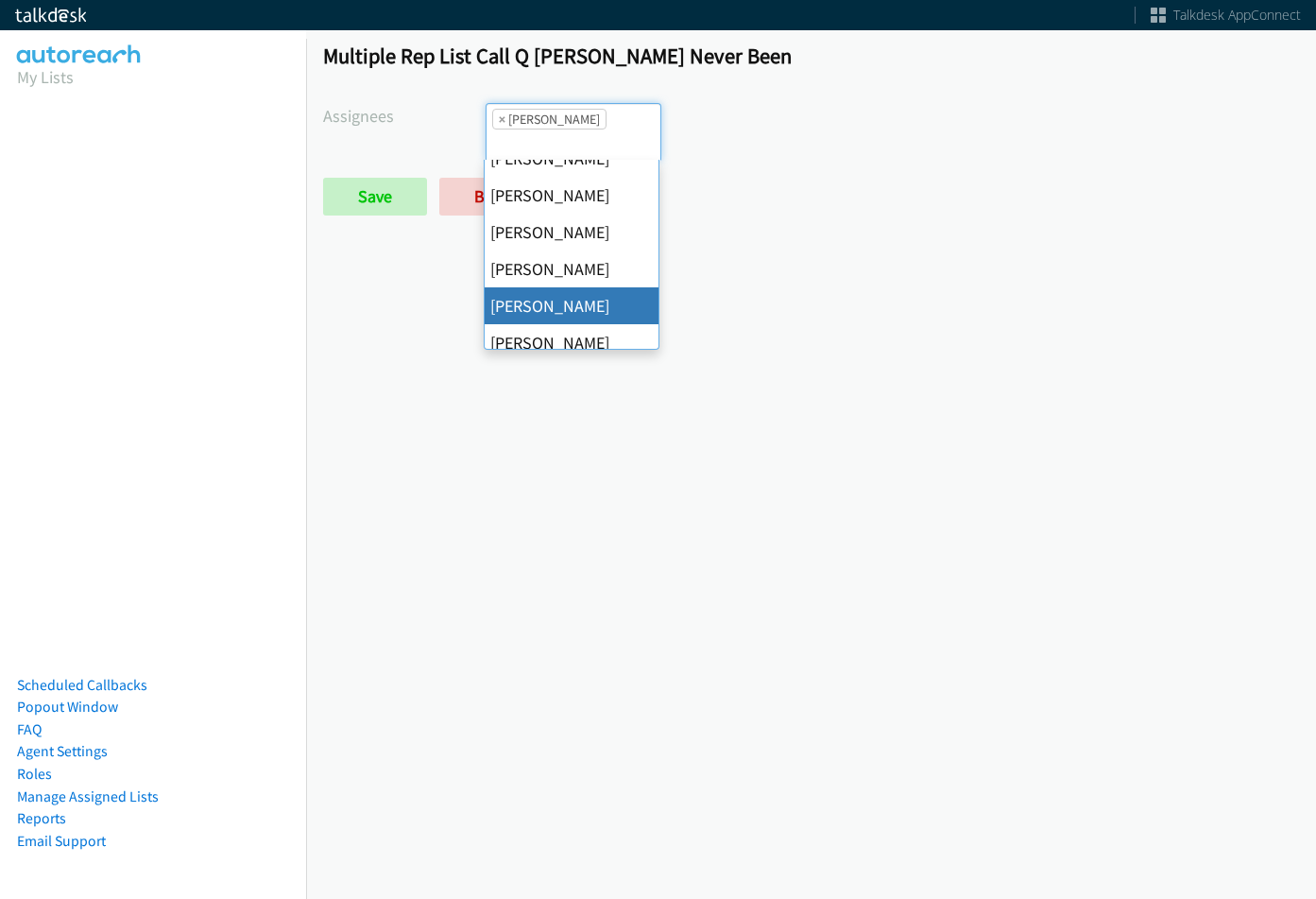
click at [499, 123] on span "×" at bounding box center [502, 118] width 7 height 18
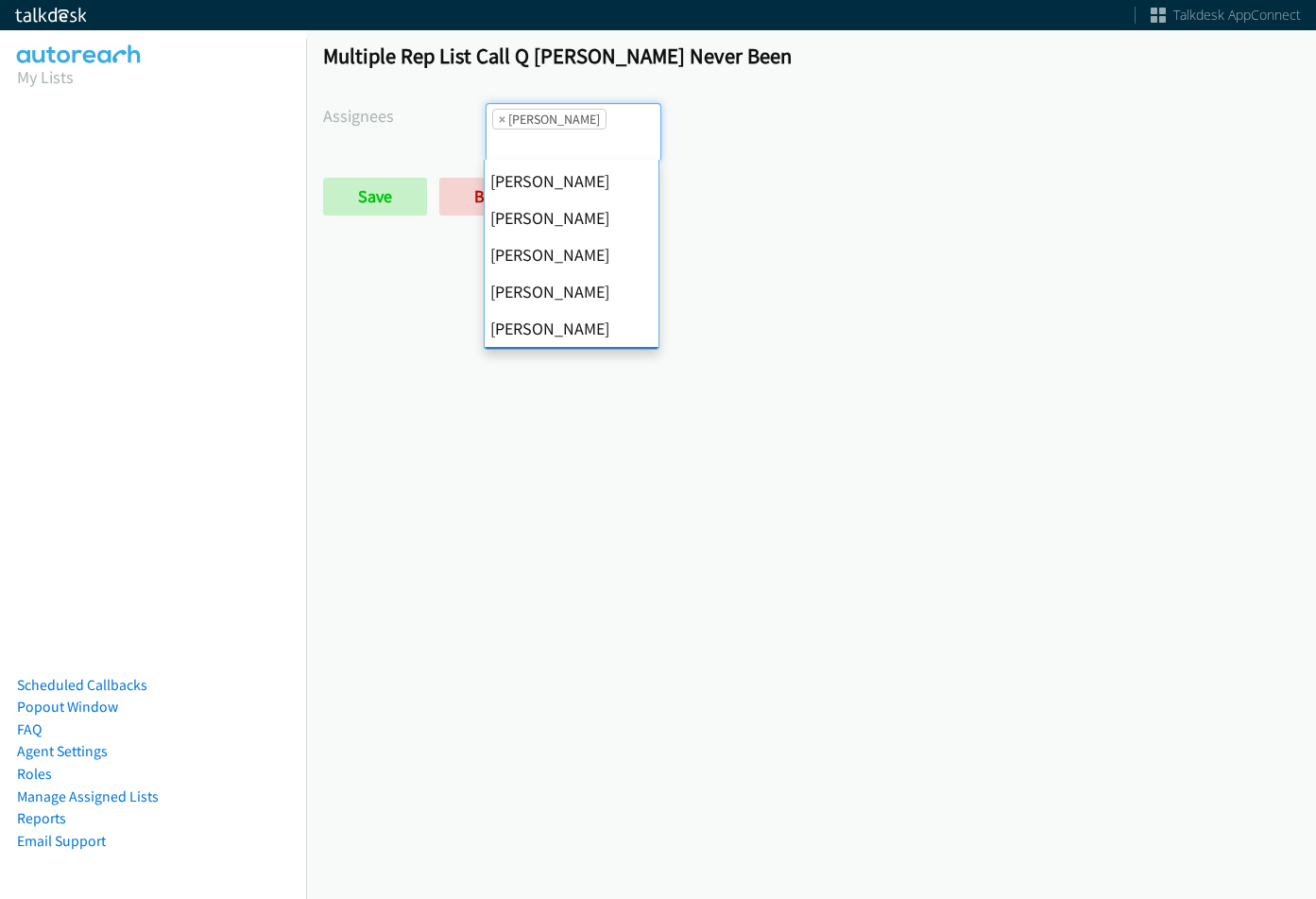
select select
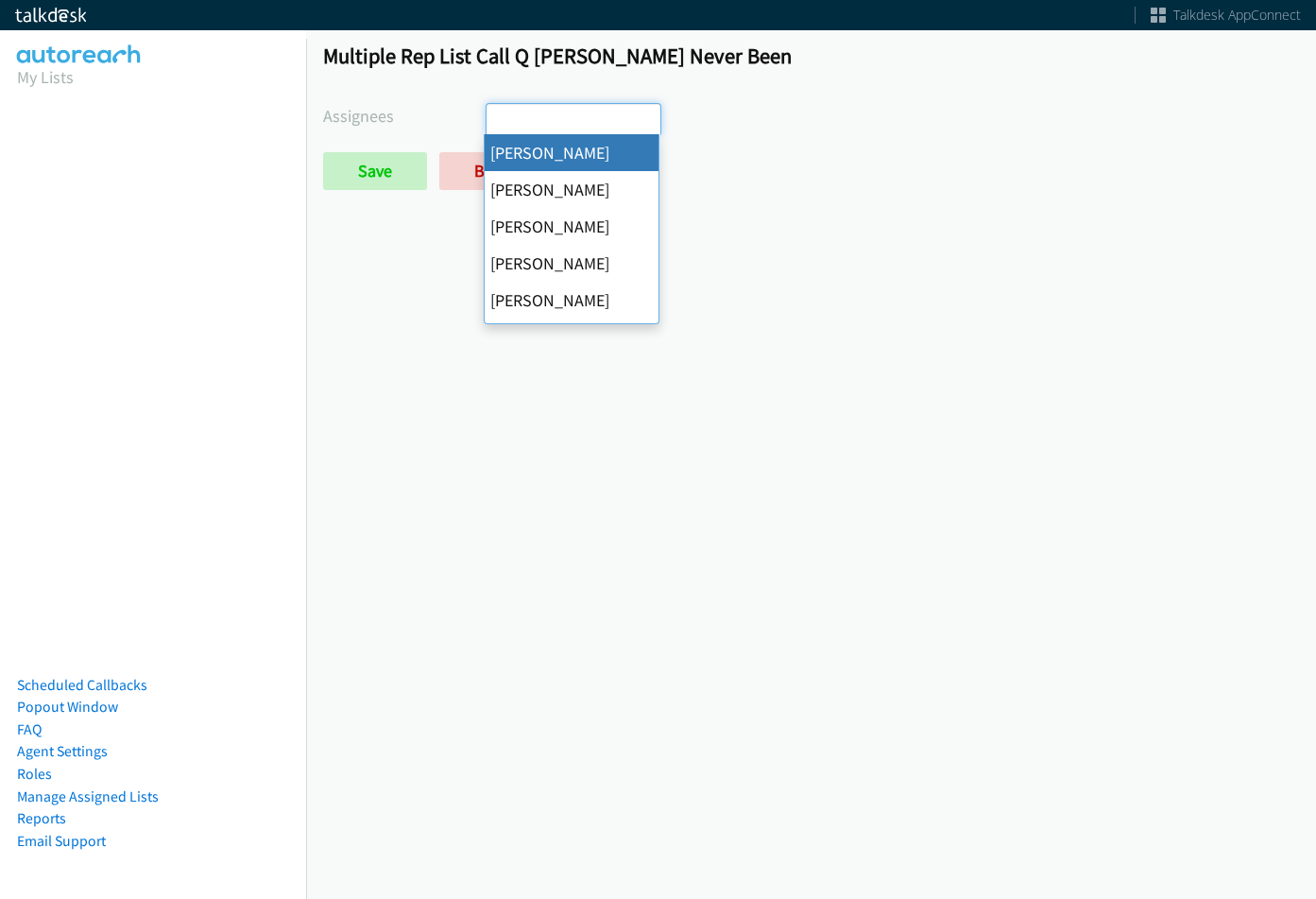
click at [499, 123] on input "search" at bounding box center [519, 118] width 66 height 30
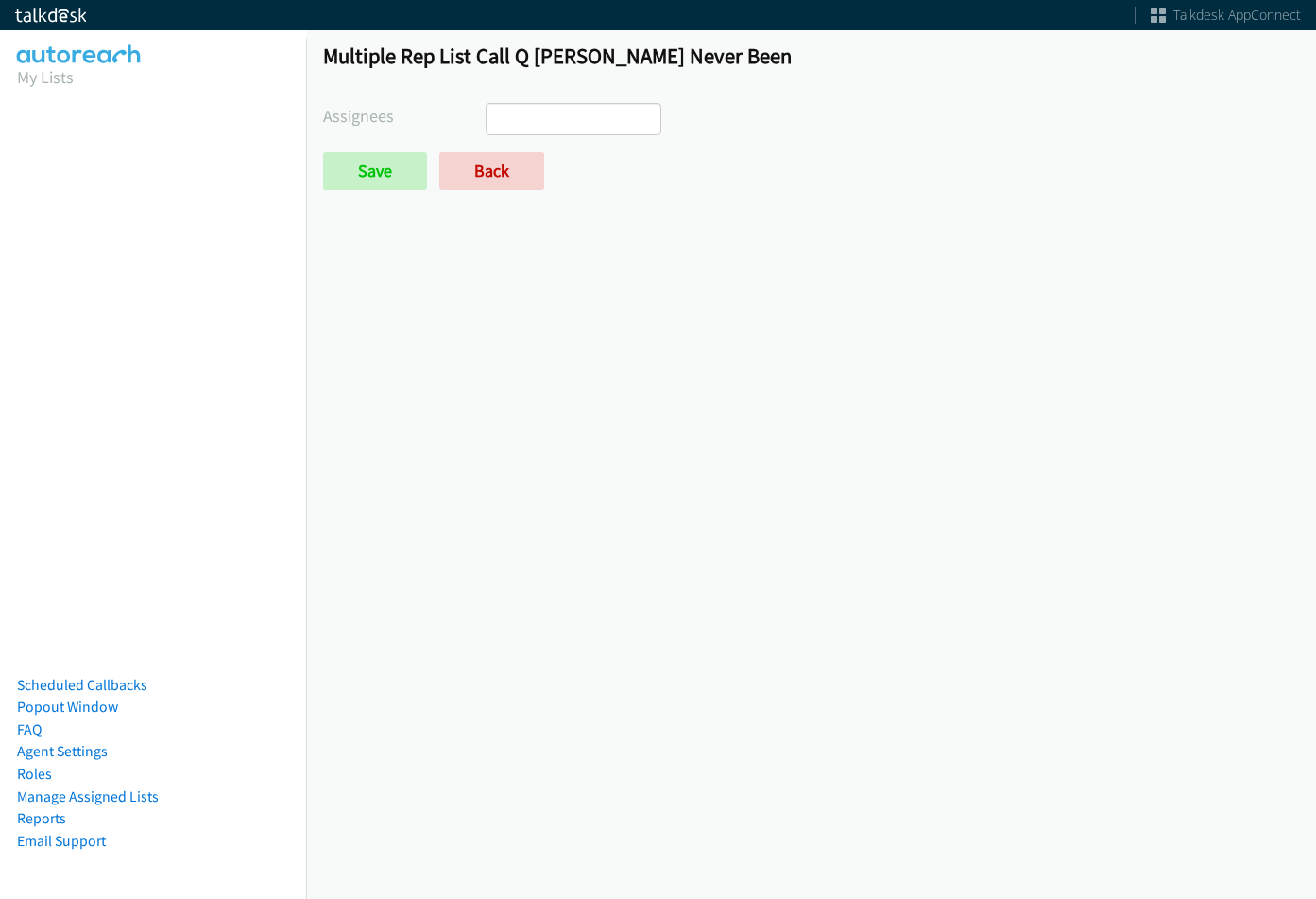
click at [312, 204] on div "Multiple Rep List Call Q [PERSON_NAME] Never Been Assignees [PERSON_NAME] [PERS…" at bounding box center [810, 124] width 1010 height 198
click at [346, 176] on input "Save" at bounding box center [375, 171] width 104 height 38
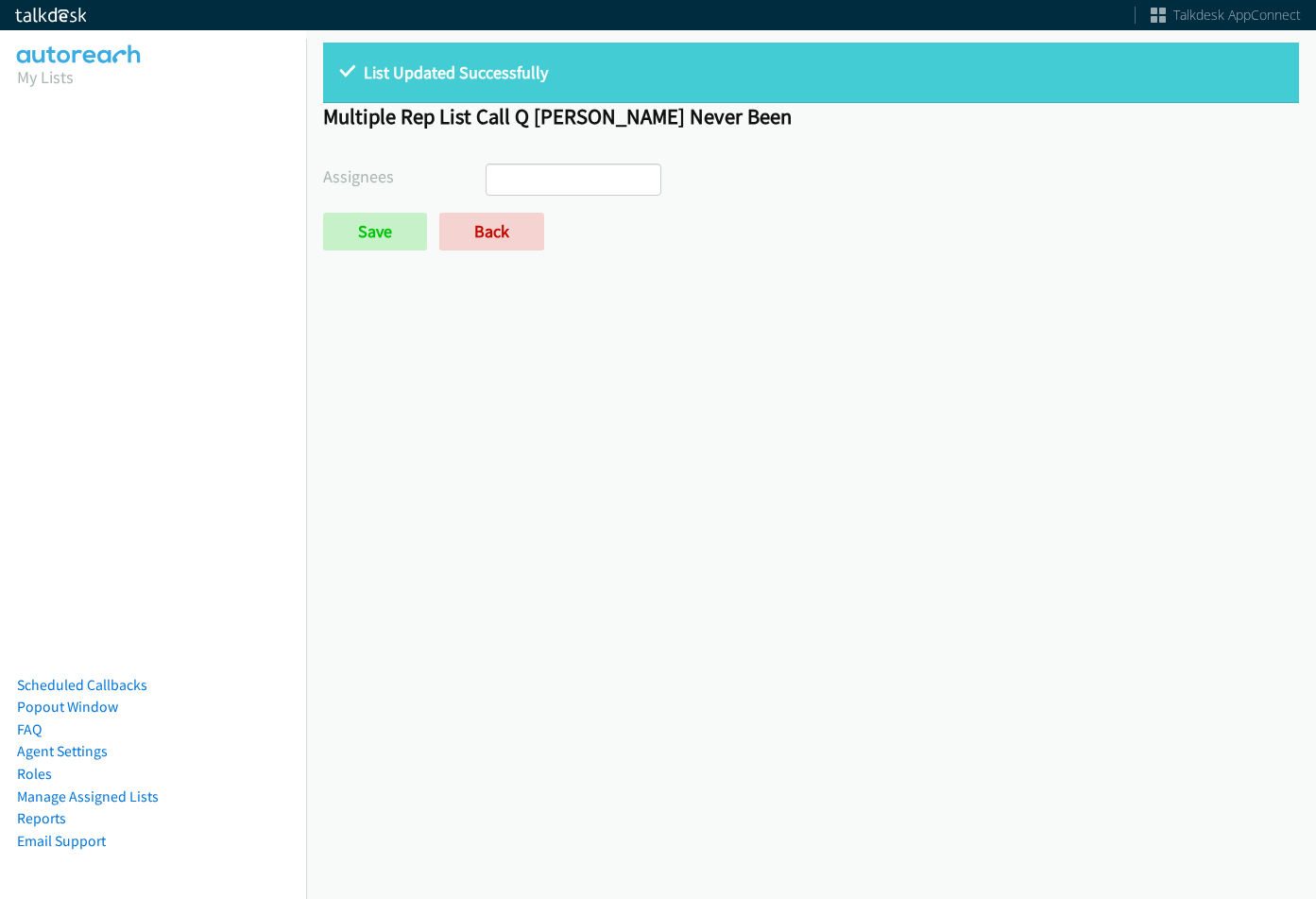
select select
click at [466, 247] on link "Back" at bounding box center [492, 231] width 105 height 38
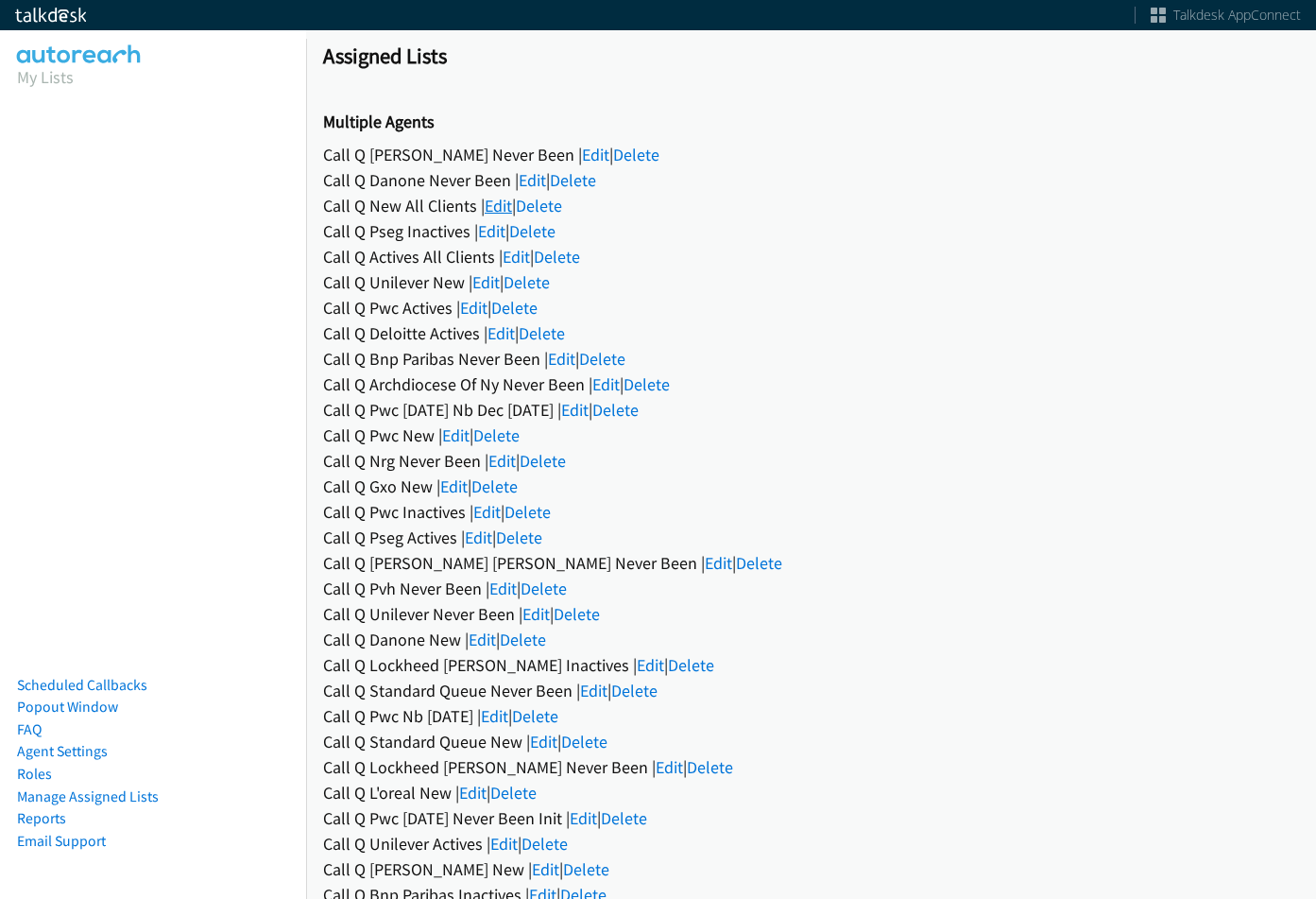
click at [515, 199] on div "Call Q New All Clients | Edit | Delete" at bounding box center [811, 206] width 976 height 25
click at [503, 203] on link "Edit" at bounding box center [499, 206] width 27 height 21
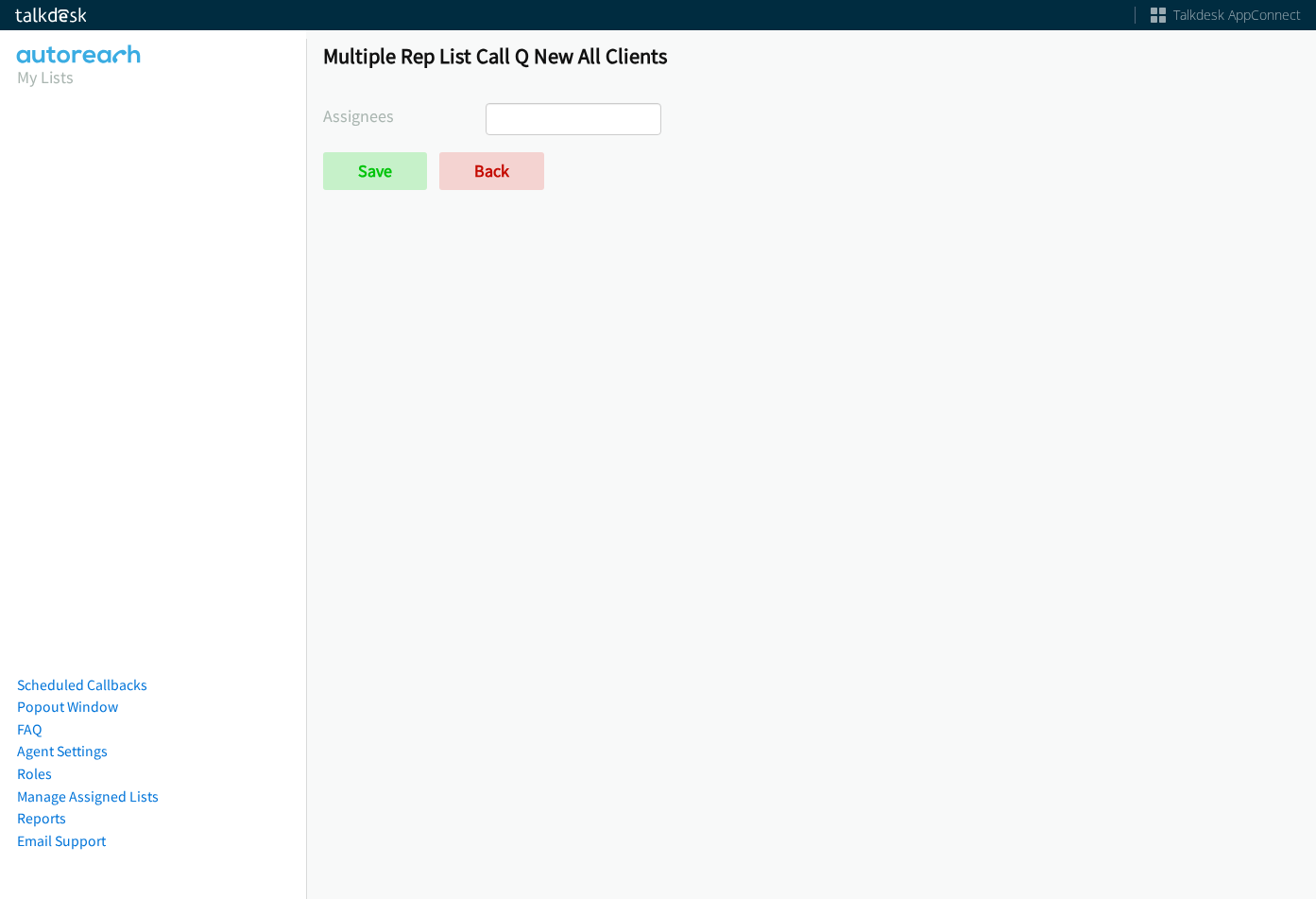
select select
click at [507, 163] on link "Back" at bounding box center [492, 171] width 105 height 38
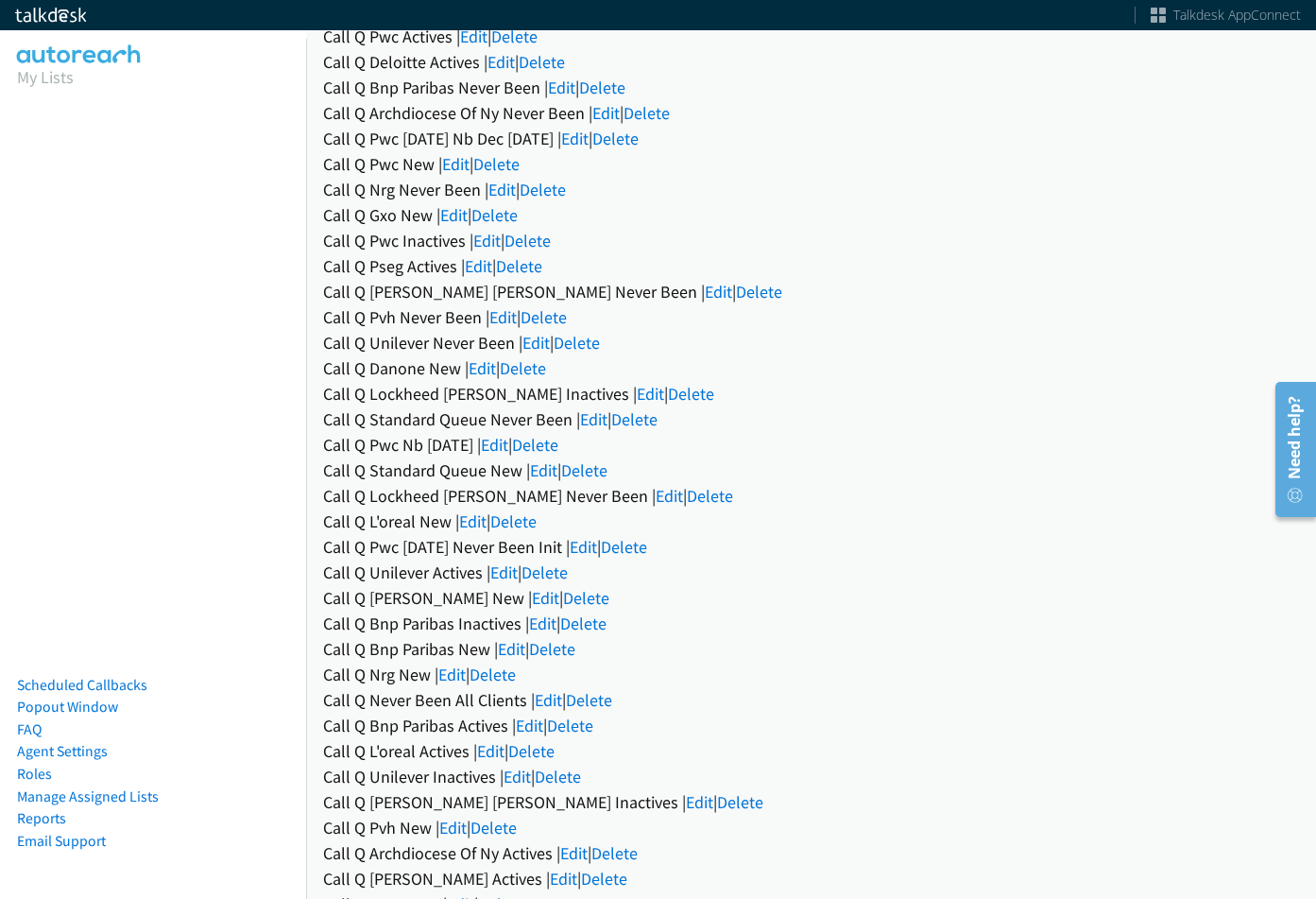
scroll to position [283, 0]
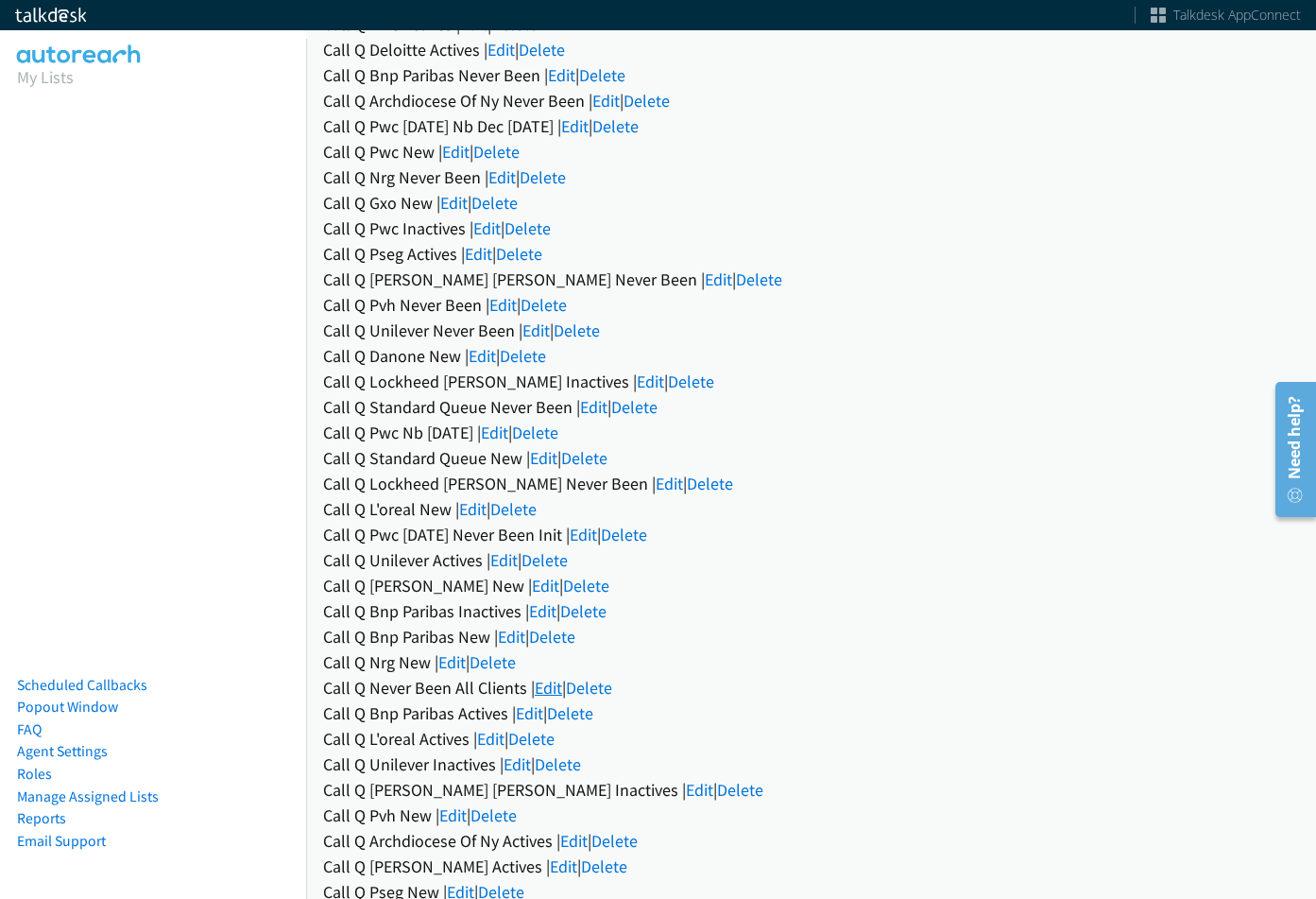
click at [544, 684] on link "Edit" at bounding box center [548, 687] width 27 height 21
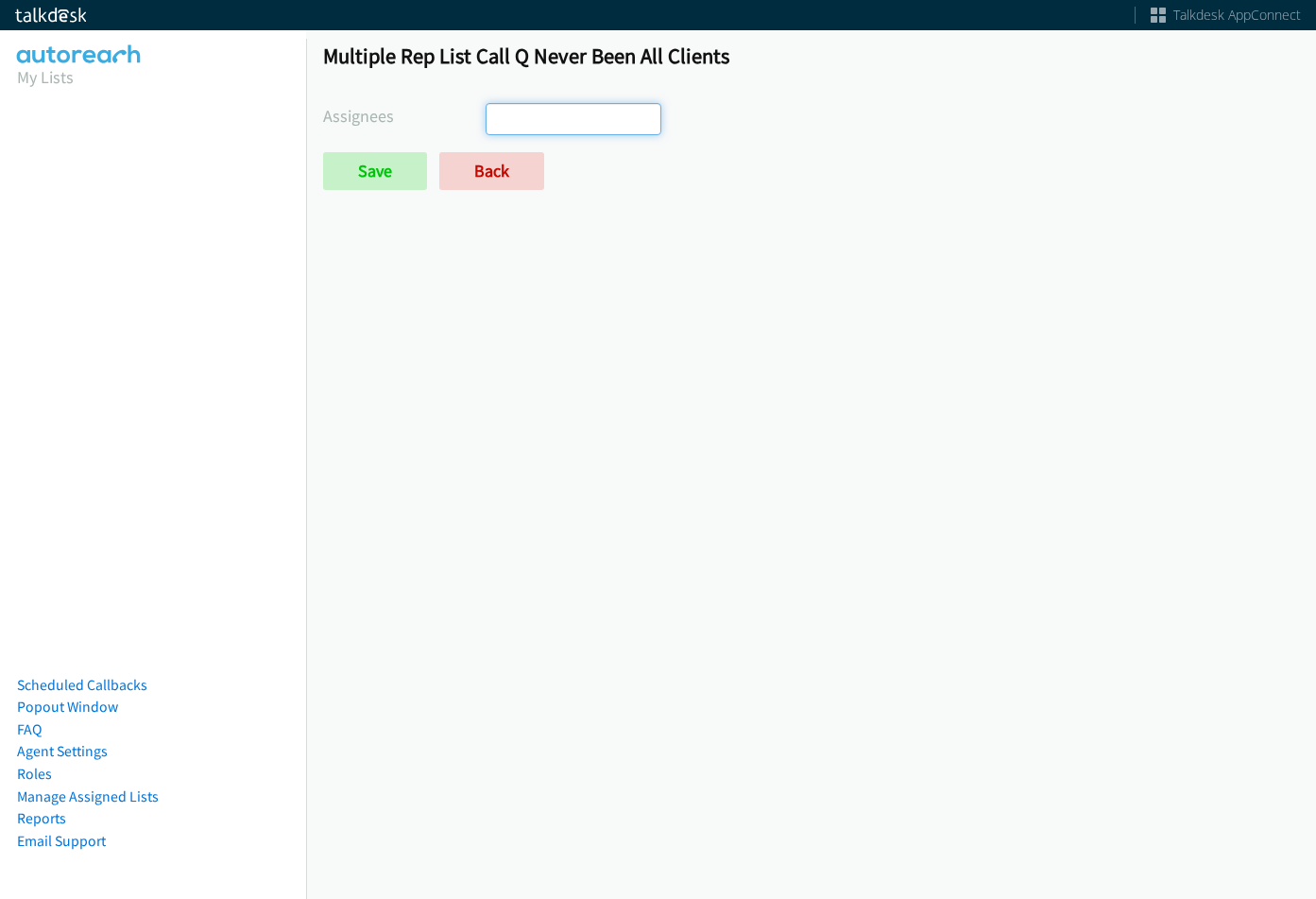
click at [581, 117] on ul at bounding box center [573, 118] width 174 height 30
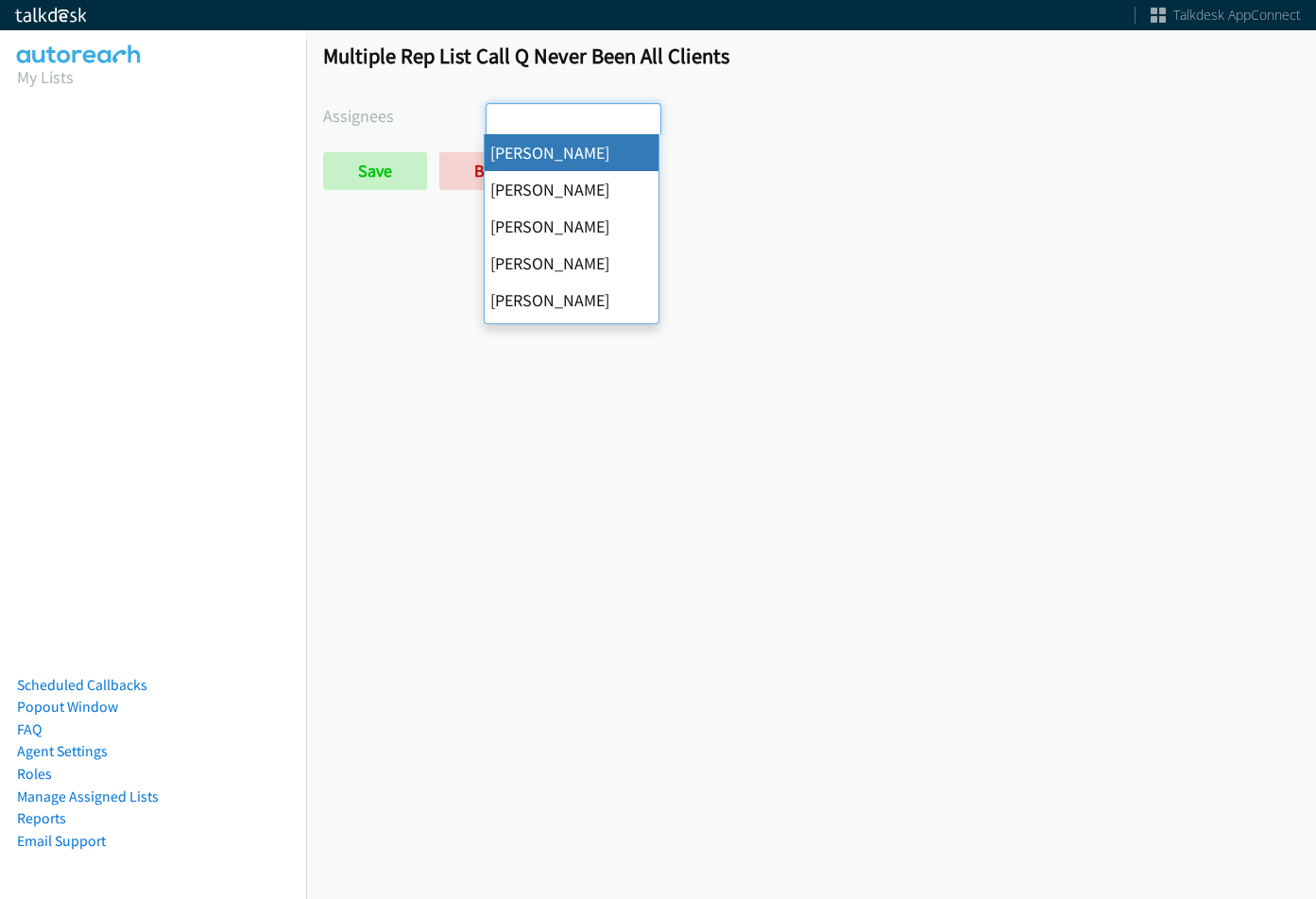
select select "cb11e729-9a1d-44de-9b38-0f5a50c7e01c"
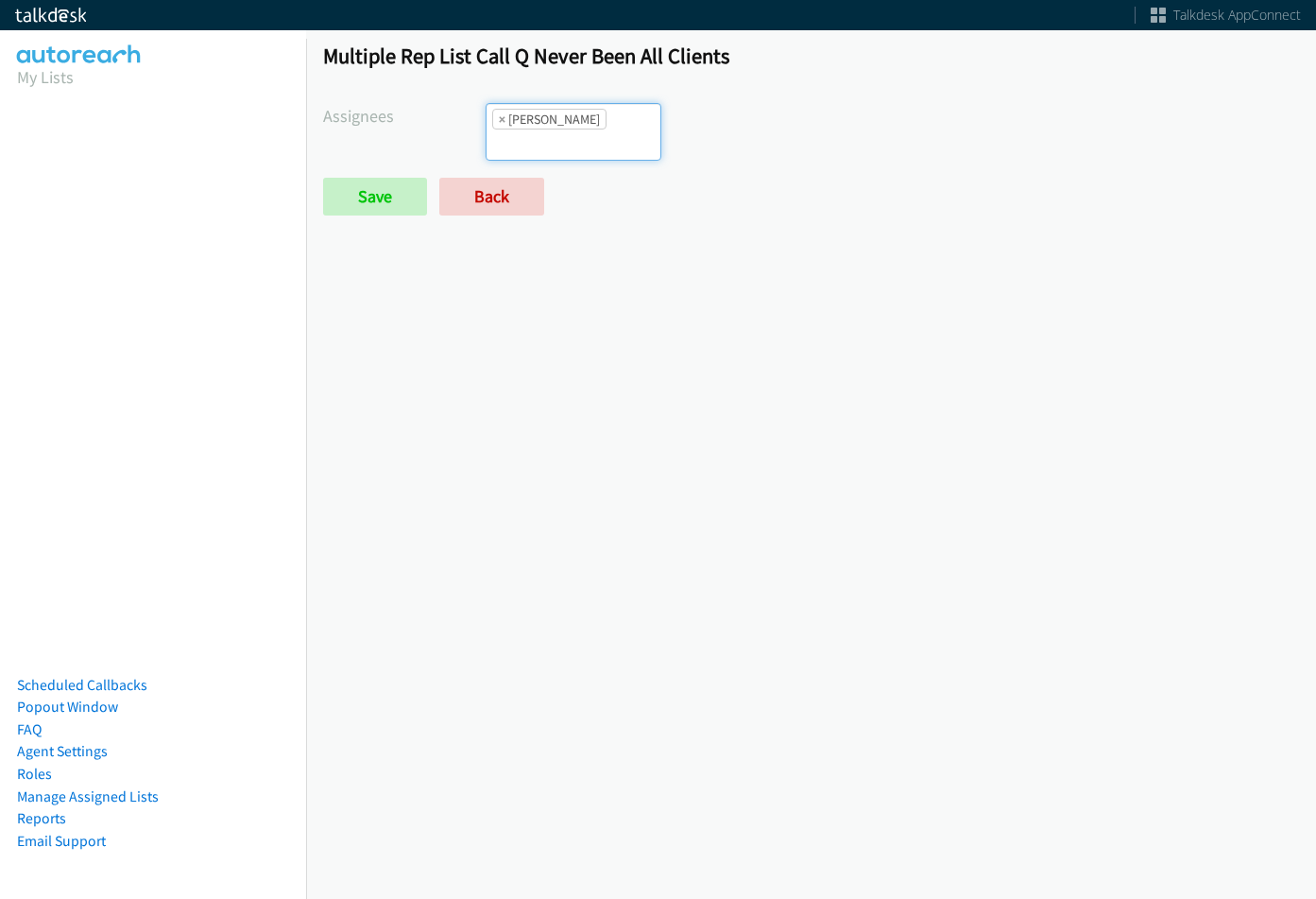
click at [594, 123] on li "× Abigail Odhiambo" at bounding box center [549, 118] width 115 height 20
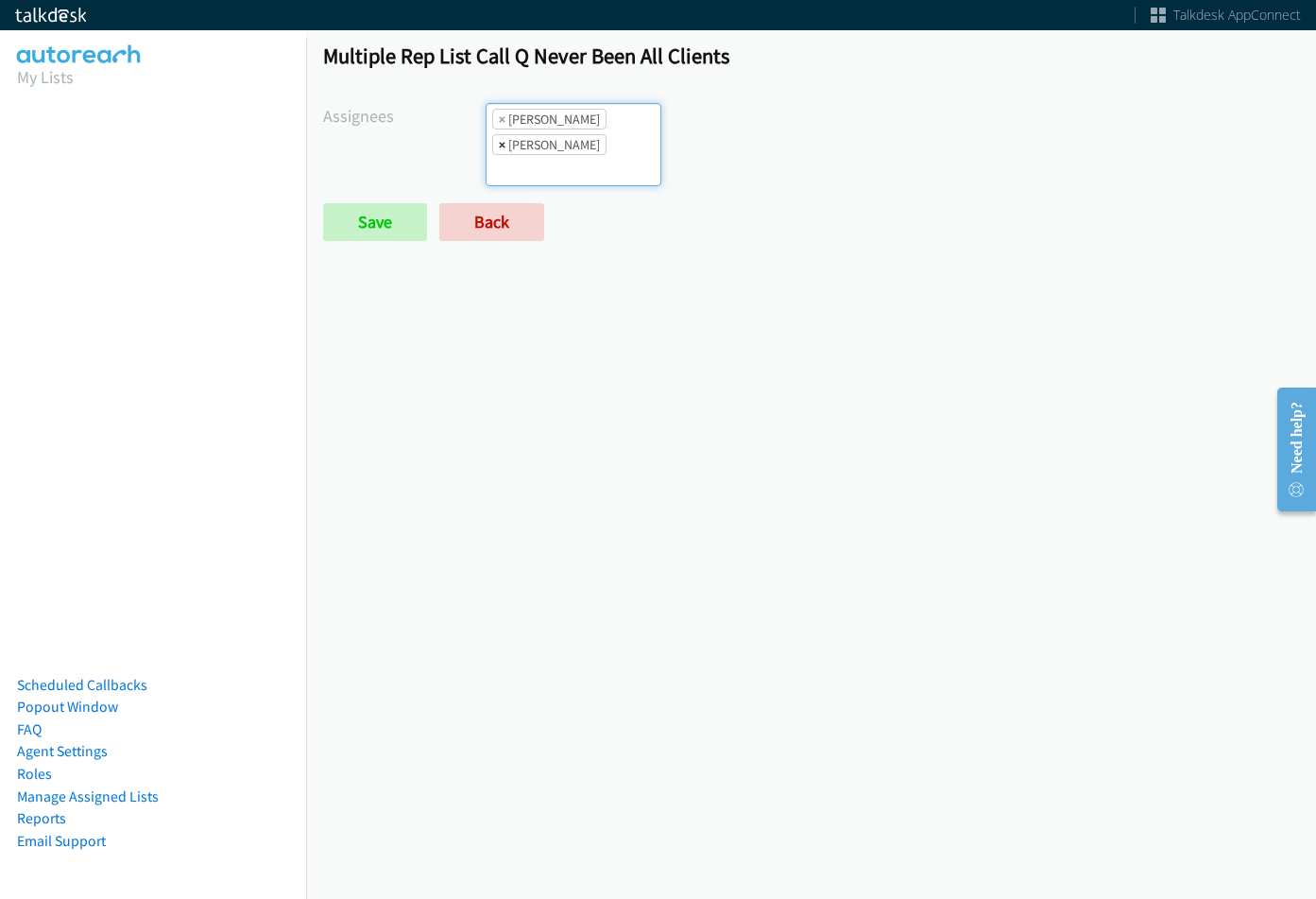
click at [500, 141] on span "×" at bounding box center [502, 144] width 7 height 18
click at [553, 155] on input "search" at bounding box center [519, 170] width 66 height 30
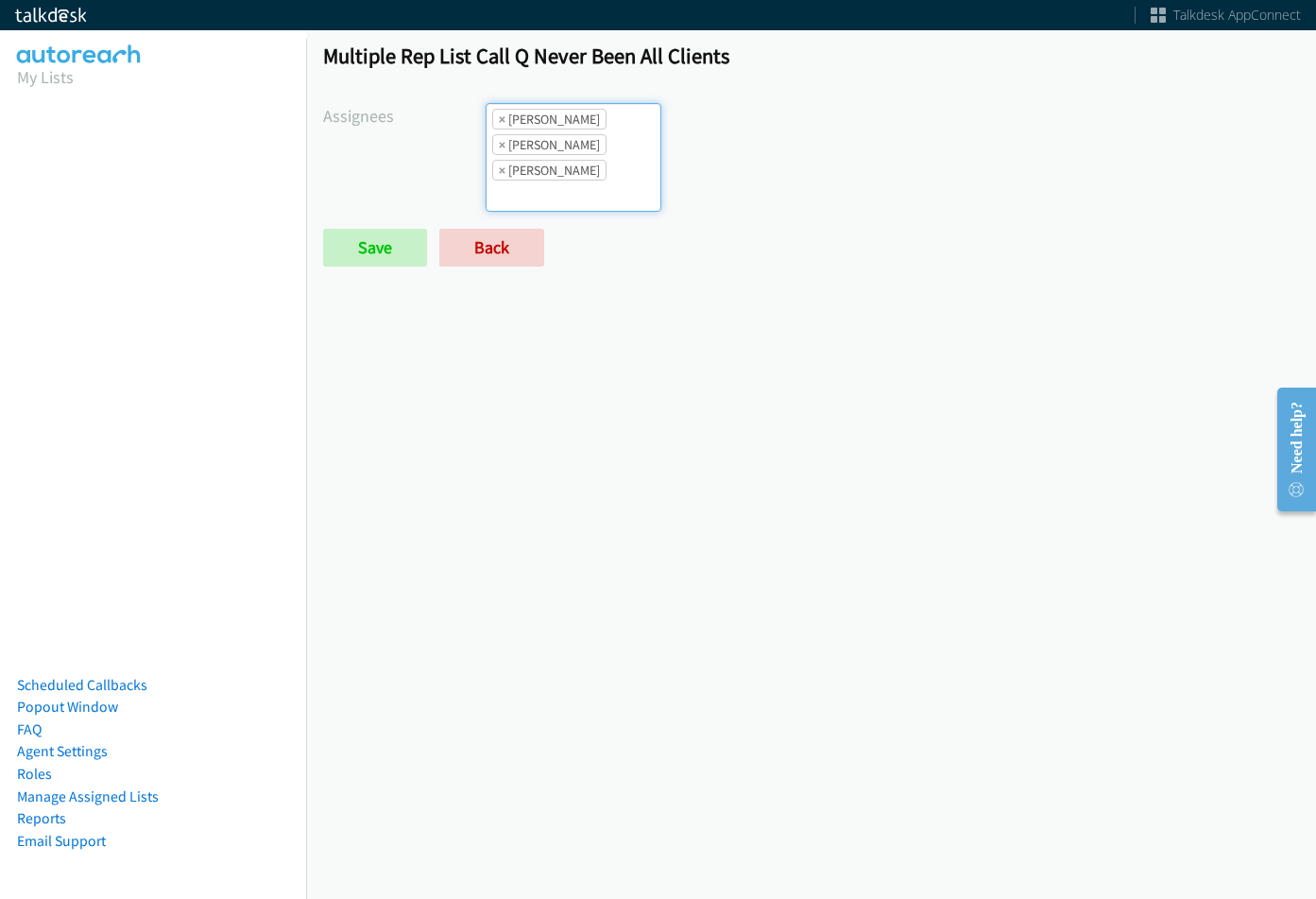
click at [625, 148] on ul "× Abigail Odhiambo × Cathy Shahan × Charles Ross" at bounding box center [573, 157] width 174 height 107
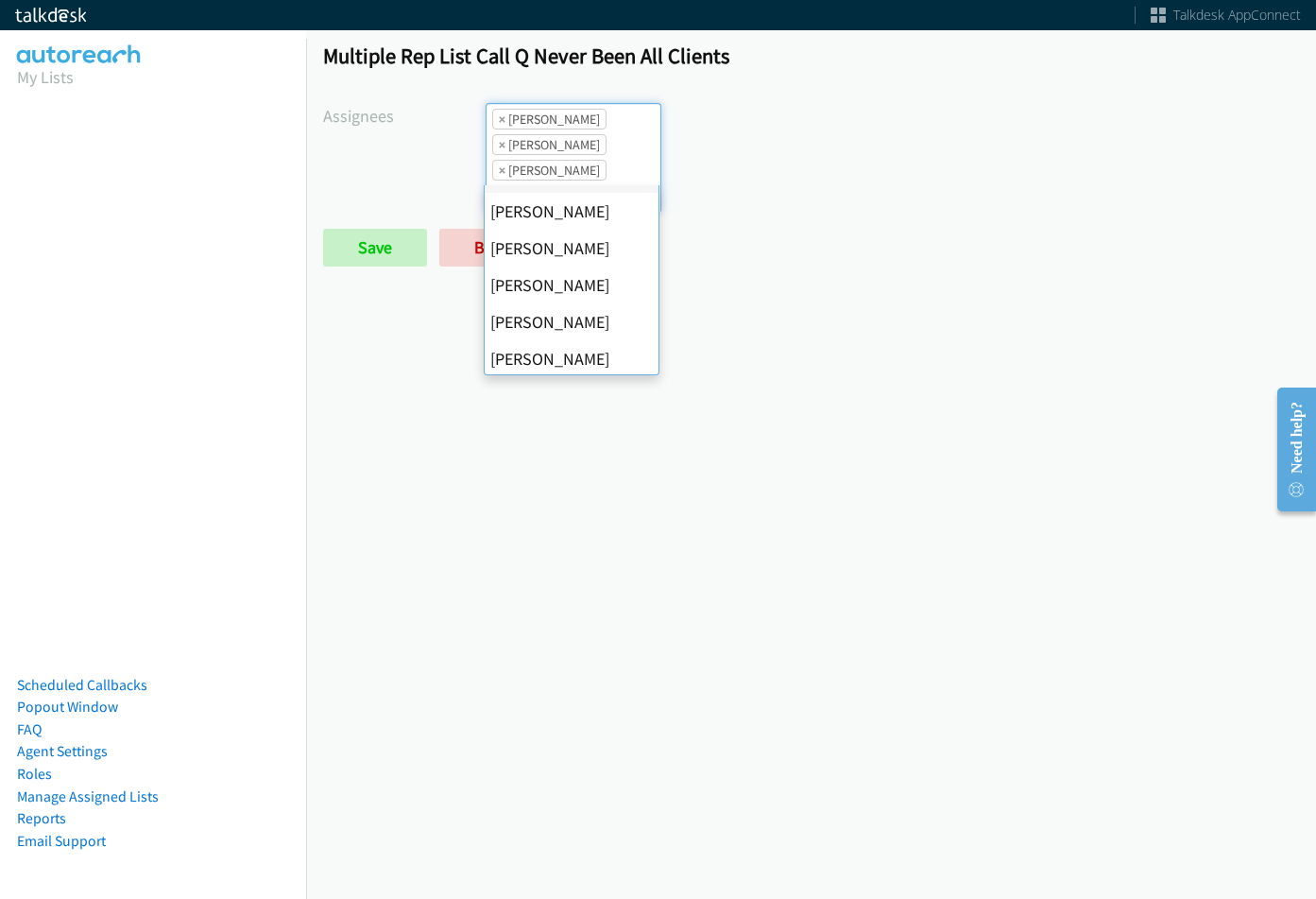
scroll to position [189, 0]
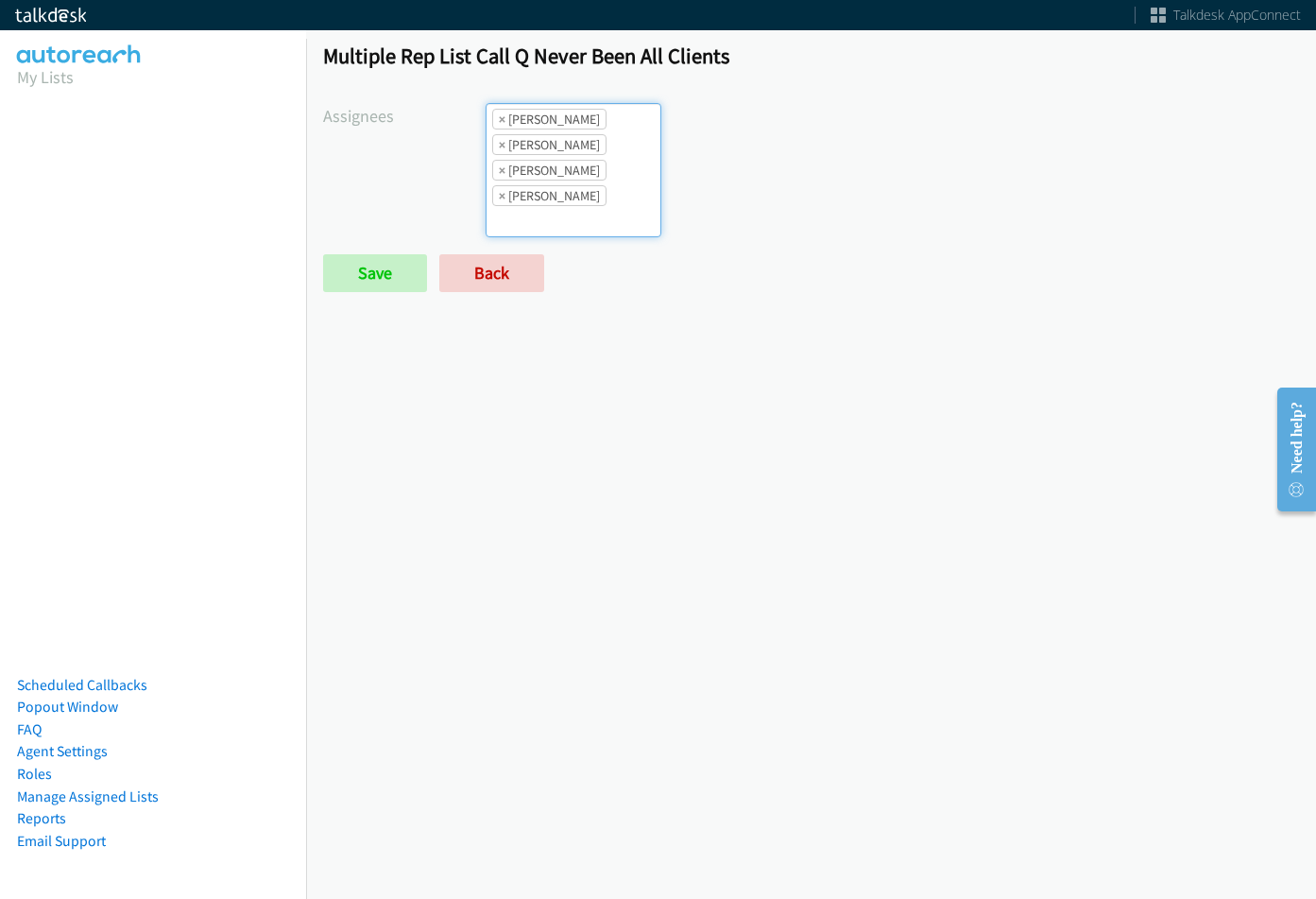
click at [584, 187] on li "× Daquaya Johnson" at bounding box center [549, 195] width 115 height 20
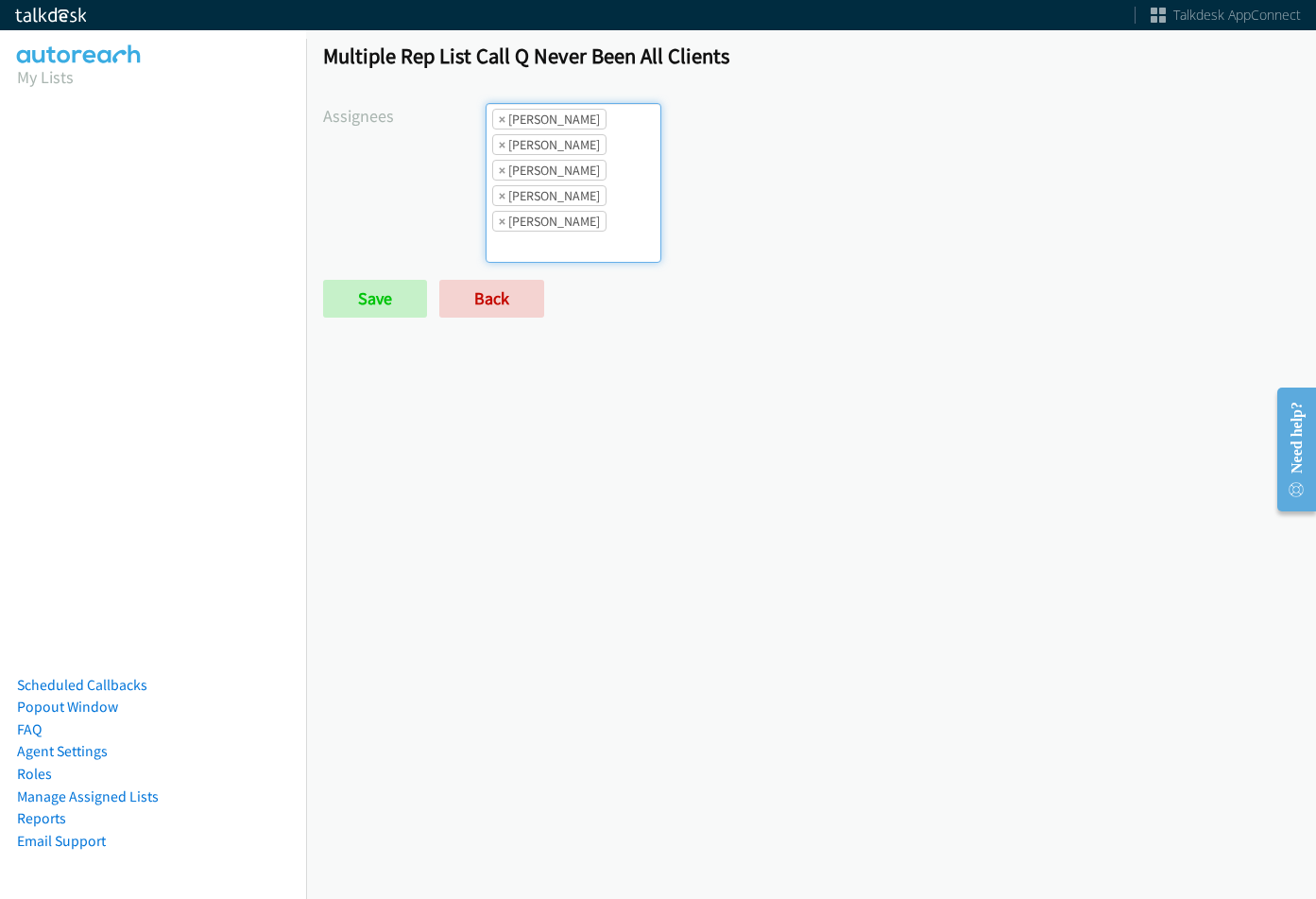
click at [600, 162] on ul "× Abigail Odhiambo × Cathy Shahan × Charles Ross × Daquaya Johnson × Jasmin Mar…" at bounding box center [573, 183] width 174 height 158
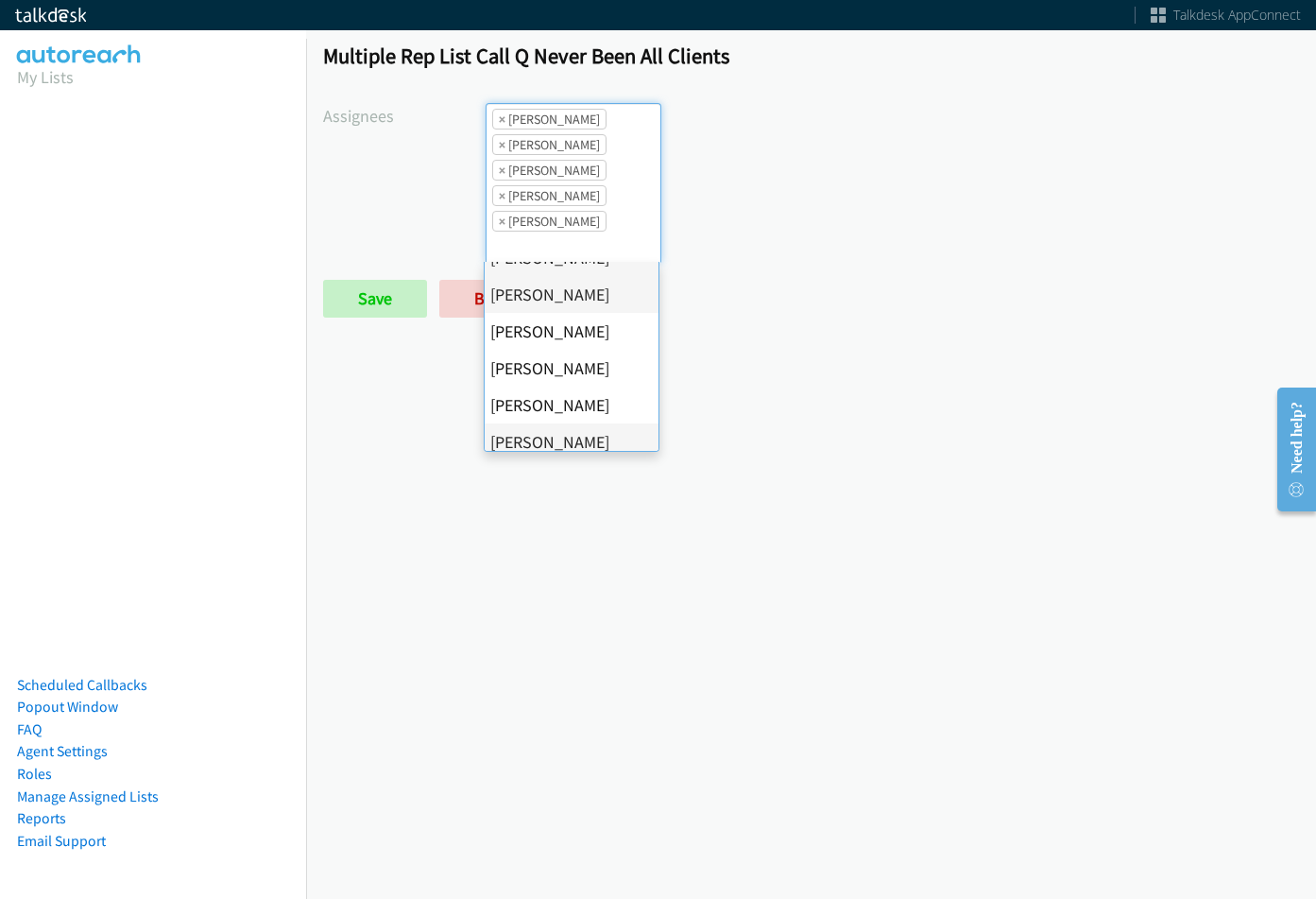
scroll to position [364, 0]
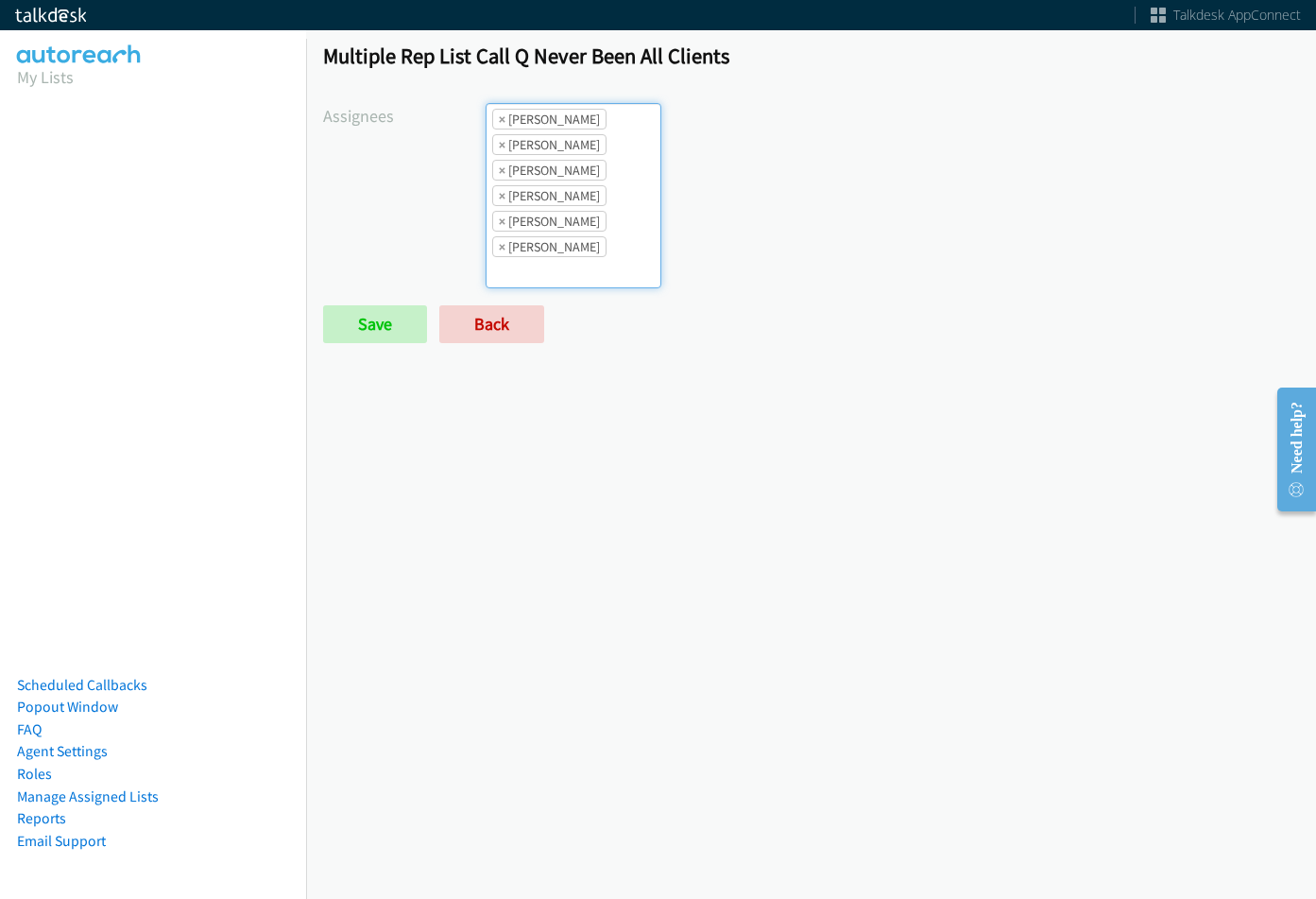
click at [614, 238] on ul "× Abigail Odhiambo × Cathy Shahan × Charles Ross × Daquaya Johnson × Jasmin Mar…" at bounding box center [573, 195] width 174 height 183
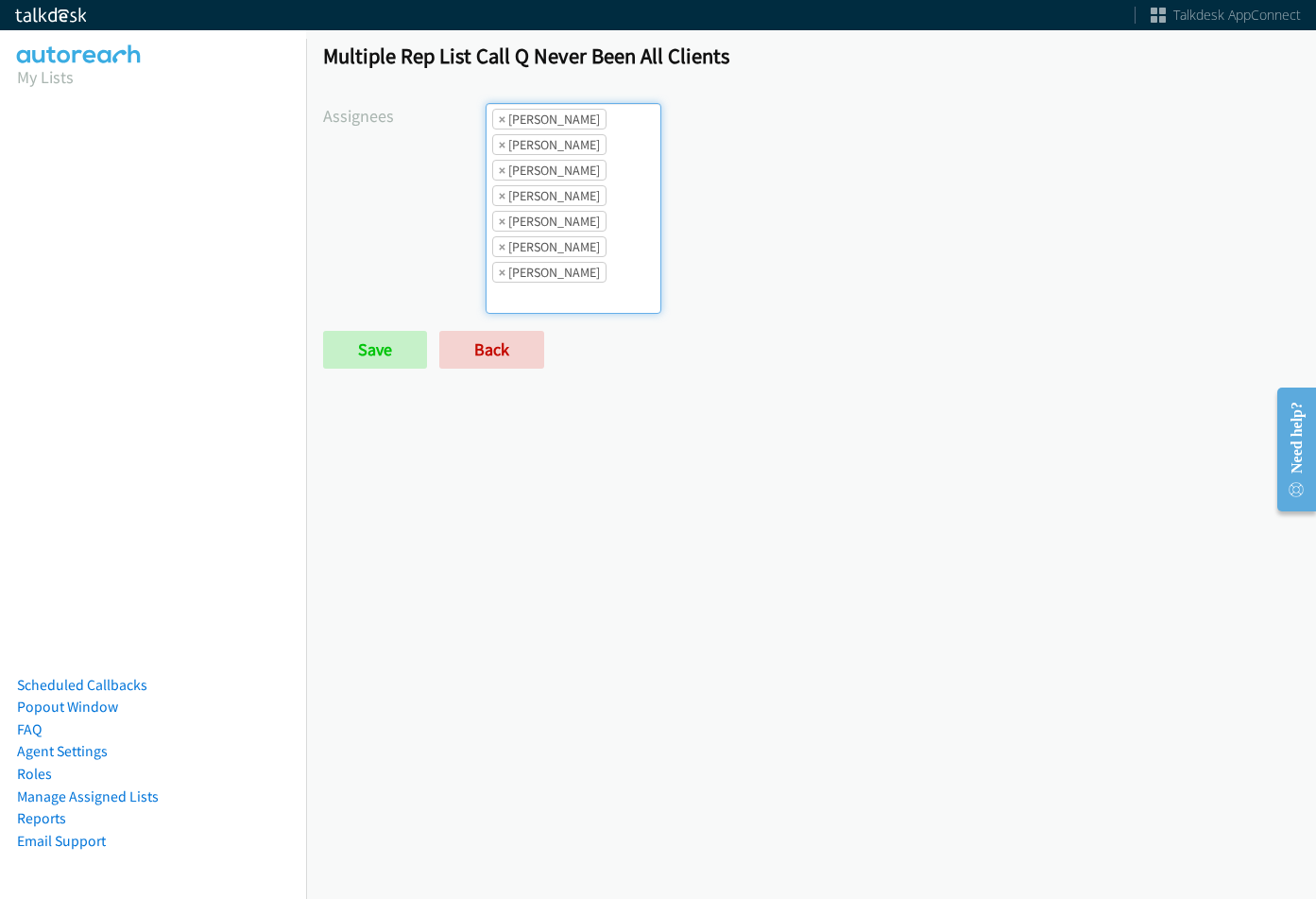
click at [597, 290] on ul "× Abigail Odhiambo × Cathy Shahan × Charles Ross × Daquaya Johnson × Jasmin Mar…" at bounding box center [573, 208] width 174 height 209
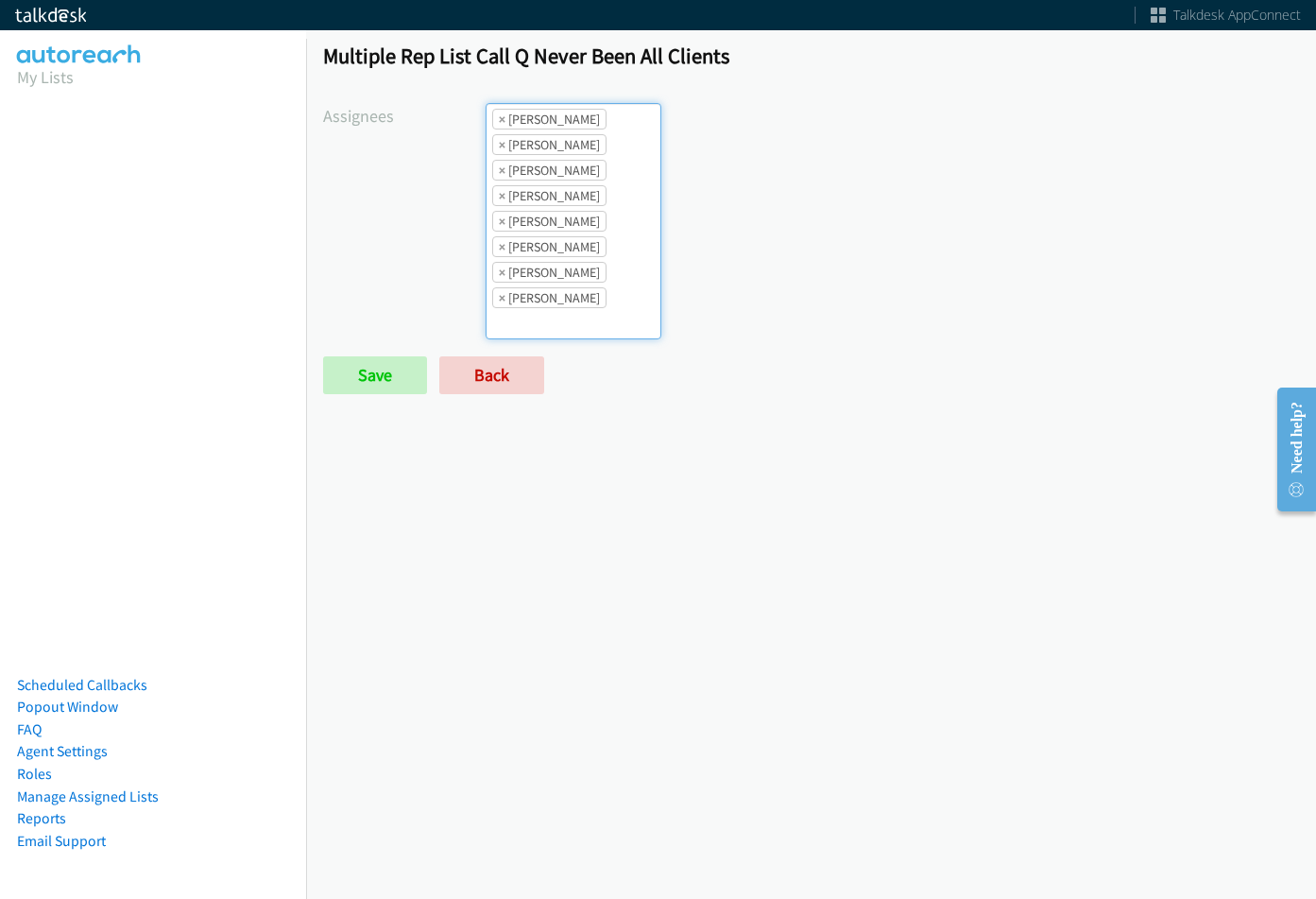
click at [587, 206] on li "× Daquaya Johnson" at bounding box center [549, 195] width 115 height 20
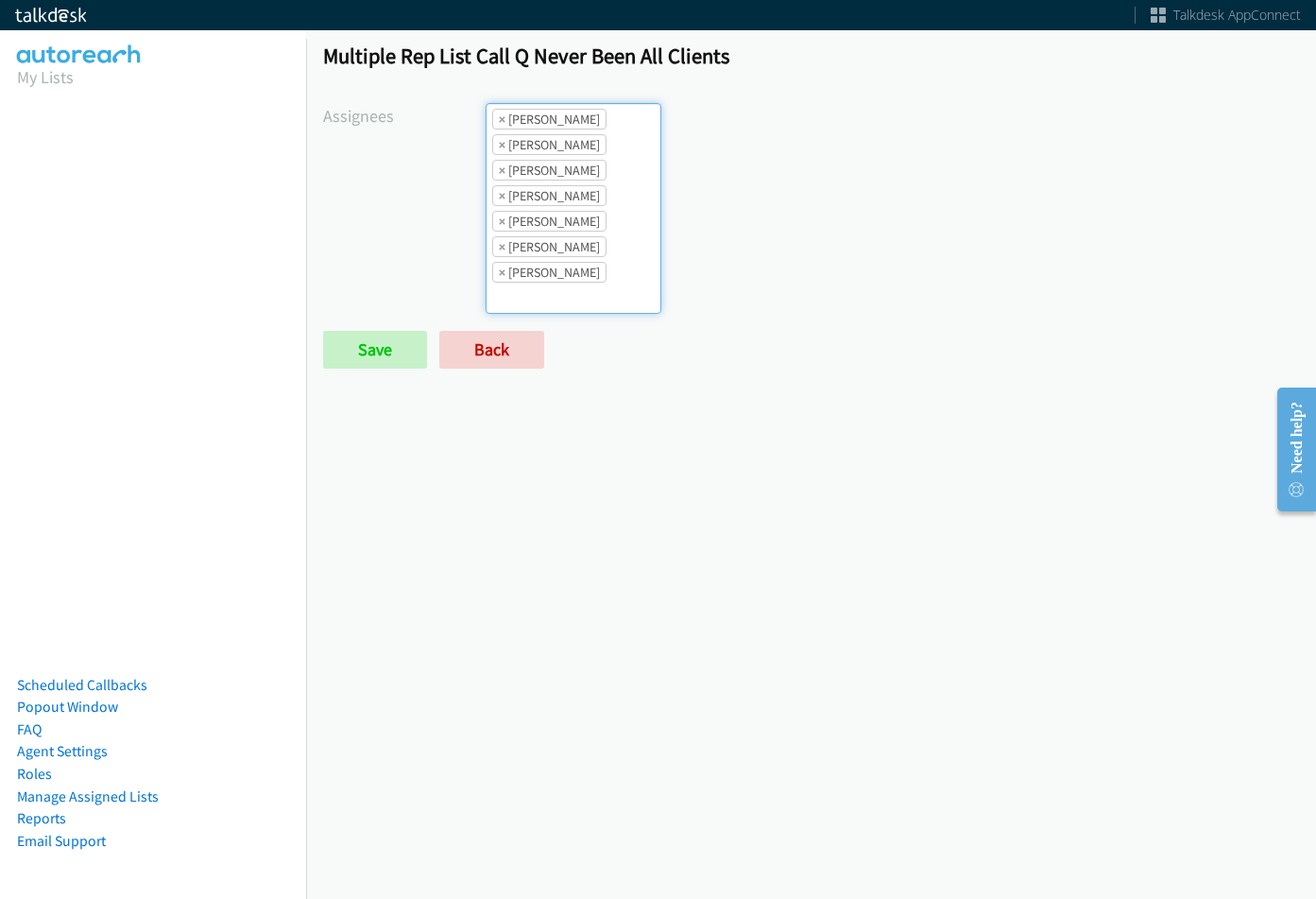
drag, startPoint x: 625, startPoint y: 237, endPoint x: 619, endPoint y: 247, distance: 11.7
click at [626, 237] on ul "× Abigail Odhiambo × Cathy Shahan × Charles Ross × Daquaya Johnson × Jasmin Mar…" at bounding box center [573, 208] width 174 height 209
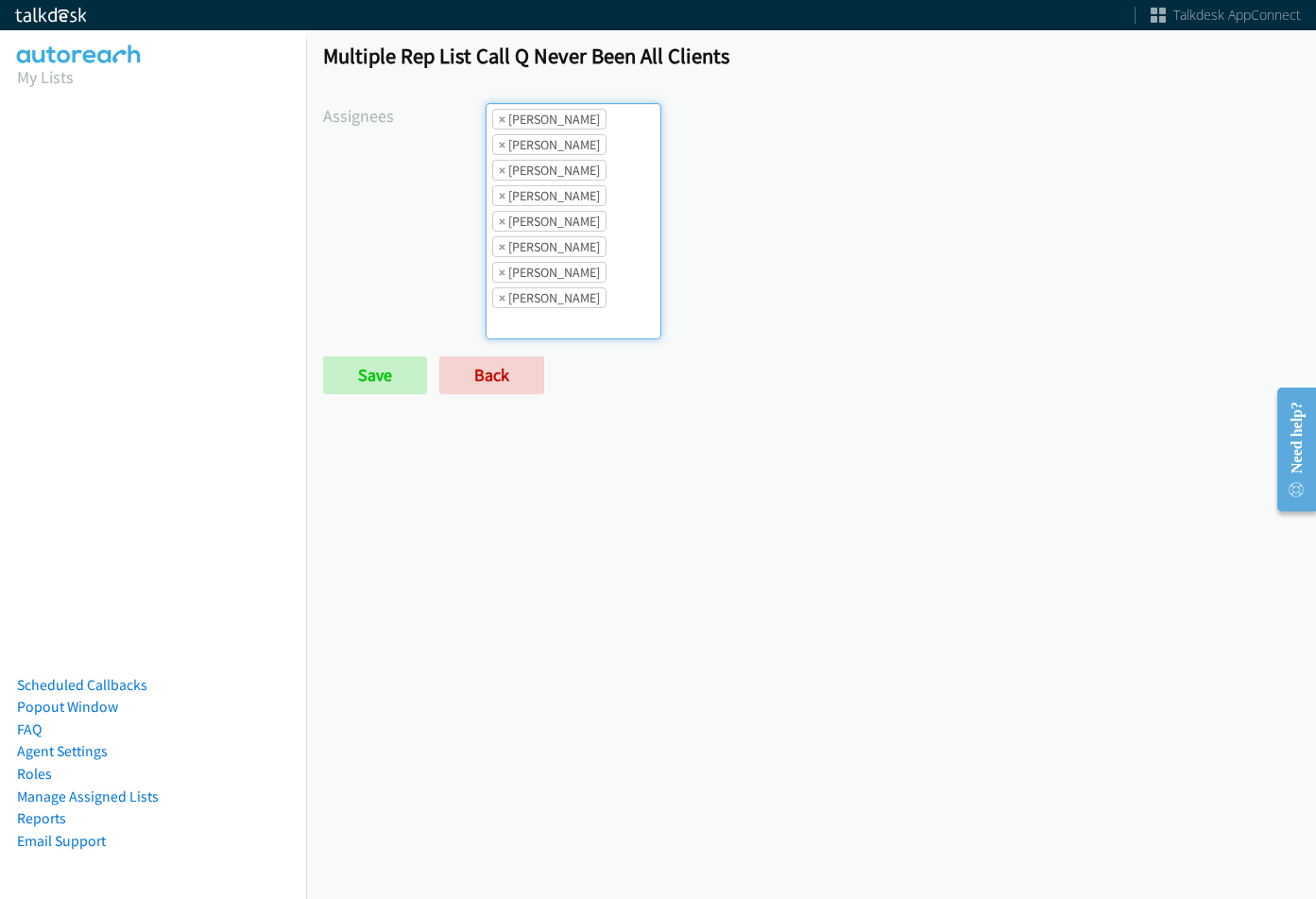
click at [567, 325] on ul "× Abigail Odhiambo × Cathy Shahan × Charles Ross × Daquaya Johnson × Jasmin Mar…" at bounding box center [573, 220] width 174 height 234
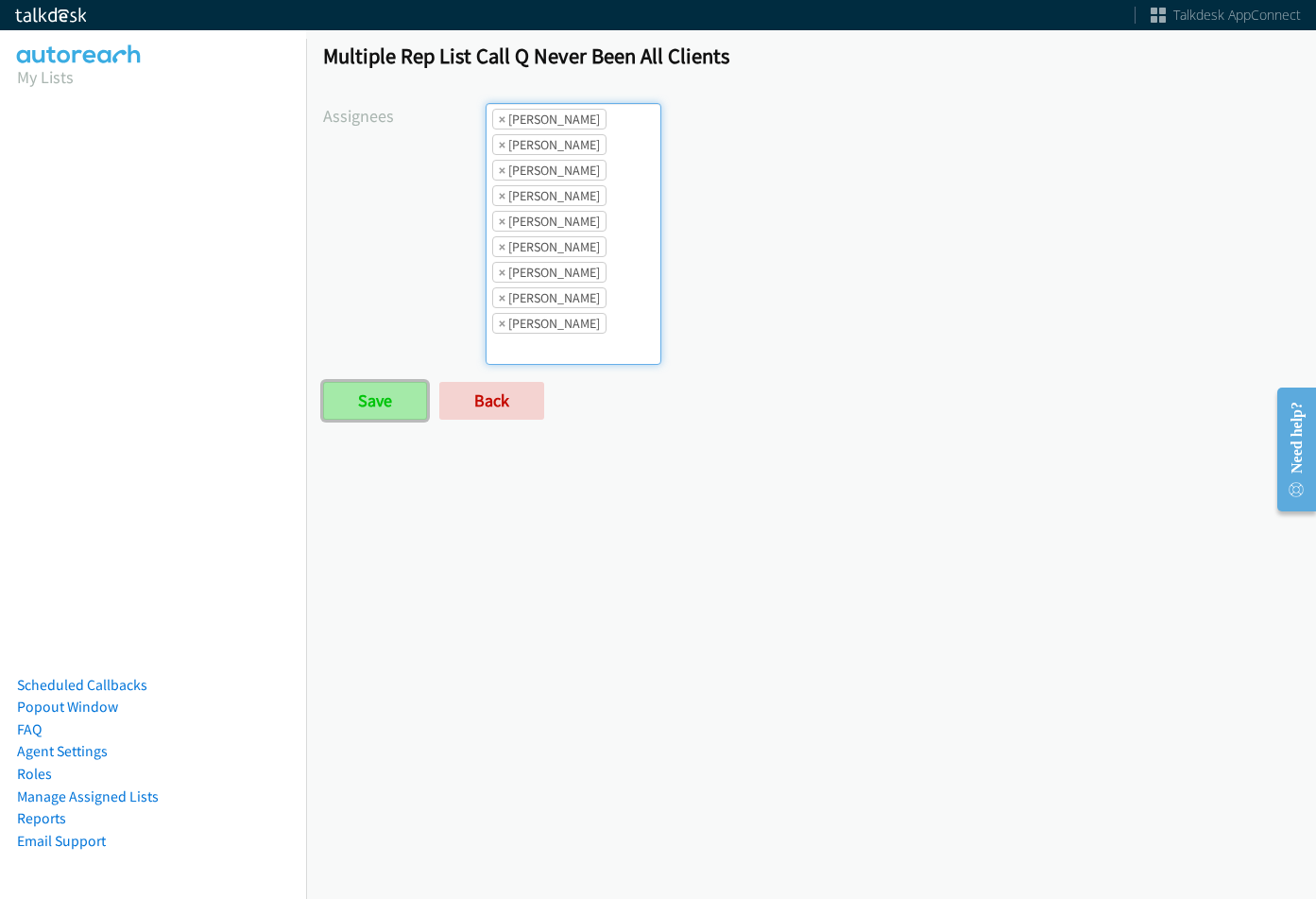
click at [417, 391] on input "Save" at bounding box center [375, 400] width 104 height 38
